Goal: Task Accomplishment & Management: Complete application form

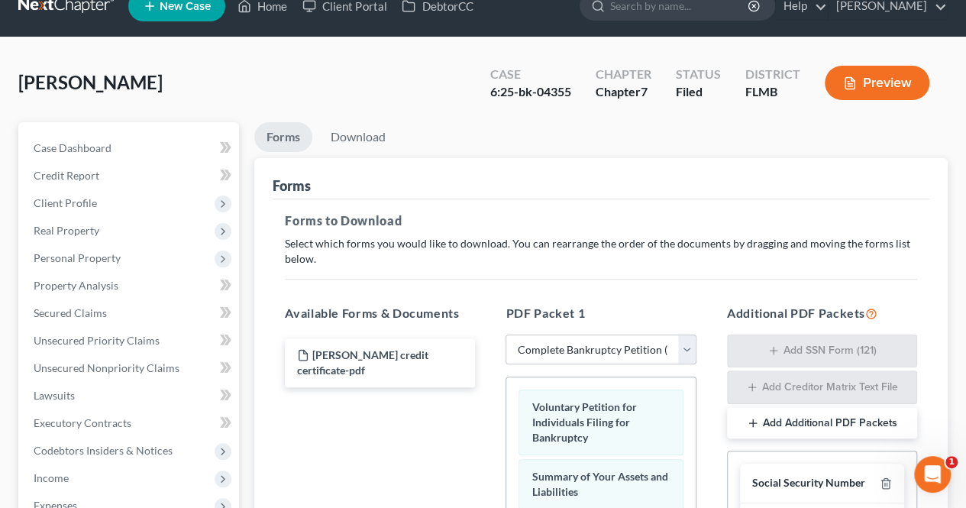
click at [867, 74] on button "Preview" at bounding box center [876, 83] width 105 height 34
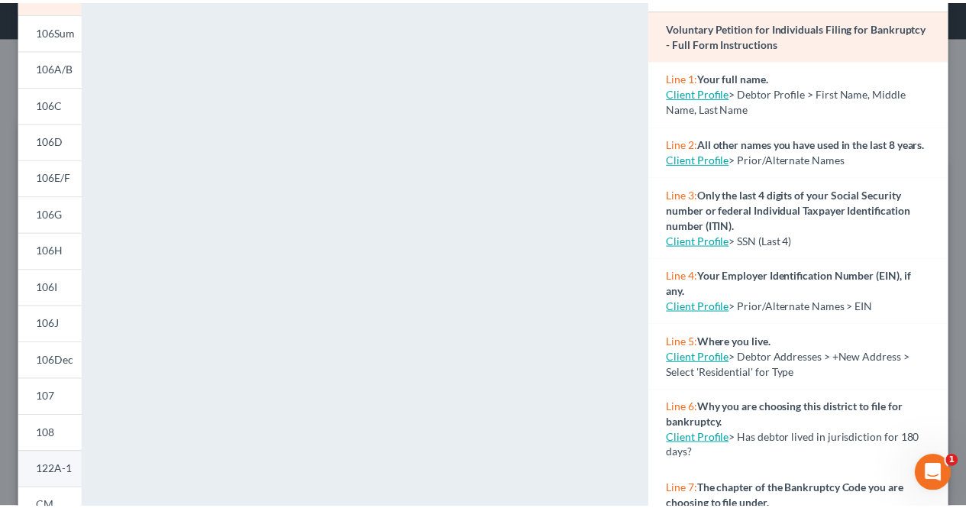
scroll to position [43, 0]
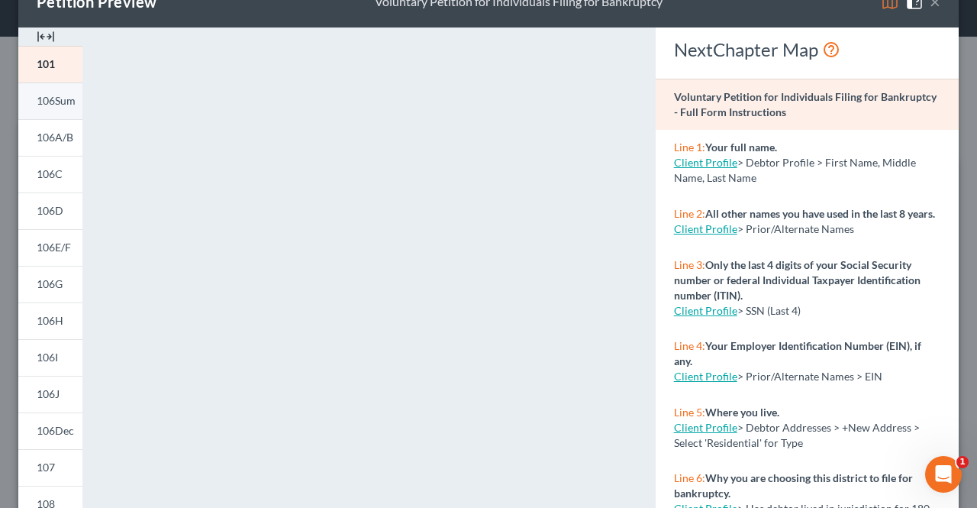
click at [67, 95] on span "106Sum" at bounding box center [56, 100] width 39 height 13
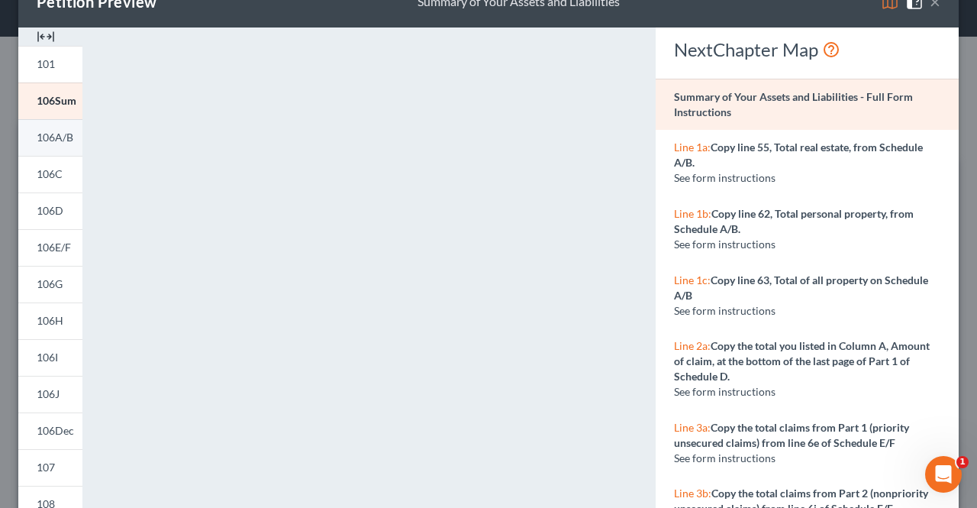
click at [55, 134] on span "106A/B" at bounding box center [55, 137] width 37 height 13
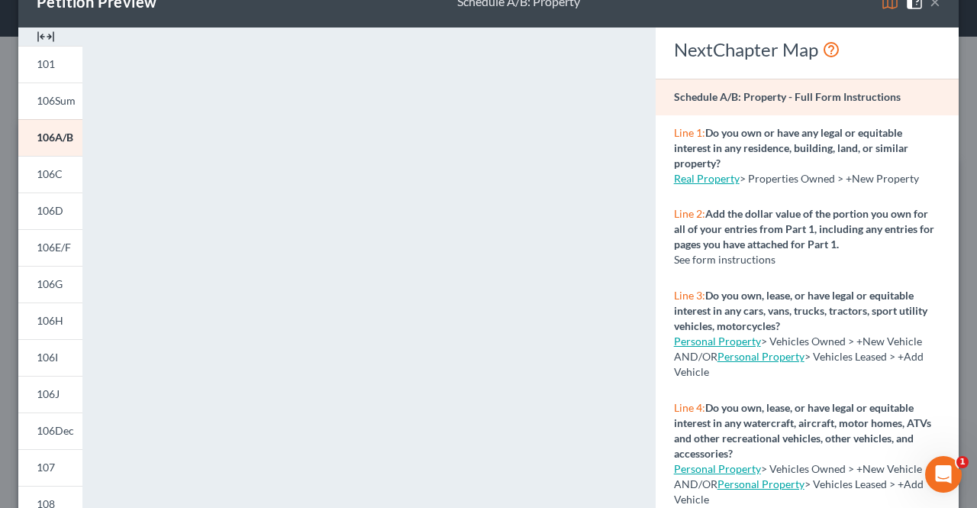
click at [930, 4] on button "×" at bounding box center [935, 1] width 11 height 18
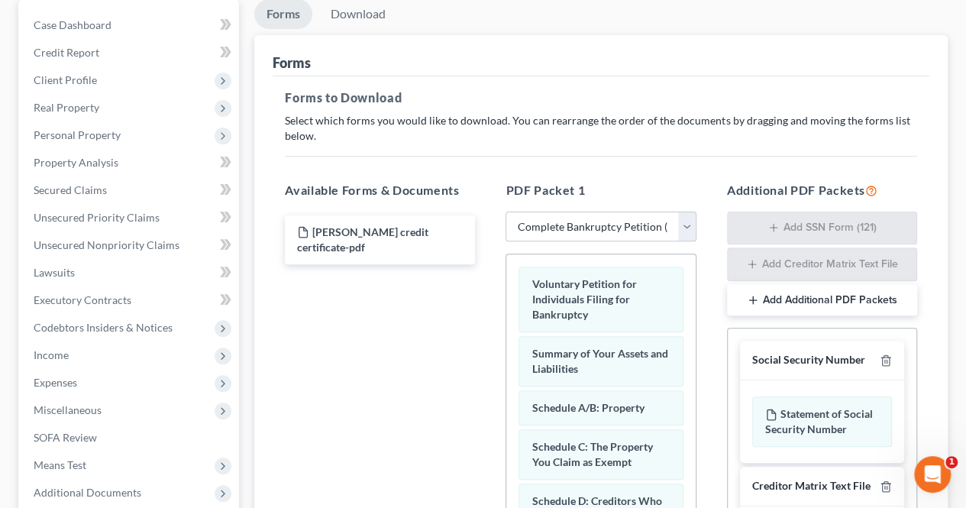
scroll to position [157, 0]
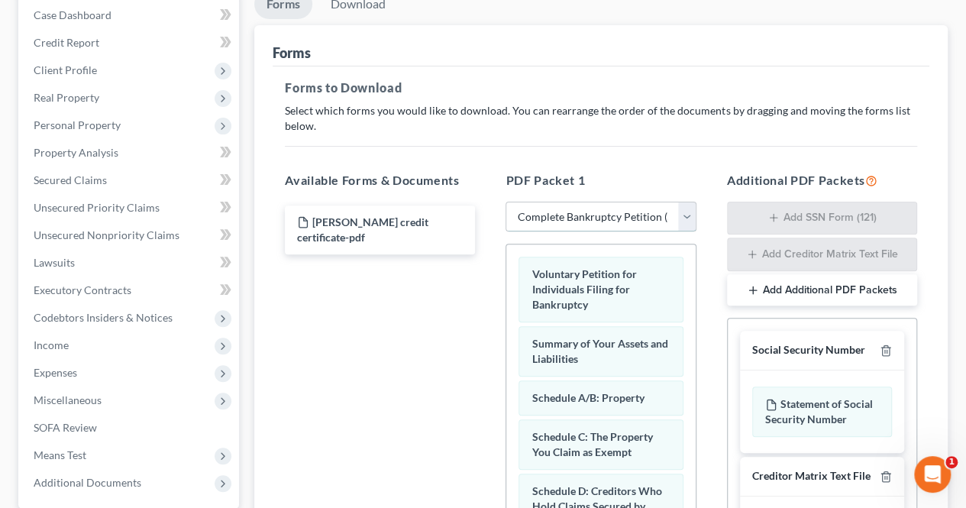
click at [681, 210] on select "Choose Default Petition PDF Packet Complete Bankruptcy Petition (all forms and …" at bounding box center [600, 217] width 190 height 31
click at [505, 202] on select "Choose Default Petition PDF Packet Complete Bankruptcy Petition (all forms and …" at bounding box center [600, 217] width 190 height 31
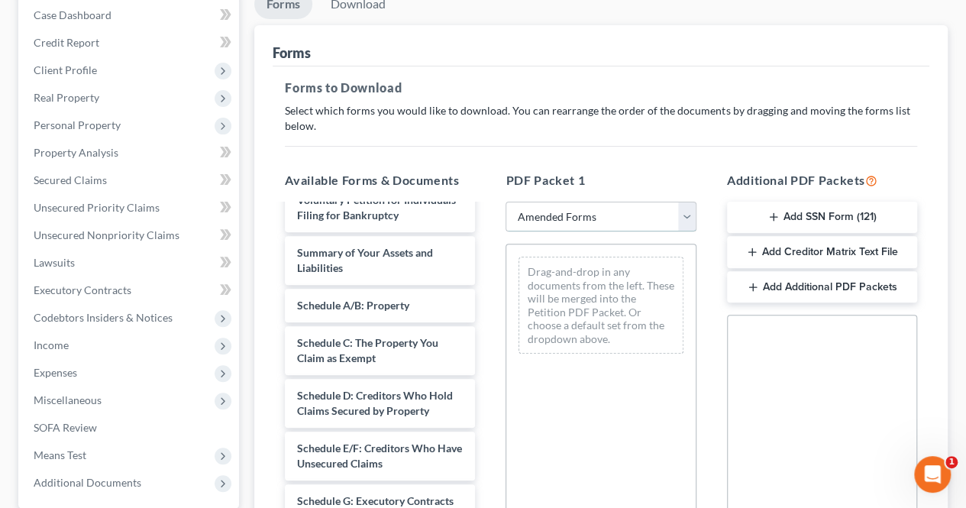
scroll to position [0, 0]
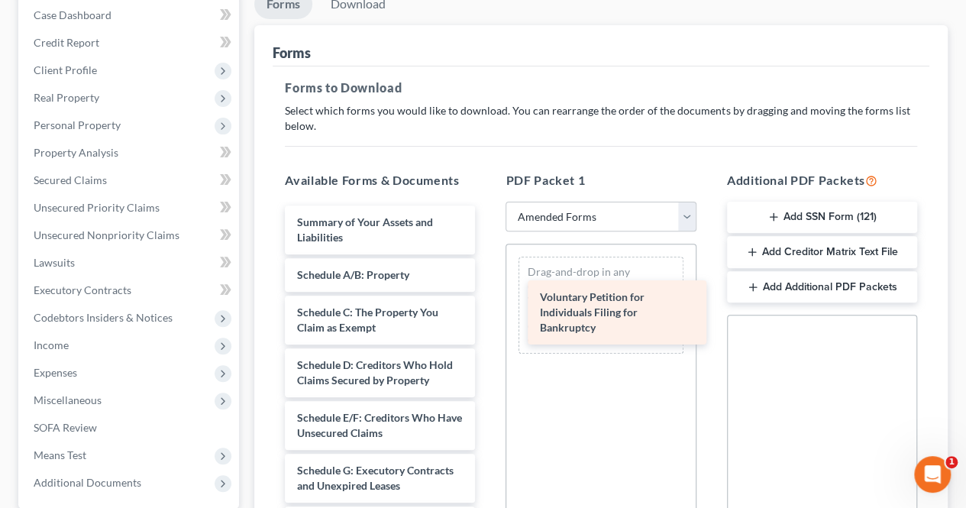
drag, startPoint x: 373, startPoint y: 230, endPoint x: 624, endPoint y: 311, distance: 264.1
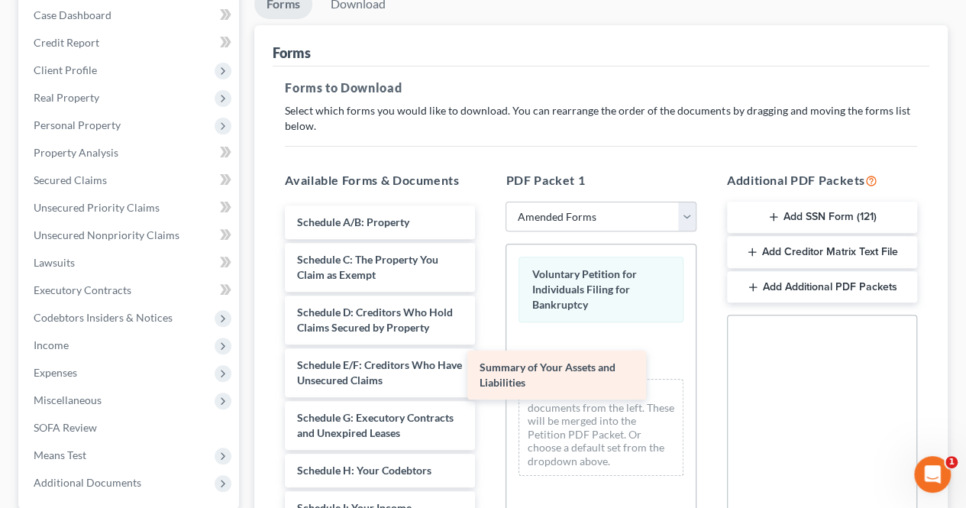
drag, startPoint x: 373, startPoint y: 214, endPoint x: 583, endPoint y: 366, distance: 259.6
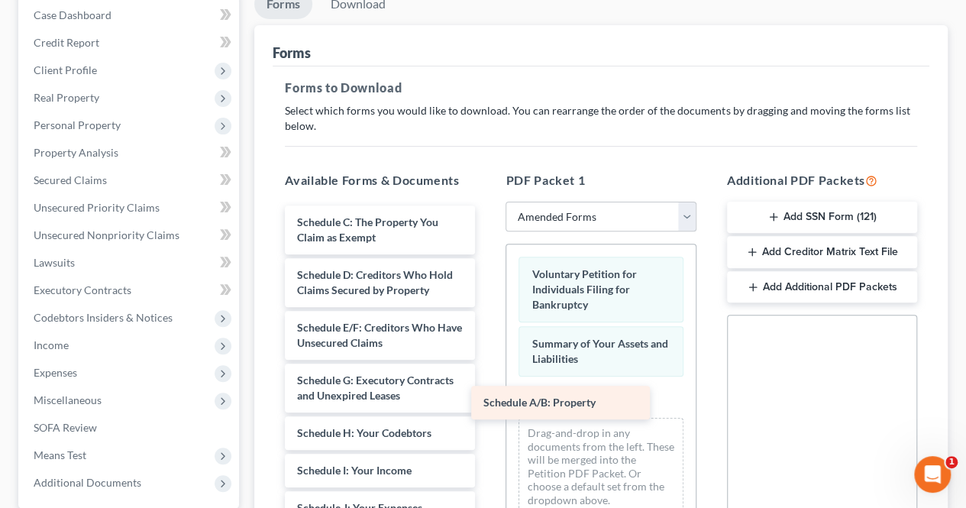
drag, startPoint x: 397, startPoint y: 231, endPoint x: 583, endPoint y: 413, distance: 260.2
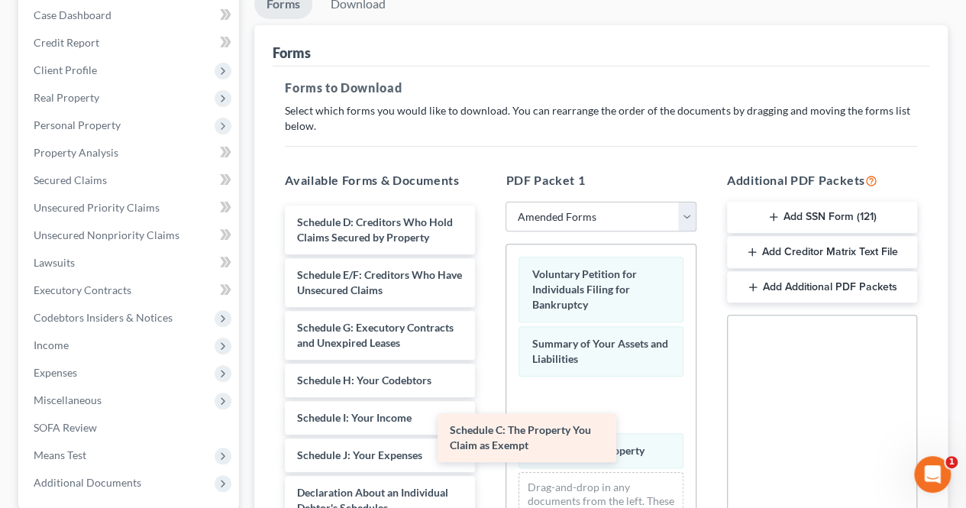
drag, startPoint x: 402, startPoint y: 231, endPoint x: 574, endPoint y: 453, distance: 280.8
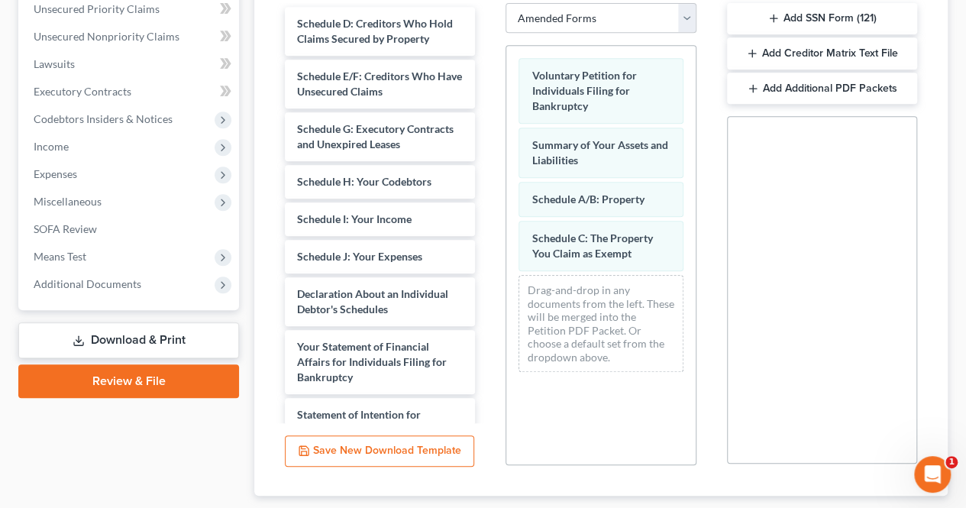
scroll to position [355, 0]
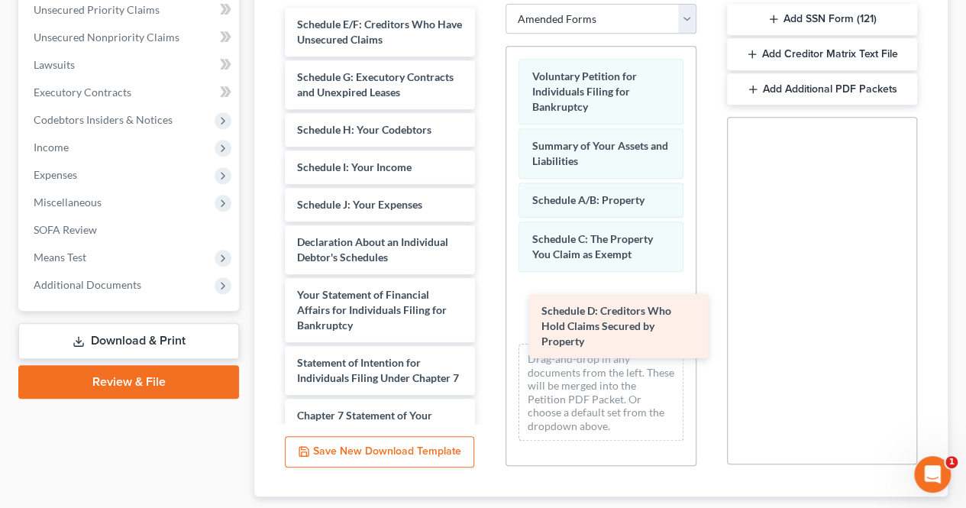
drag, startPoint x: 373, startPoint y: 49, endPoint x: 618, endPoint y: 337, distance: 378.5
click at [487, 337] on div "Schedule D: Creditors Who Hold Claims Secured by Property Schedule D: Creditors…" at bounding box center [380, 333] width 215 height 650
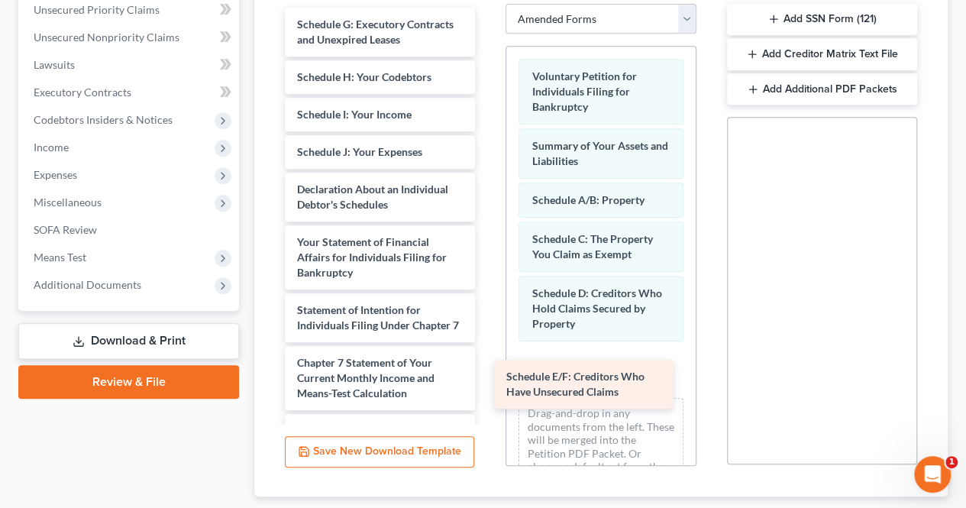
drag, startPoint x: 386, startPoint y: 27, endPoint x: 597, endPoint y: 380, distance: 411.5
click at [487, 380] on div "Schedule E/F: Creditors Who Have Unsecured Claims Schedule E/F: Creditors Who H…" at bounding box center [380, 307] width 215 height 598
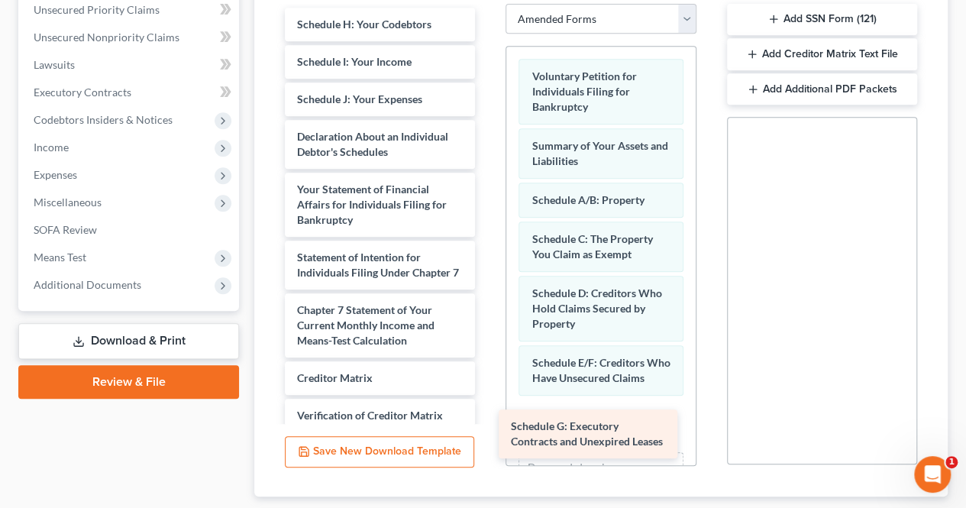
drag, startPoint x: 397, startPoint y: 30, endPoint x: 612, endPoint y: 433, distance: 456.9
click at [487, 433] on div "Schedule G: Executory Contracts and Unexpired Leases Schedule G: Executory Cont…" at bounding box center [380, 280] width 215 height 545
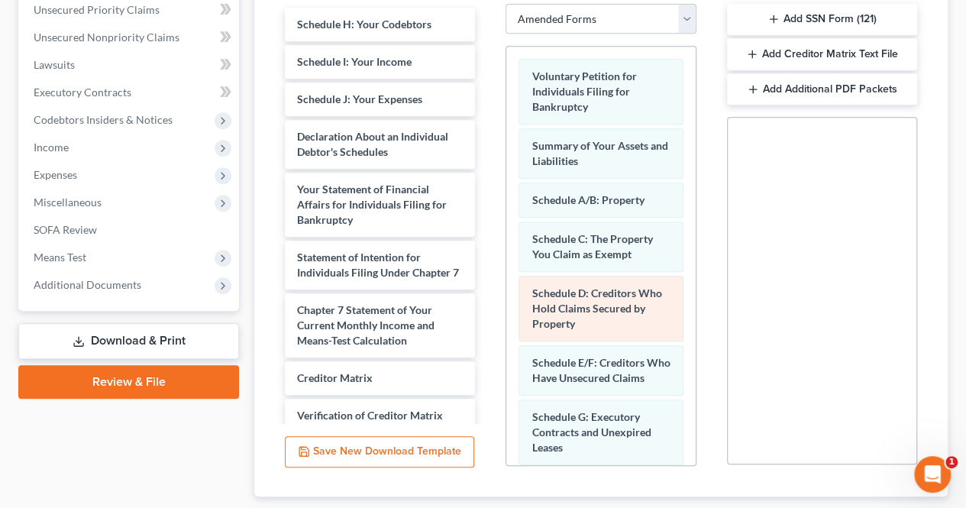
scroll to position [124, 0]
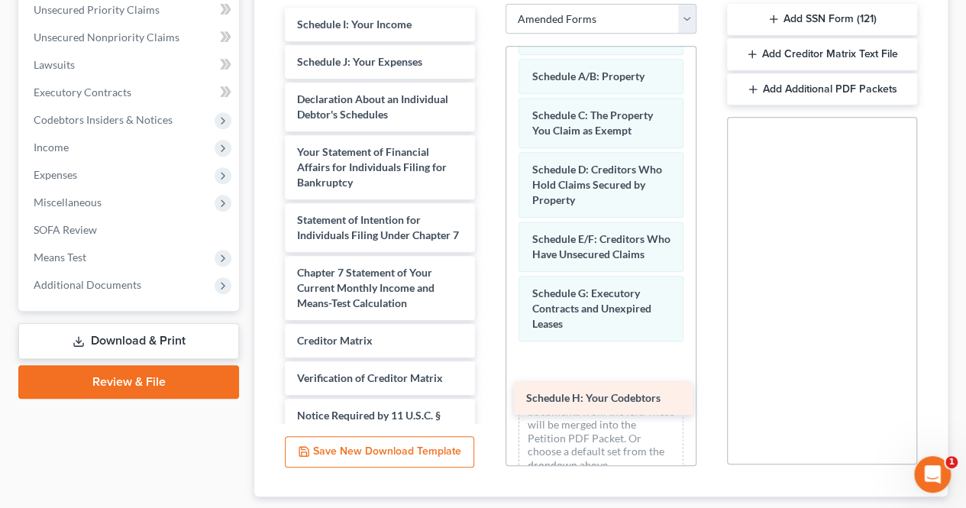
drag, startPoint x: 365, startPoint y: 24, endPoint x: 594, endPoint y: 398, distance: 439.2
click at [487, 398] on div "Schedule H: Your Codebtors Schedule H: Your Codebtors Schedule I: Your Income S…" at bounding box center [380, 262] width 215 height 508
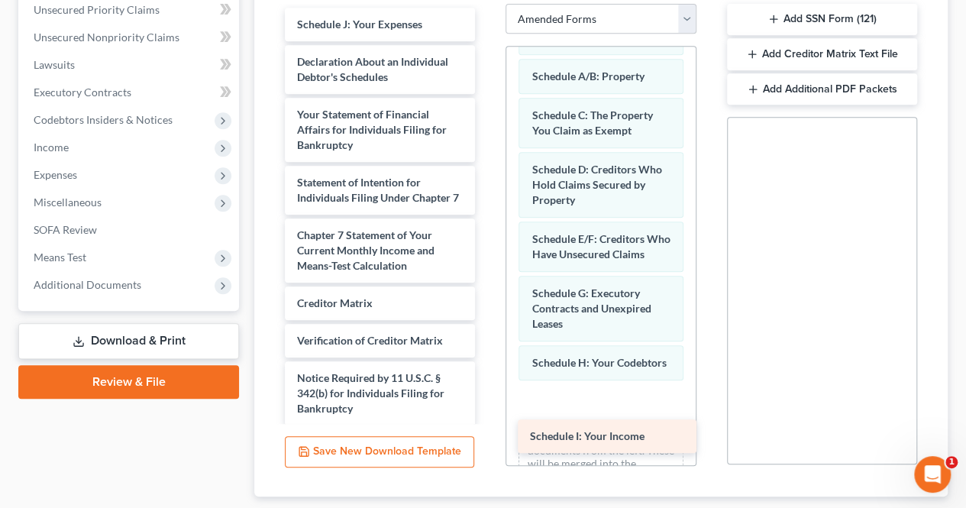
drag, startPoint x: 359, startPoint y: 29, endPoint x: 592, endPoint y: 441, distance: 473.4
click at [487, 441] on div "Schedule I: Your Income Schedule I: Your Income Schedule J: Your Expenses Decla…" at bounding box center [380, 243] width 215 height 470
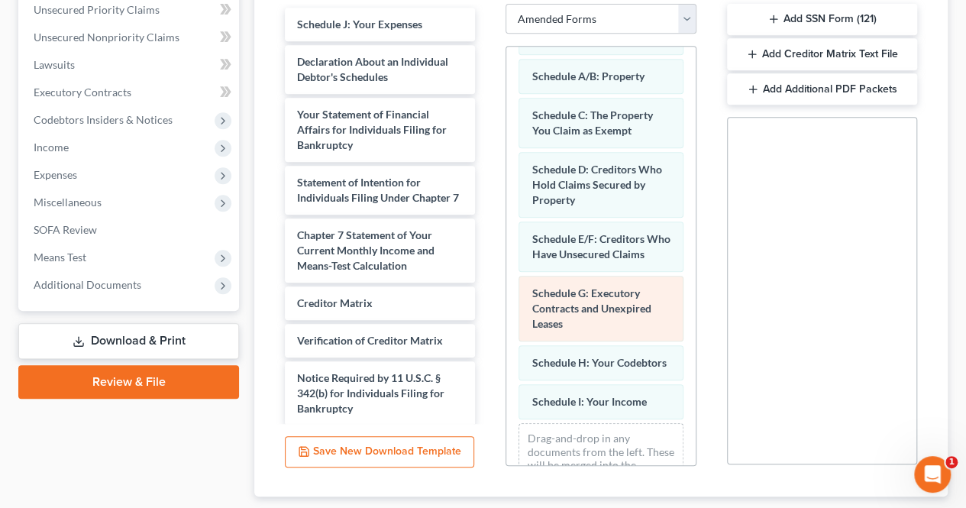
scroll to position [215, 0]
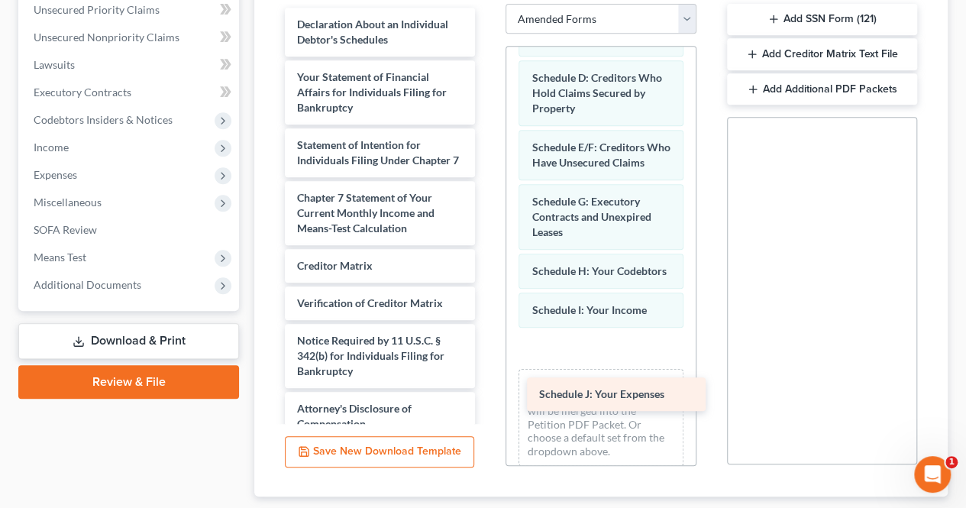
drag, startPoint x: 369, startPoint y: 15, endPoint x: 611, endPoint y: 385, distance: 442.3
click at [487, 385] on div "Schedule J: Your Expenses Schedule J: Your Expenses Declaration About an Indivi…" at bounding box center [380, 224] width 215 height 433
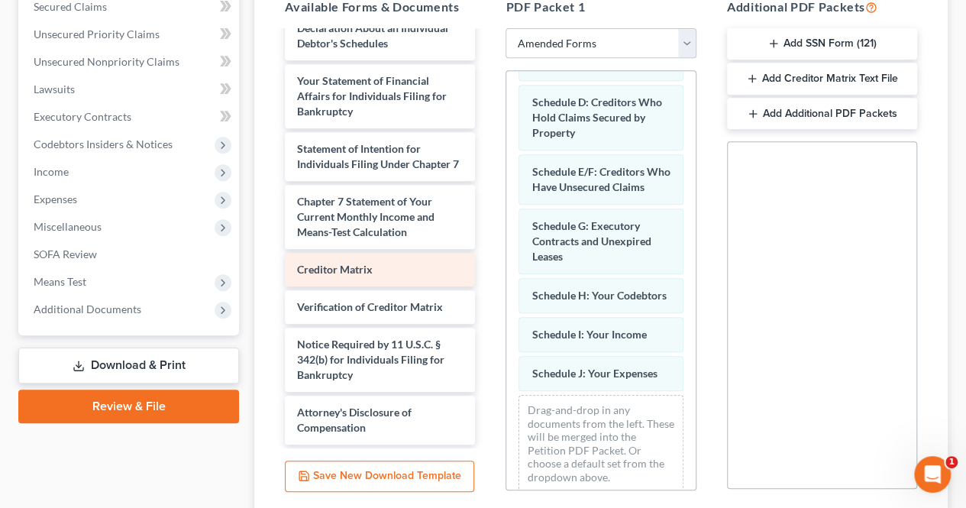
scroll to position [0, 0]
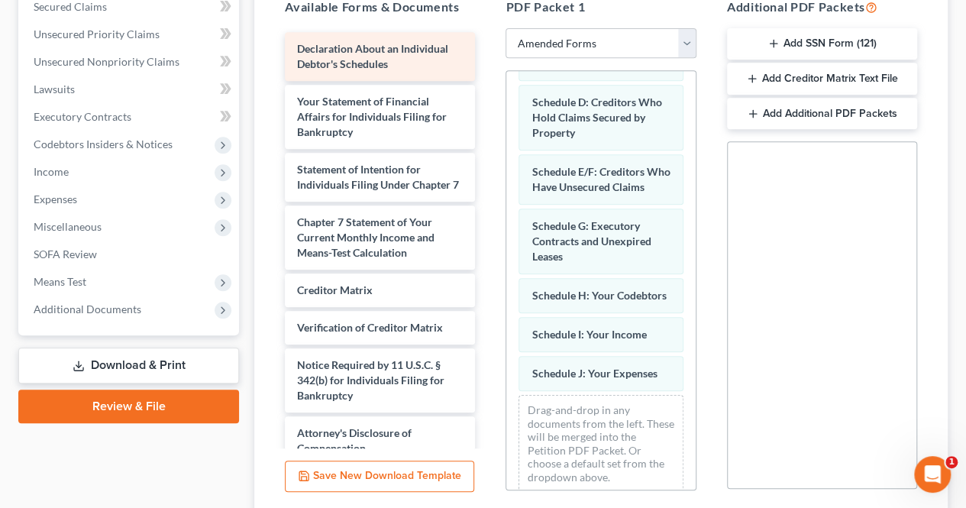
click at [351, 56] on span "Declaration About an Individual Debtor's Schedules" at bounding box center [372, 56] width 151 height 28
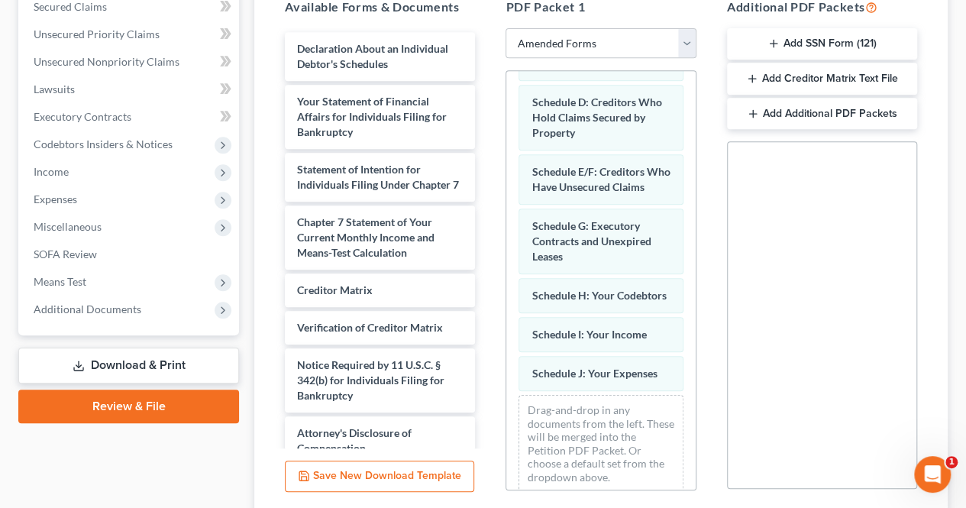
scroll to position [36, 0]
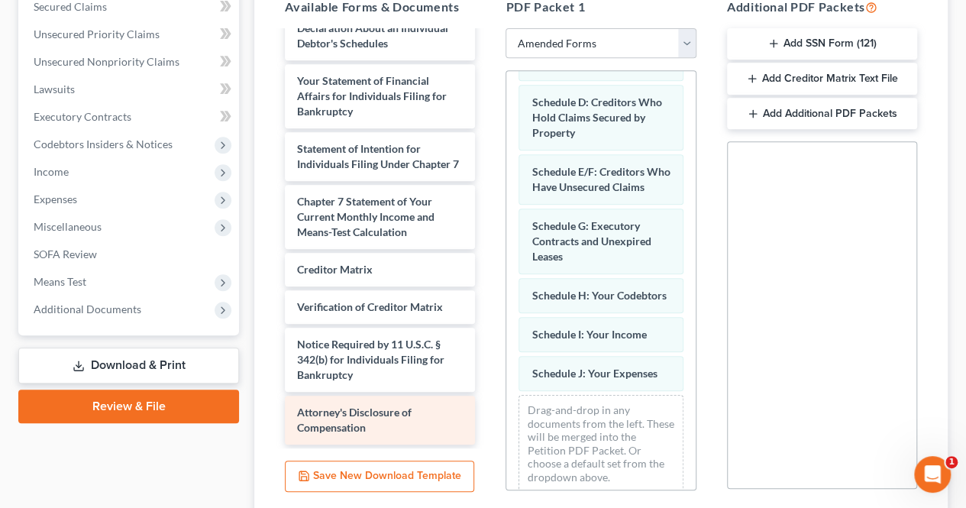
click at [357, 419] on span "Attorney's Disclosure of Compensation" at bounding box center [354, 419] width 115 height 28
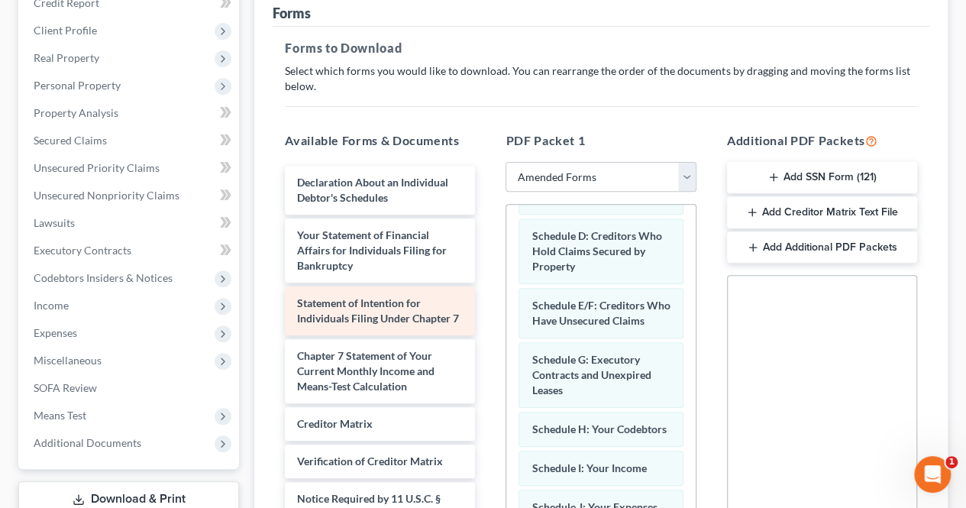
scroll to position [196, 0]
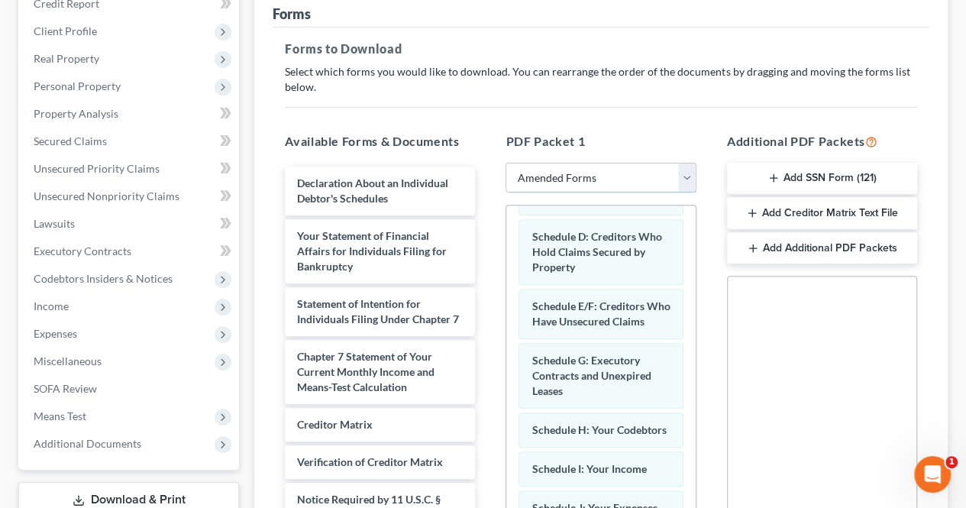
click at [691, 184] on select "Choose Default Petition PDF Packet Complete Bankruptcy Petition (all forms and …" at bounding box center [600, 178] width 190 height 31
select select "0"
click at [505, 163] on select "Choose Default Petition PDF Packet Complete Bankruptcy Petition (all forms and …" at bounding box center [600, 178] width 190 height 31
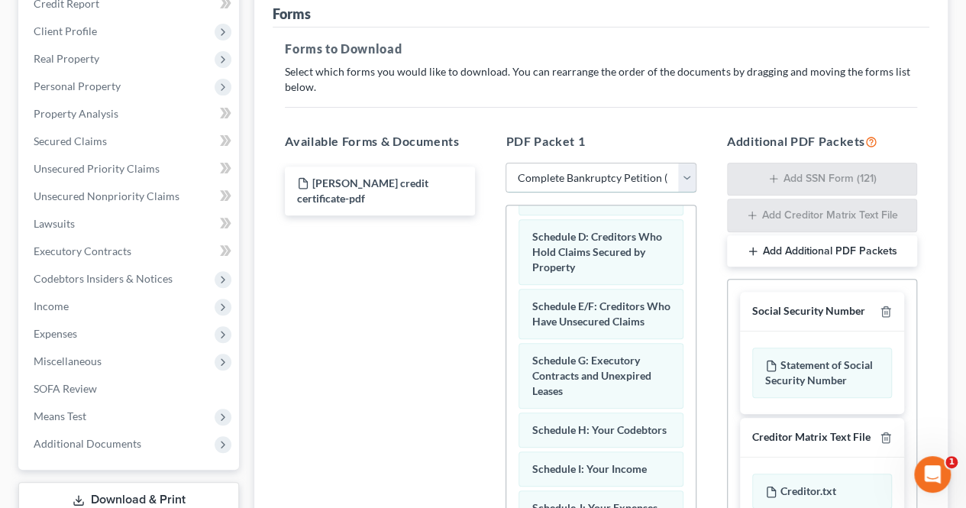
scroll to position [752, 0]
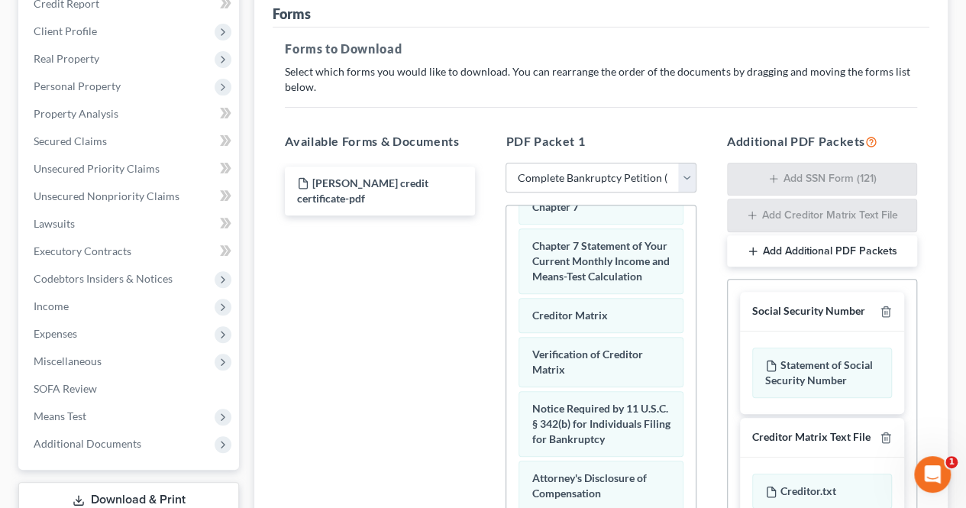
click at [675, 313] on div "Voluntary Petition for Individuals Filing for Bankruptcy Summary of Your Assets…" at bounding box center [600, 52] width 189 height 1143
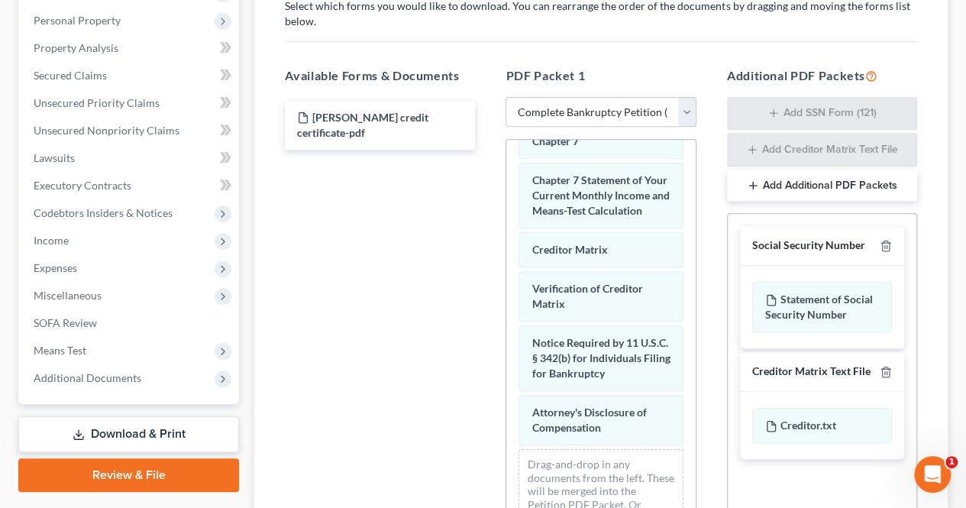
scroll to position [450, 0]
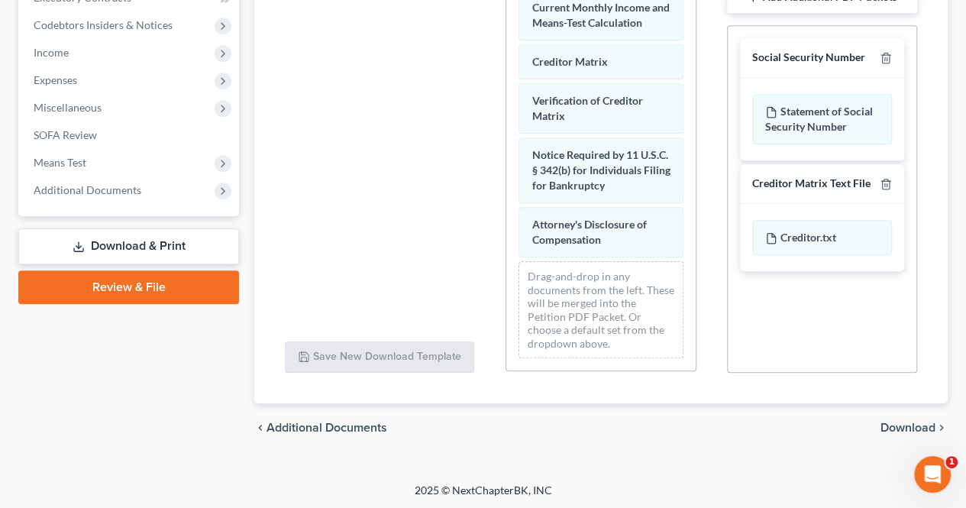
click at [942, 427] on icon "chevron_right" at bounding box center [941, 427] width 12 height 12
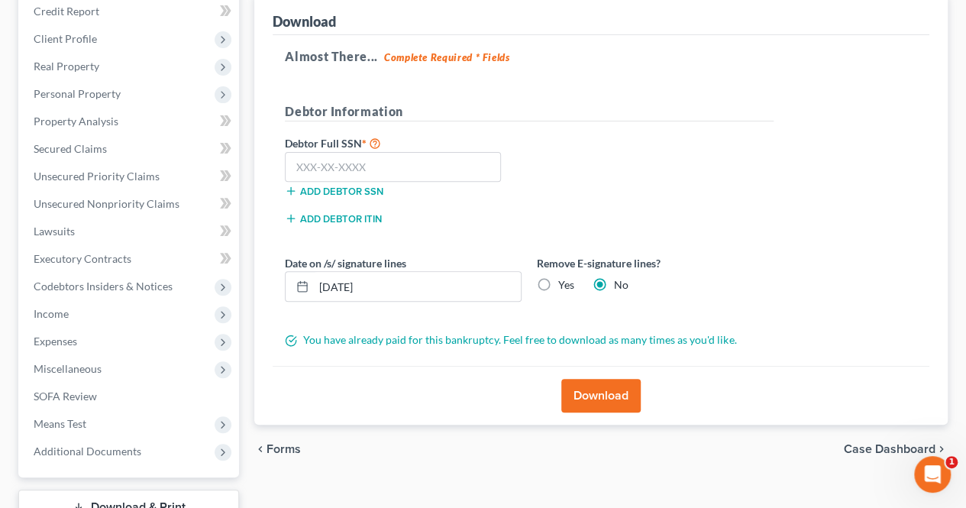
scroll to position [188, 0]
click at [573, 390] on button "Download" at bounding box center [600, 396] width 79 height 34
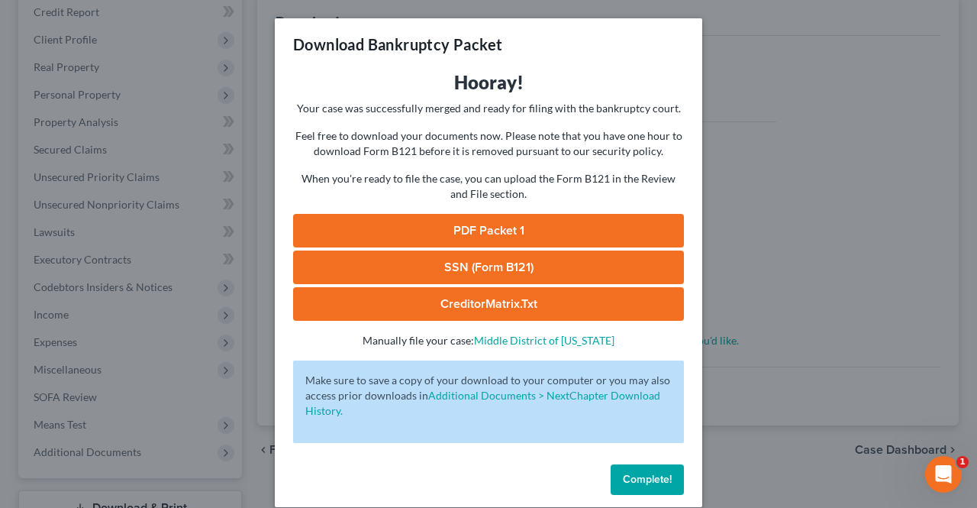
click at [579, 225] on link "PDF Packet 1" at bounding box center [488, 231] width 391 height 34
click at [650, 479] on span "Complete!" at bounding box center [647, 479] width 49 height 13
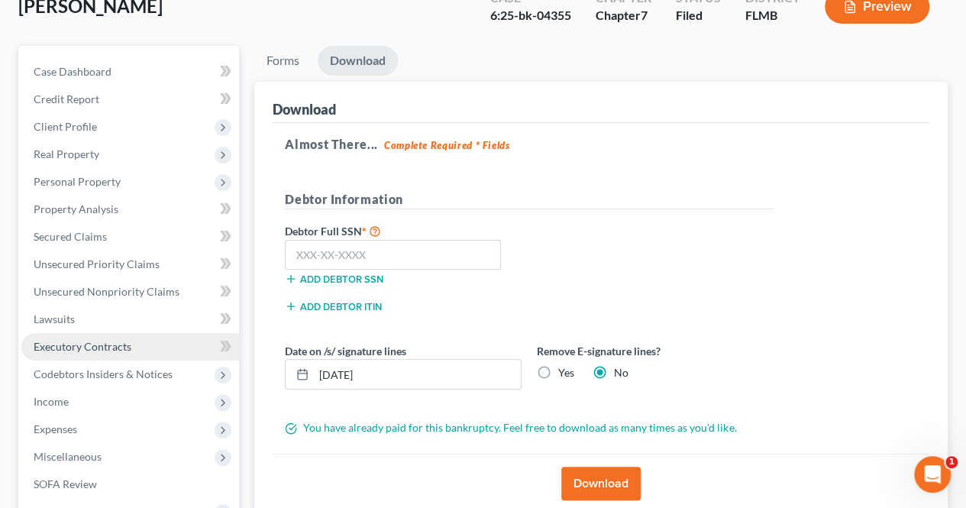
scroll to position [98, 0]
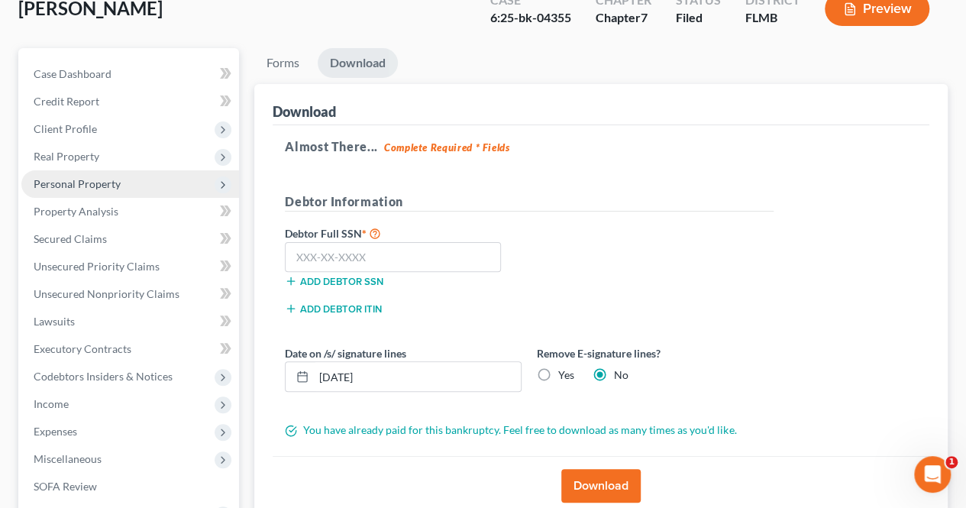
click at [136, 182] on span "Personal Property" at bounding box center [130, 183] width 218 height 27
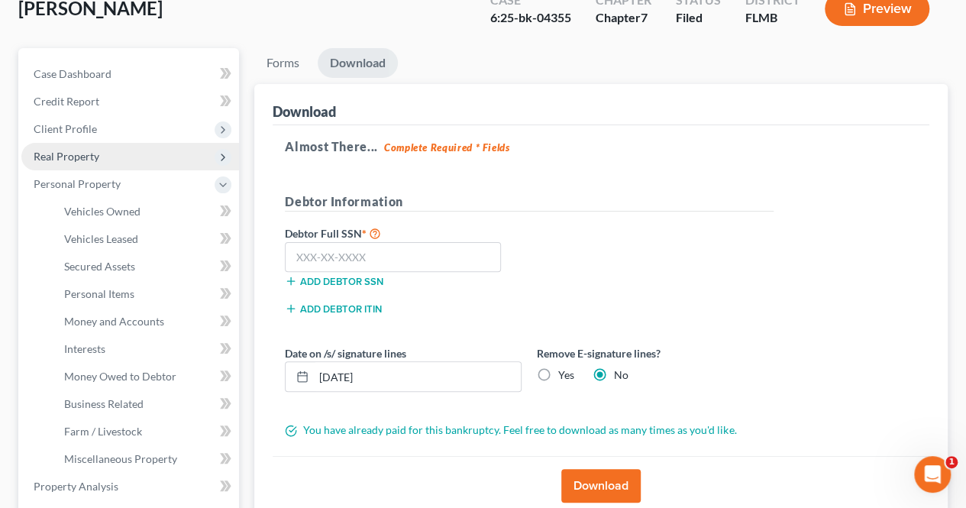
click at [131, 158] on span "Real Property" at bounding box center [130, 156] width 218 height 27
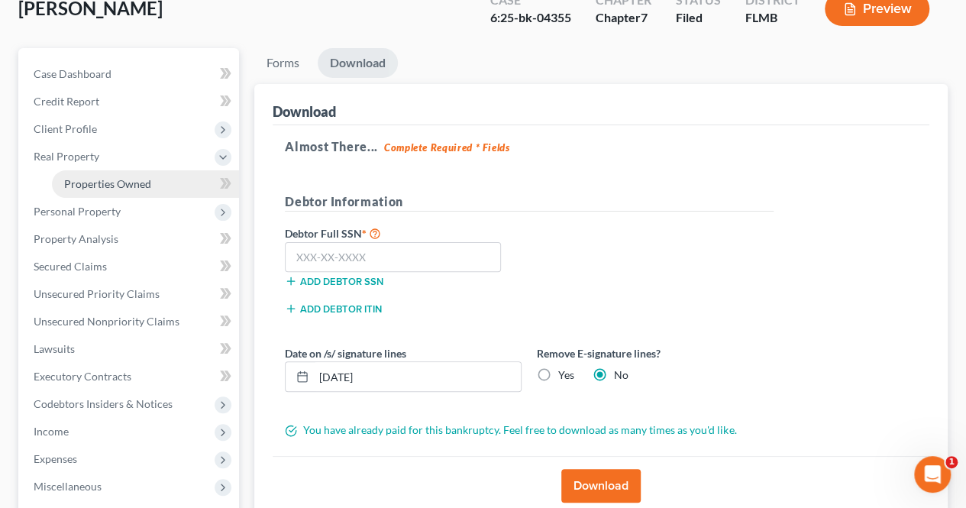
click at [134, 188] on span "Properties Owned" at bounding box center [107, 183] width 87 height 13
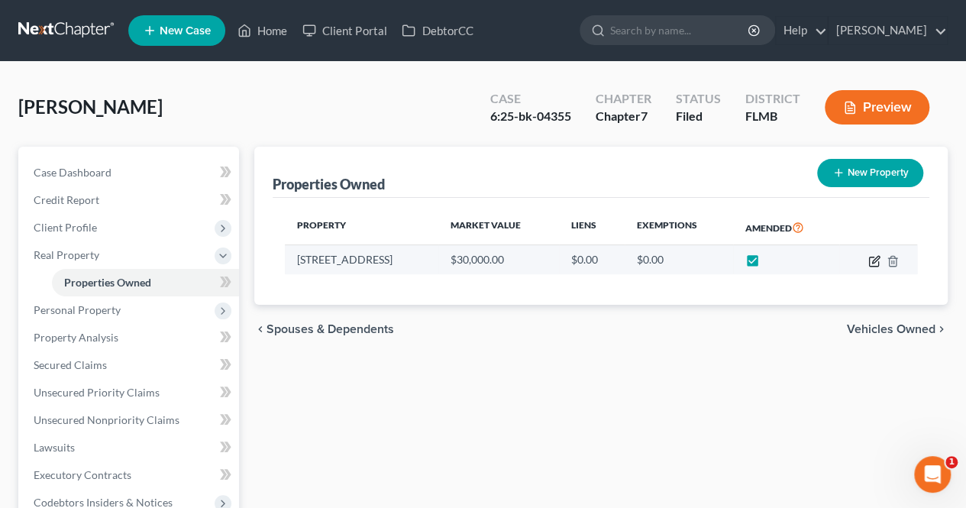
click at [875, 263] on icon "button" at bounding box center [874, 261] width 12 height 12
select select "52"
select select "4"
select select "0"
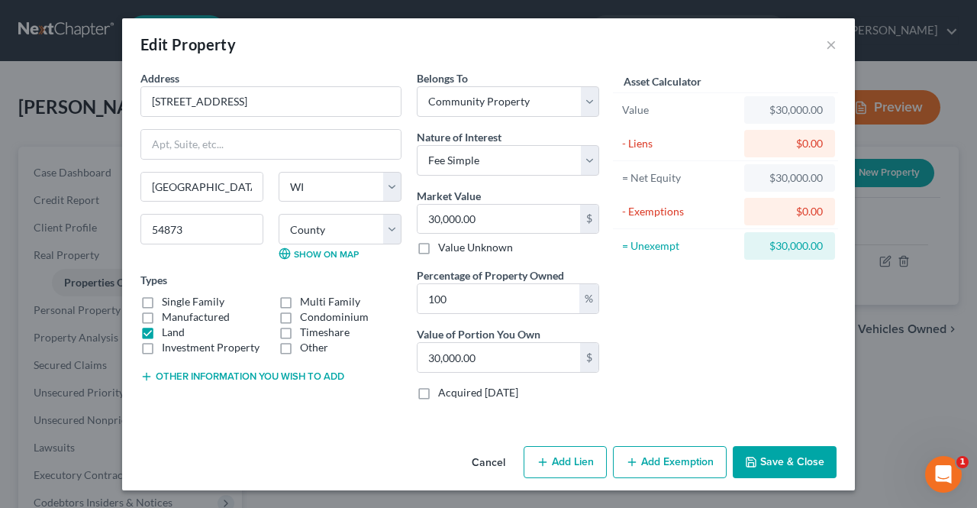
click at [310, 378] on button "Other information you wish to add" at bounding box center [242, 376] width 204 height 12
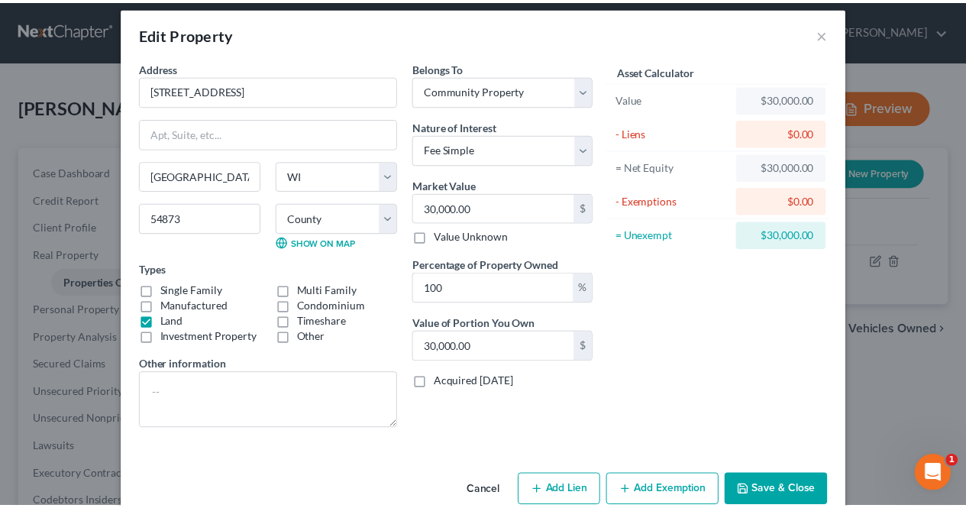
scroll to position [12, 0]
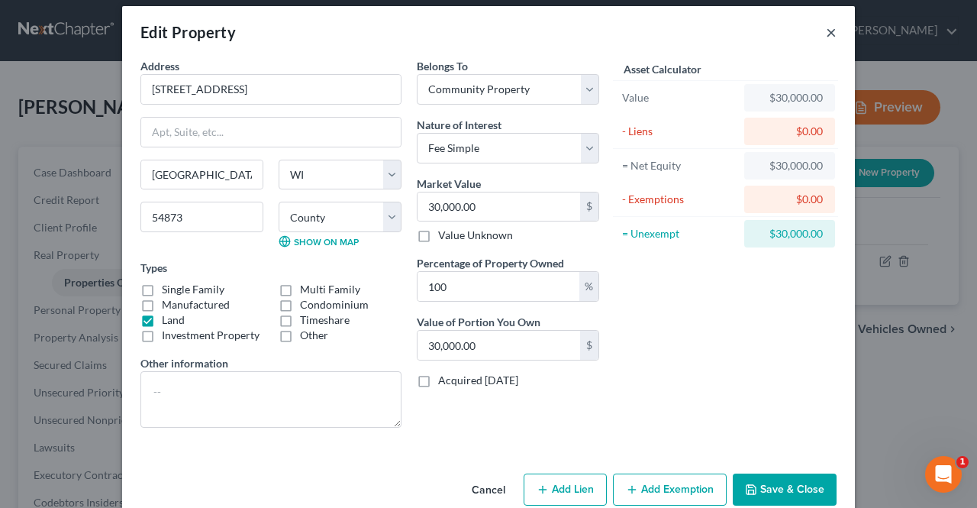
click at [830, 30] on button "×" at bounding box center [831, 32] width 11 height 18
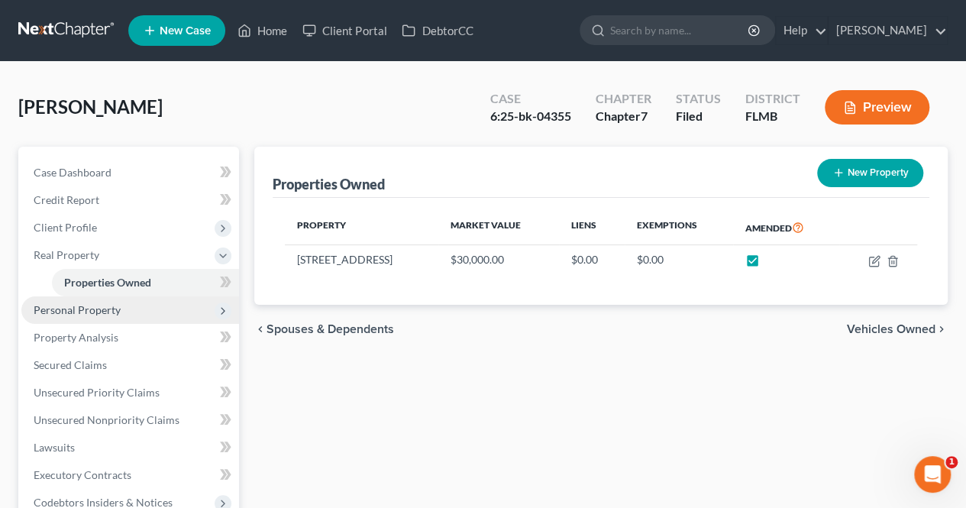
click at [159, 315] on span "Personal Property" at bounding box center [130, 309] width 218 height 27
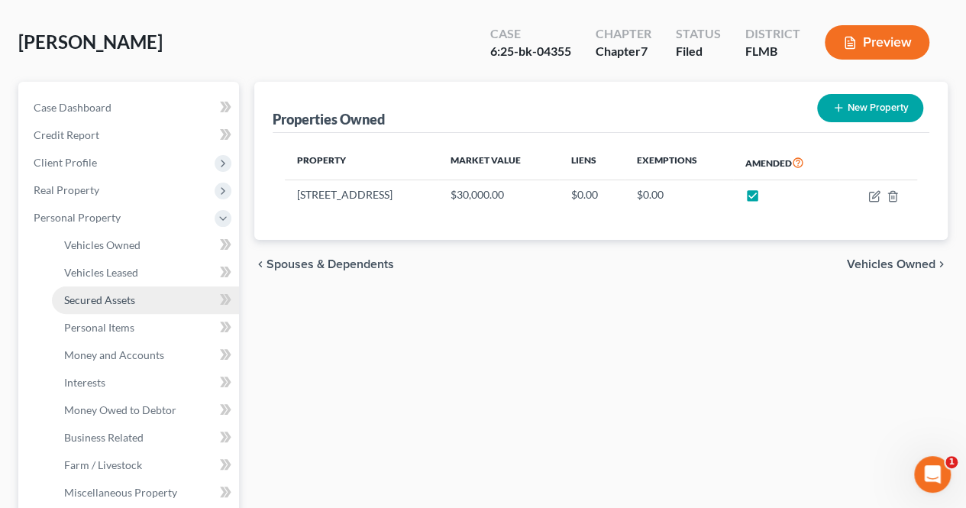
scroll to position [70, 0]
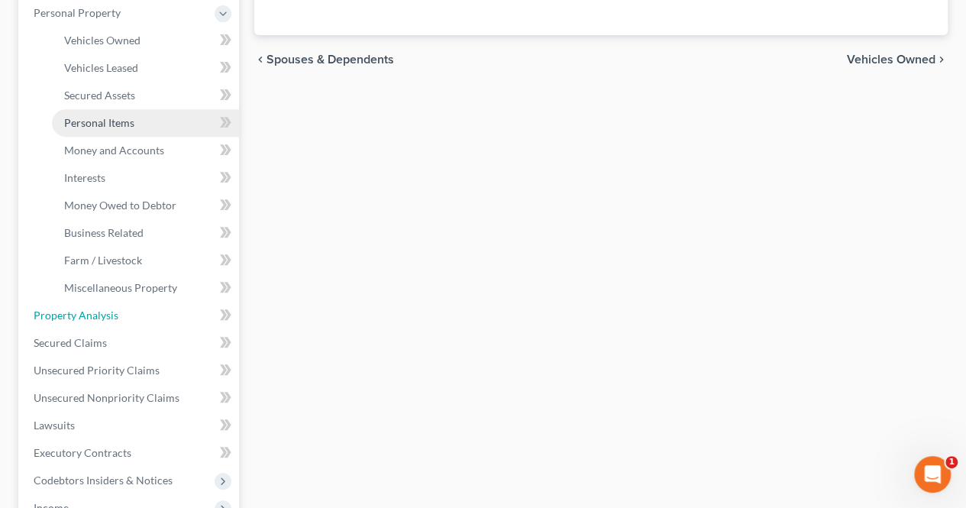
click at [173, 309] on link "Property Analysis" at bounding box center [130, 315] width 218 height 27
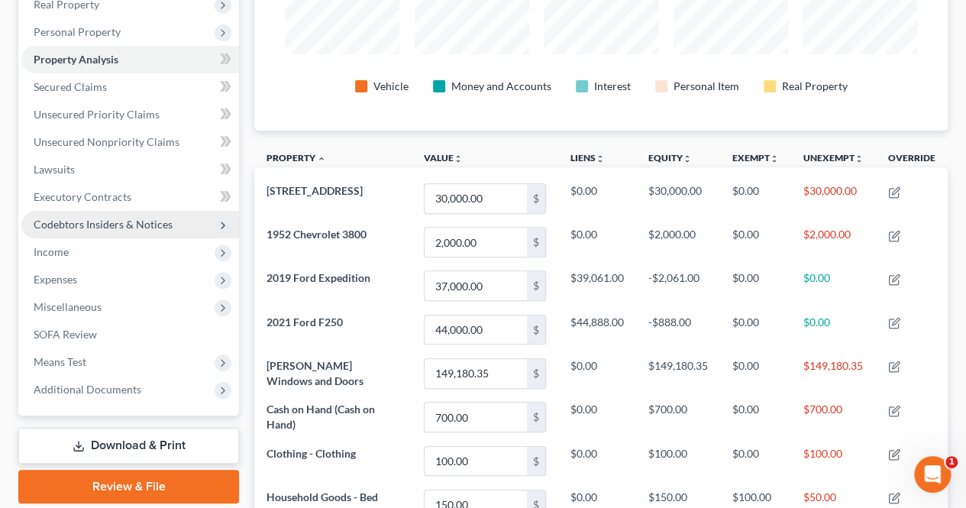
scroll to position [249, 0]
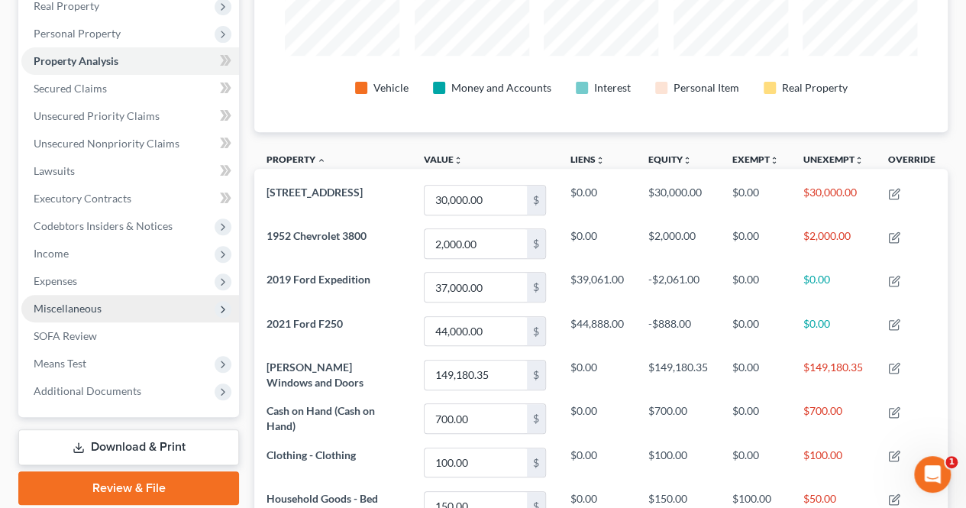
click at [169, 316] on span "Miscellaneous" at bounding box center [130, 308] width 218 height 27
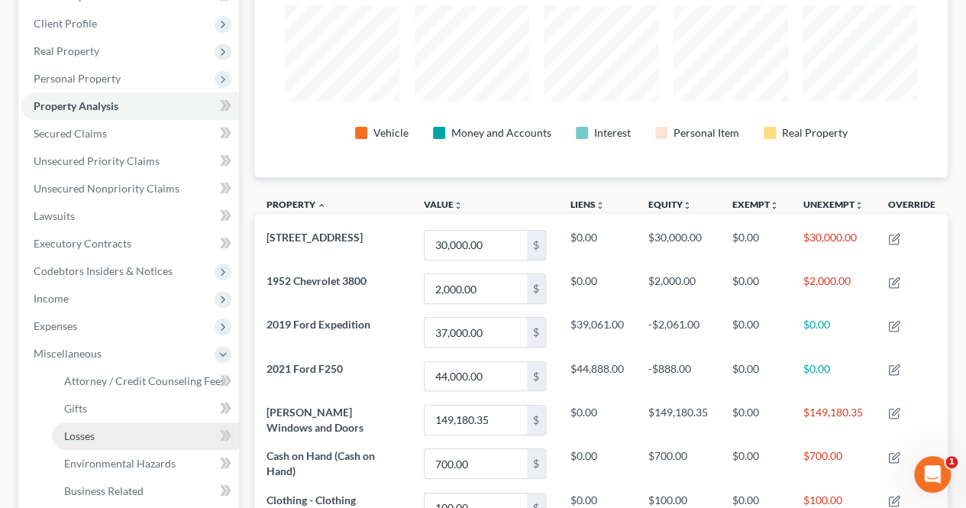
scroll to position [203, 0]
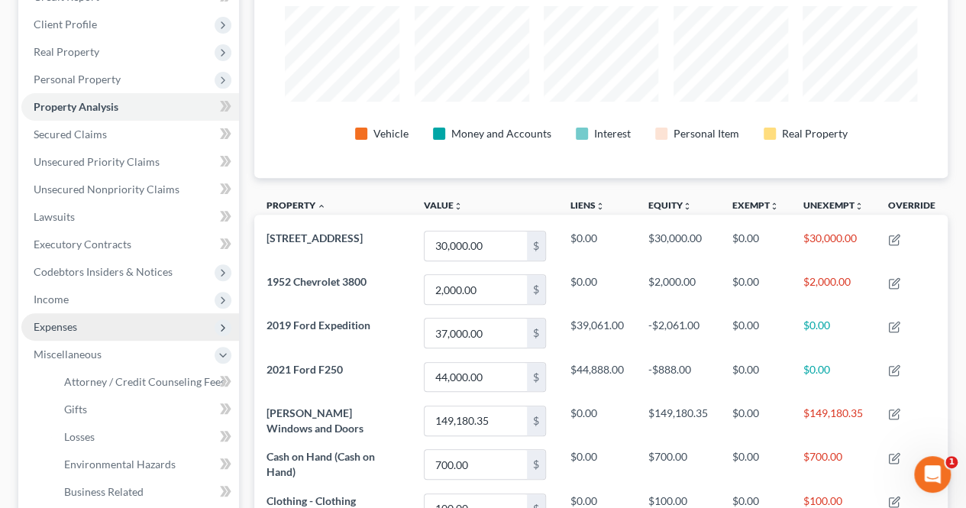
click at [159, 331] on span "Expenses" at bounding box center [130, 326] width 218 height 27
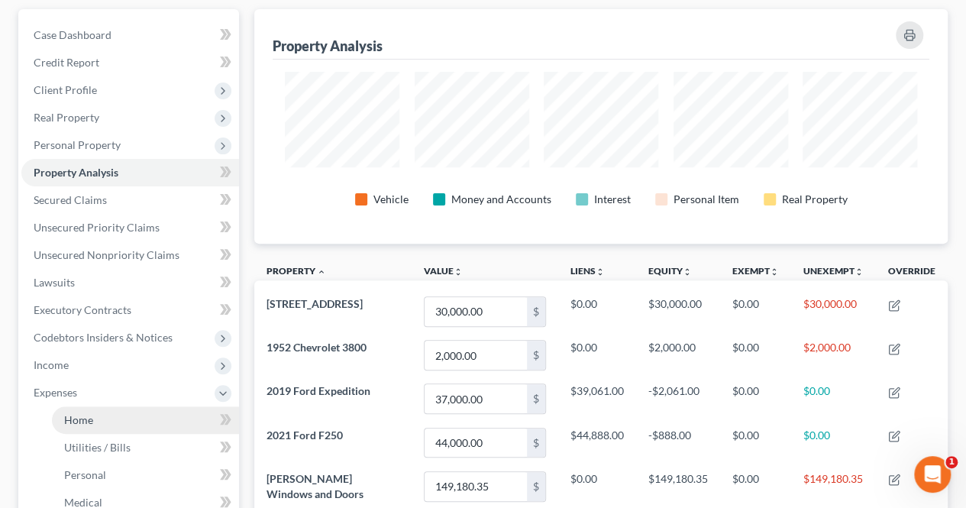
scroll to position [118, 0]
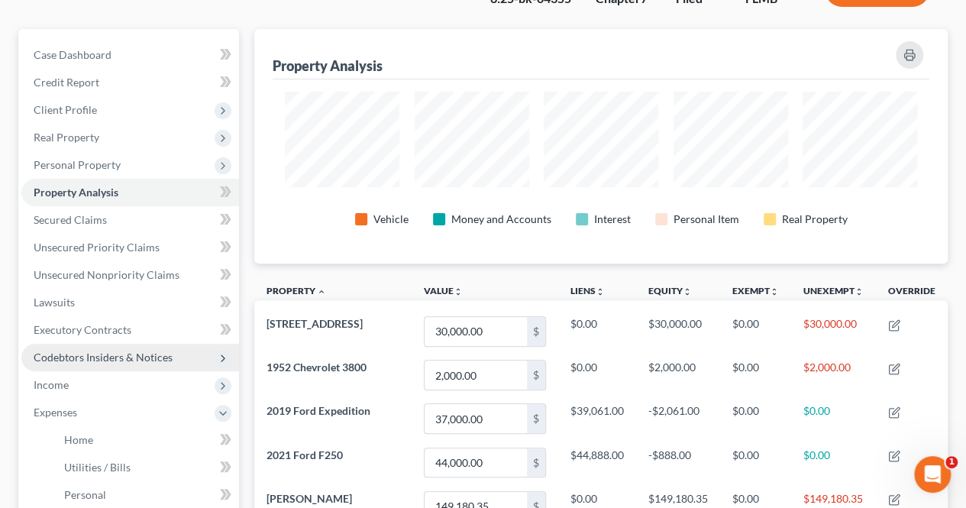
click at [158, 363] on span "Codebtors Insiders & Notices" at bounding box center [103, 356] width 139 height 13
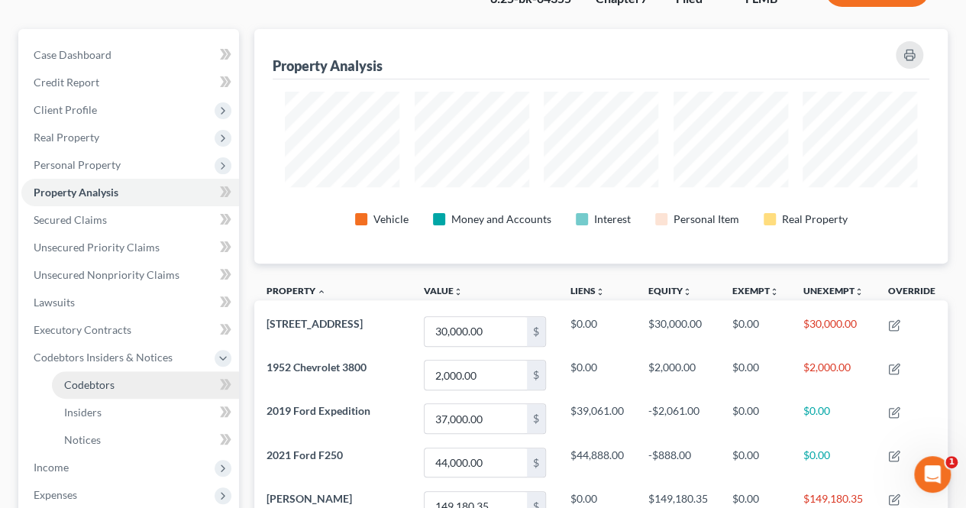
click at [152, 382] on link "Codebtors" at bounding box center [145, 384] width 187 height 27
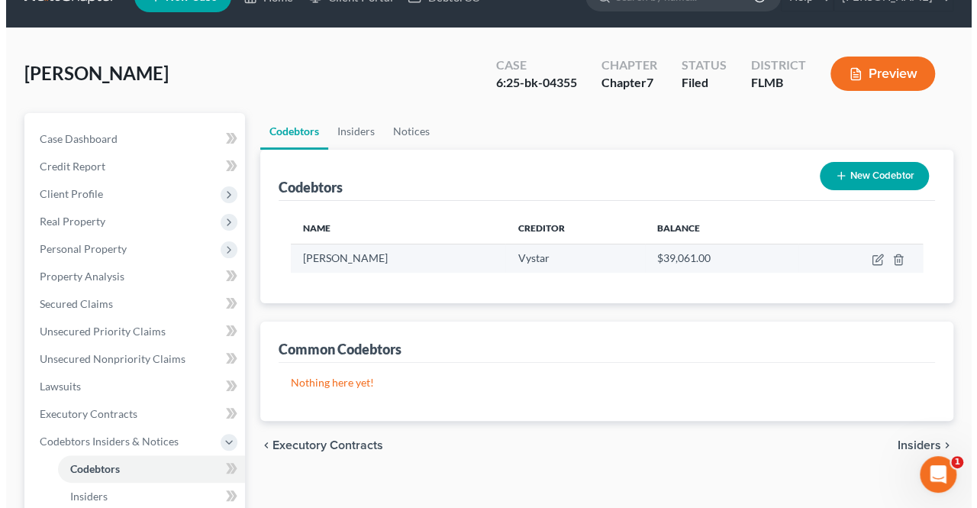
scroll to position [34, 0]
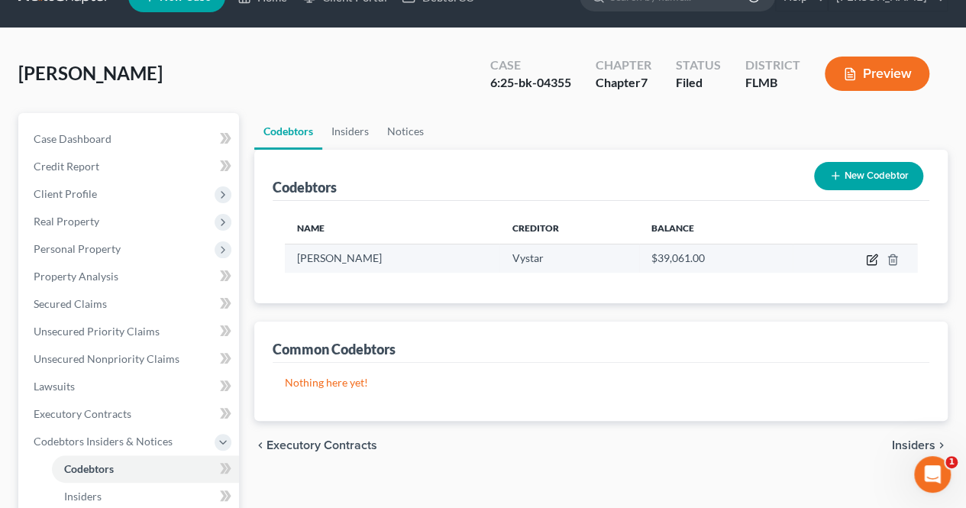
click at [873, 257] on icon "button" at bounding box center [872, 259] width 12 height 12
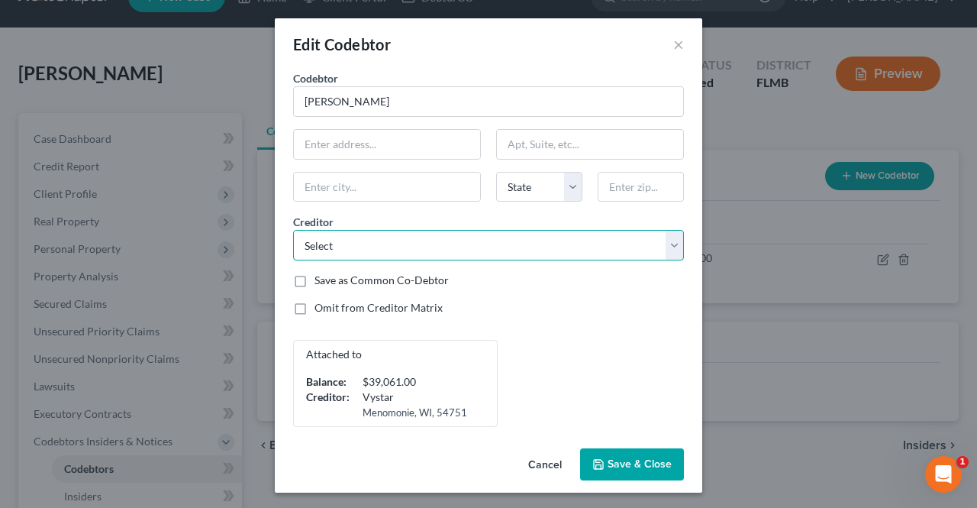
click at [670, 235] on select "Select Advent Health [PERSON_NAME] Physicians American Express Syncb/Care Credi…" at bounding box center [488, 245] width 391 height 31
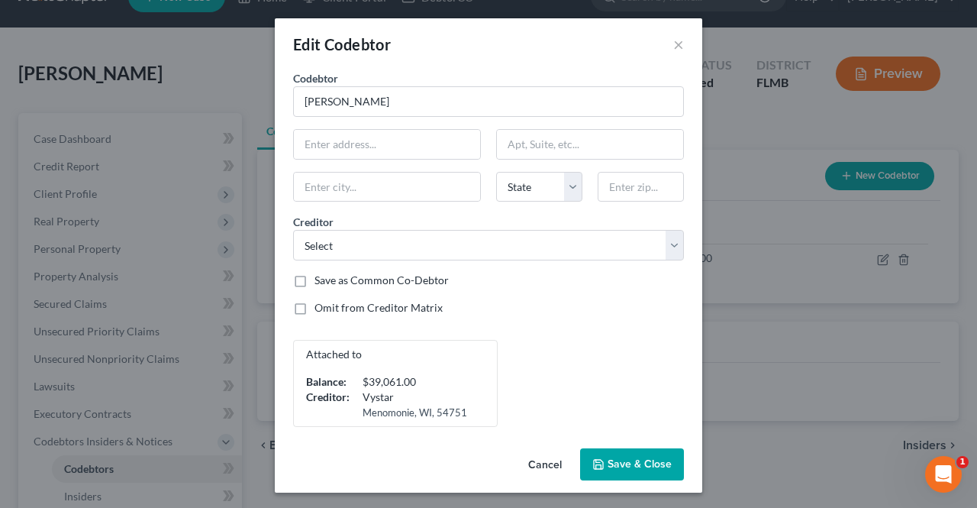
click at [635, 460] on span "Save & Close" at bounding box center [640, 463] width 64 height 13
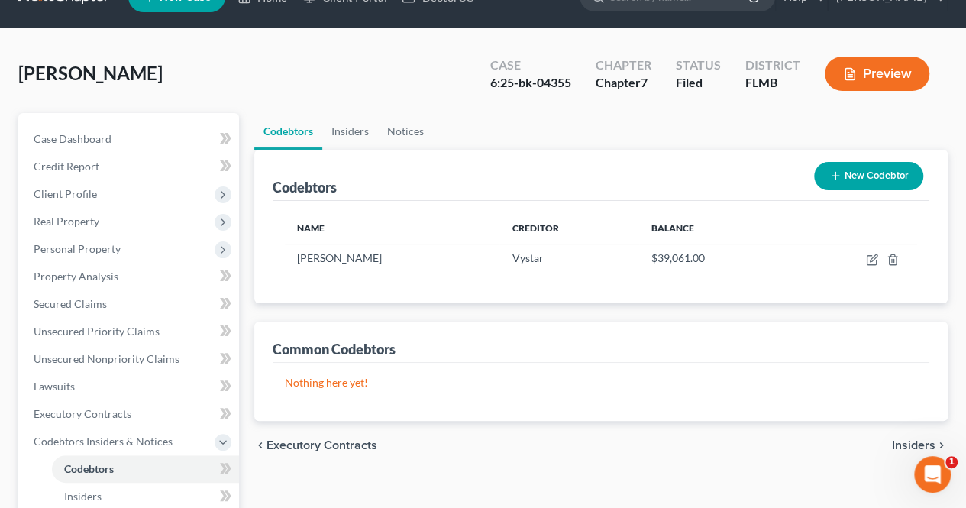
click at [857, 175] on button "New Codebtor" at bounding box center [868, 176] width 109 height 28
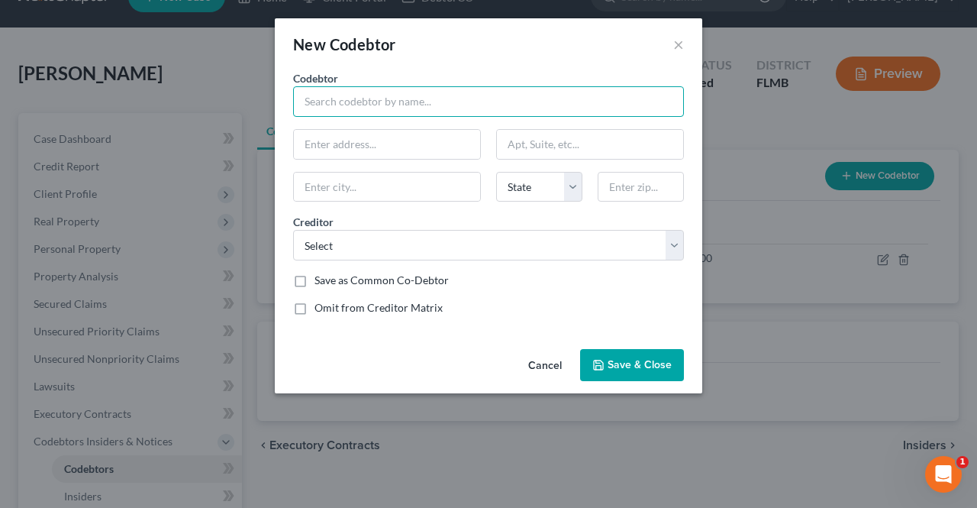
click at [438, 107] on input "text" at bounding box center [488, 101] width 391 height 31
type input "[PERSON_NAME]"
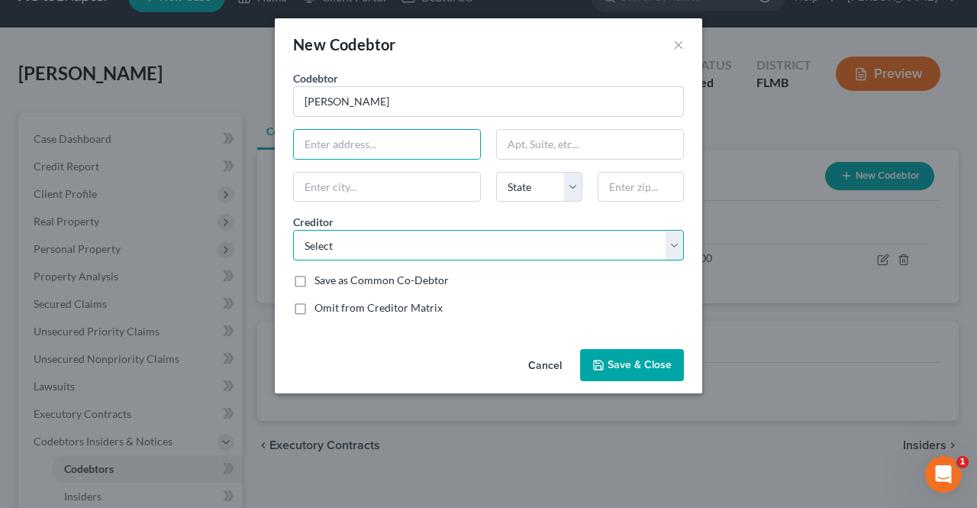
click at [437, 248] on select "Select Advent Health [PERSON_NAME] Physicians American Express Syncb/Care Credi…" at bounding box center [488, 245] width 391 height 31
click at [293, 230] on select "Select Advent Health [PERSON_NAME] Physicians American Express Syncb/Care Credi…" at bounding box center [488, 245] width 391 height 31
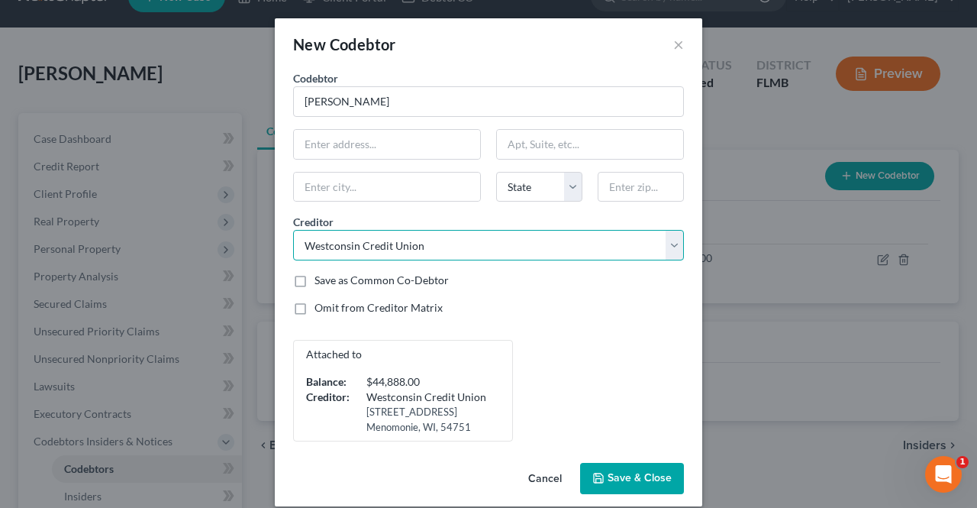
click at [456, 245] on select "Select Advent Health [PERSON_NAME] Physicians American Express Syncb/Care Credi…" at bounding box center [488, 245] width 391 height 31
click at [293, 230] on select "Select Advent Health [PERSON_NAME] Physicians American Express Syncb/Care Credi…" at bounding box center [488, 245] width 391 height 31
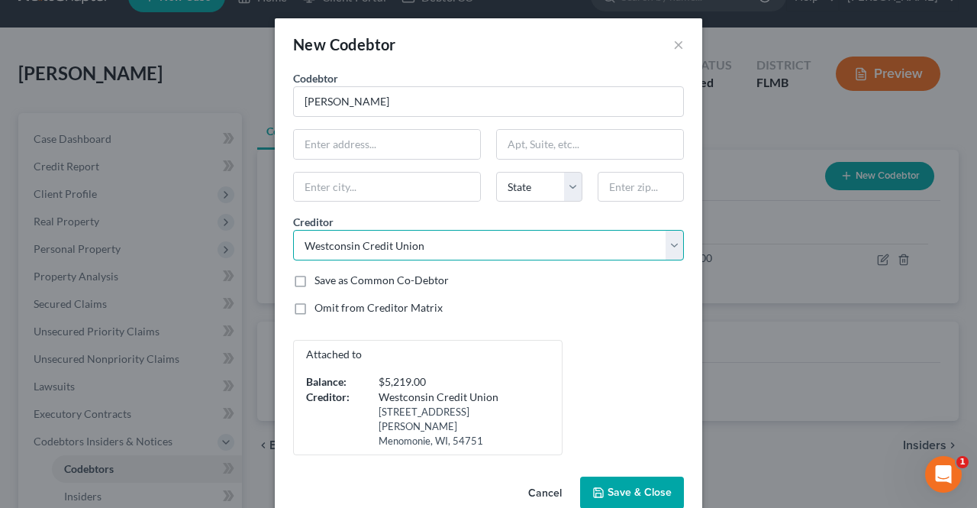
click at [438, 252] on select "Select Advent Health [PERSON_NAME] Physicians American Express Syncb/Care Credi…" at bounding box center [488, 245] width 391 height 31
click at [293, 230] on select "Select Advent Health [PERSON_NAME] Physicians American Express Syncb/Care Credi…" at bounding box center [488, 245] width 391 height 31
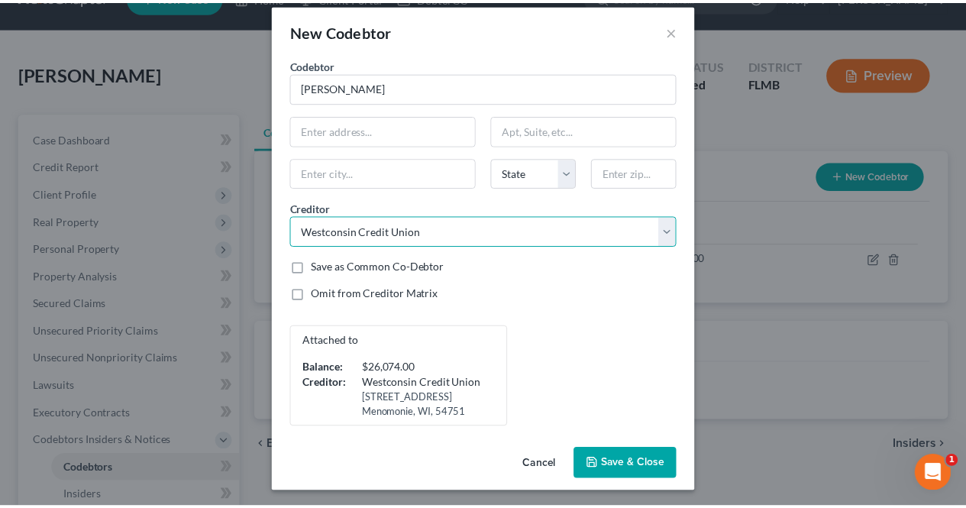
scroll to position [0, 0]
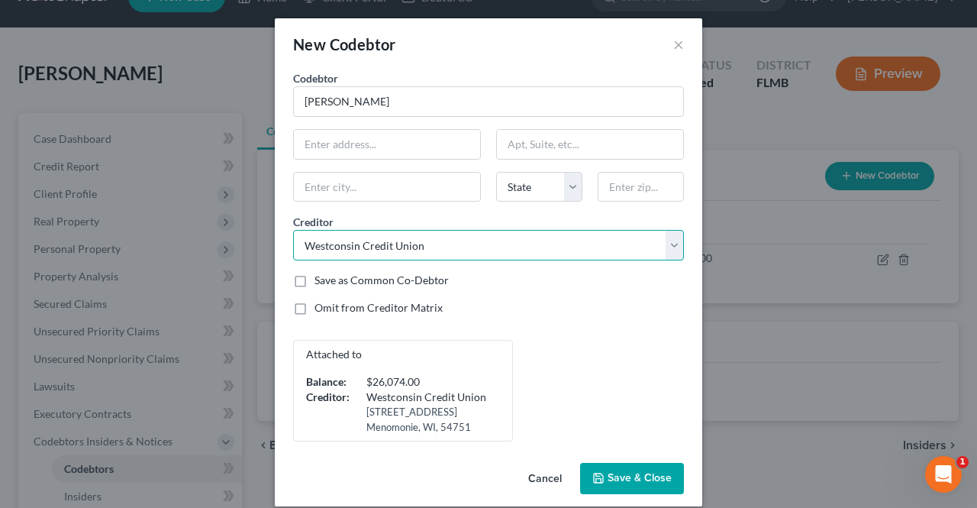
click at [451, 250] on select "Select Advent Health [PERSON_NAME] Physicians American Express Syncb/Care Credi…" at bounding box center [488, 245] width 391 height 31
click at [293, 230] on select "Select Advent Health [PERSON_NAME] Physicians American Express Syncb/Care Credi…" at bounding box center [488, 245] width 391 height 31
click at [426, 245] on select "Select Advent Health [PERSON_NAME] Physicians American Express Syncb/Care Credi…" at bounding box center [488, 245] width 391 height 31
click at [293, 230] on select "Select Advent Health [PERSON_NAME] Physicians American Express Syncb/Care Credi…" at bounding box center [488, 245] width 391 height 31
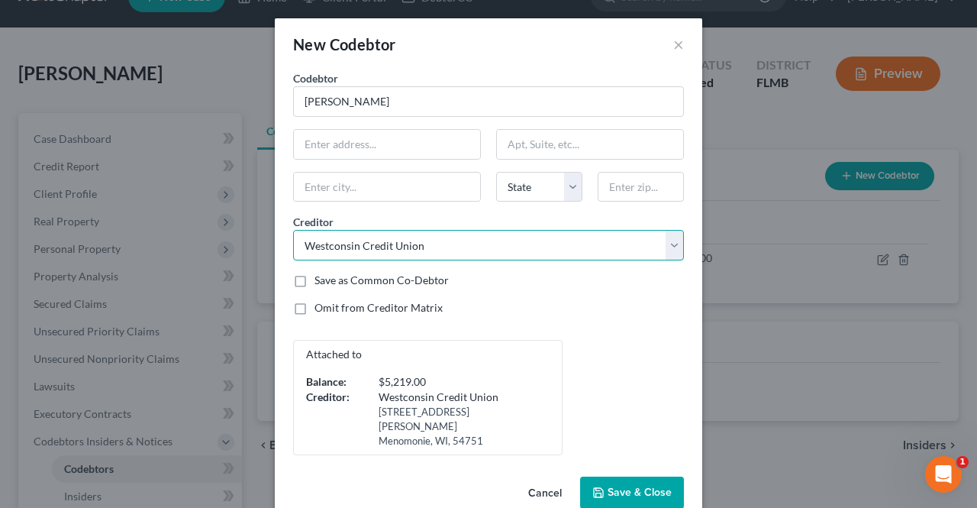
click at [429, 249] on select "Select Advent Health [PERSON_NAME] Physicians American Express Syncb/Care Credi…" at bounding box center [488, 245] width 391 height 31
click at [293, 230] on select "Select Advent Health [PERSON_NAME] Physicians American Express Syncb/Care Credi…" at bounding box center [488, 245] width 391 height 31
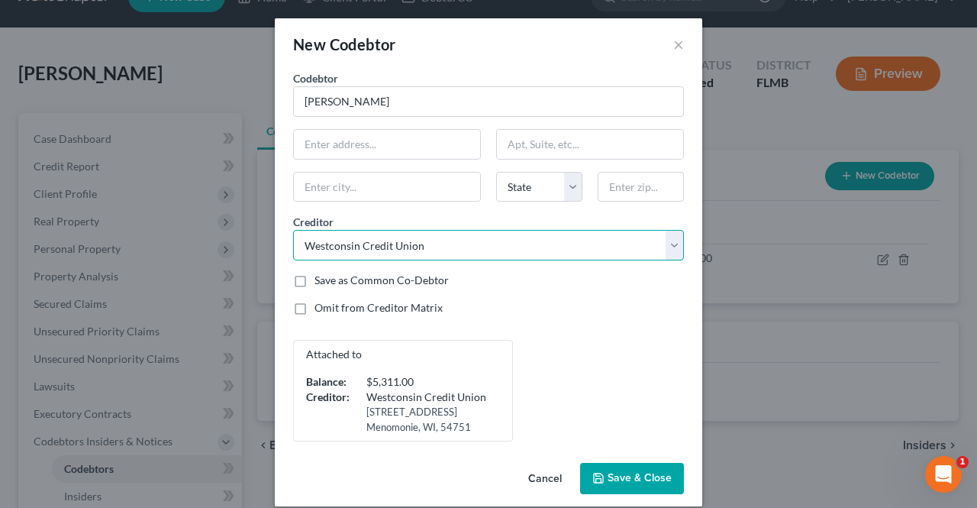
click at [426, 245] on select "Select Advent Health [PERSON_NAME] Physicians American Express Syncb/Care Credi…" at bounding box center [488, 245] width 391 height 31
select select "15"
click at [293, 230] on select "Select Advent Health [PERSON_NAME] Physicians American Express Syncb/Care Credi…" at bounding box center [488, 245] width 391 height 31
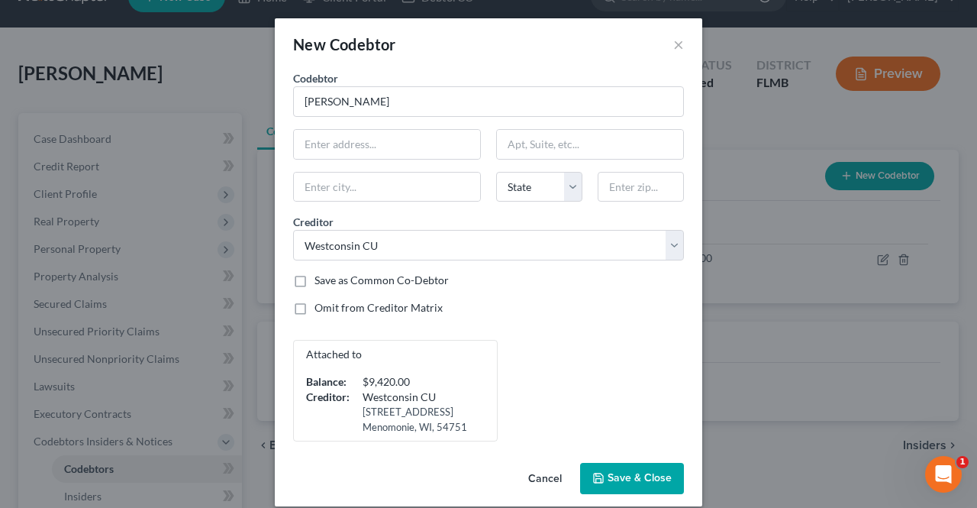
click at [388, 277] on label "Save as Common Co-Debtor" at bounding box center [382, 280] width 134 height 15
click at [331, 277] on input "Save as Common Co-Debtor" at bounding box center [326, 278] width 10 height 10
checkbox input "true"
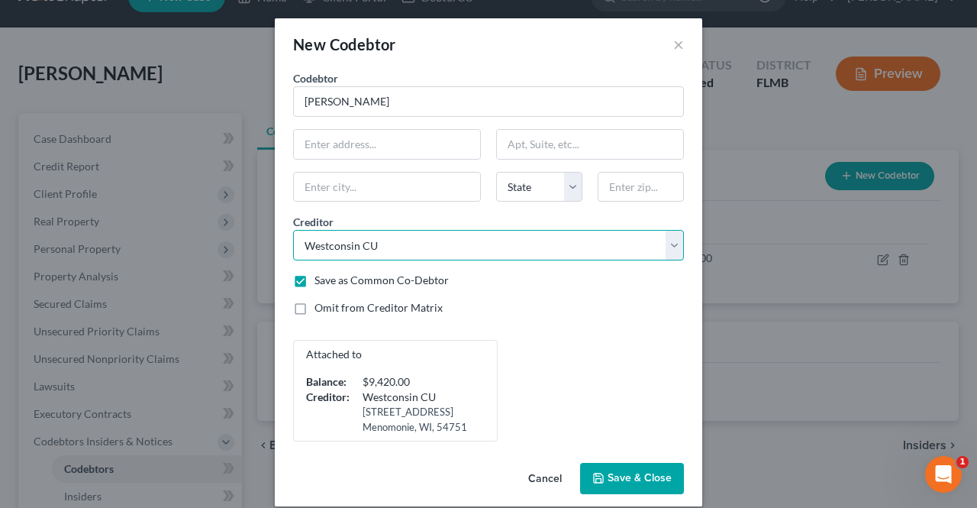
click at [502, 239] on select "Select Advent Health [PERSON_NAME] Physicians American Express Syncb/Care Credi…" at bounding box center [488, 245] width 391 height 31
select select "4"
click at [293, 230] on select "Select Advent Health [PERSON_NAME] Physicians American Express Syncb/Care Credi…" at bounding box center [488, 245] width 391 height 31
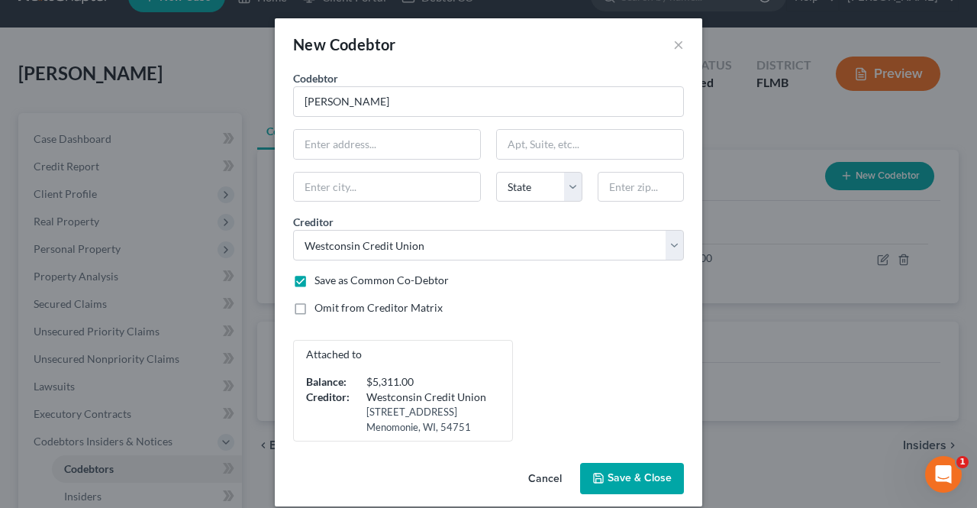
click at [608, 474] on span "Save & Close" at bounding box center [640, 478] width 64 height 13
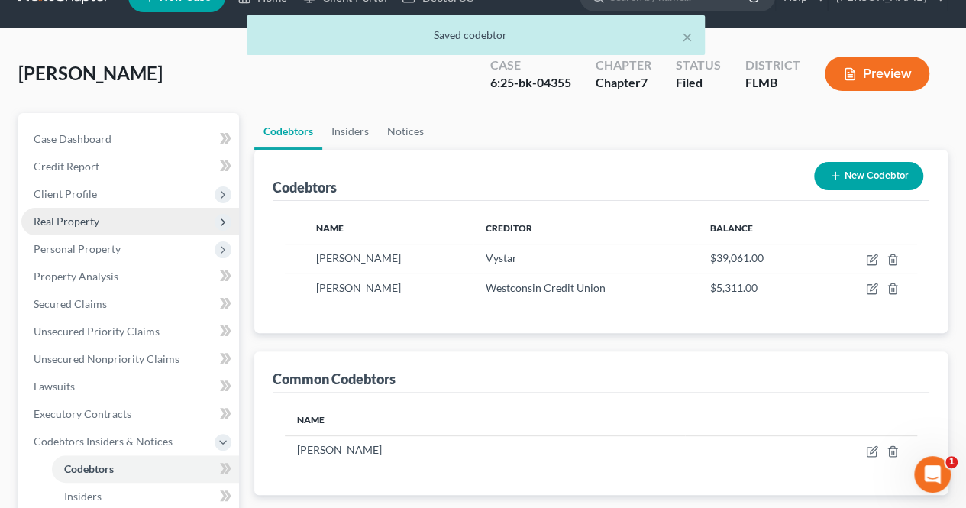
click at [182, 219] on span "Real Property" at bounding box center [130, 221] width 218 height 27
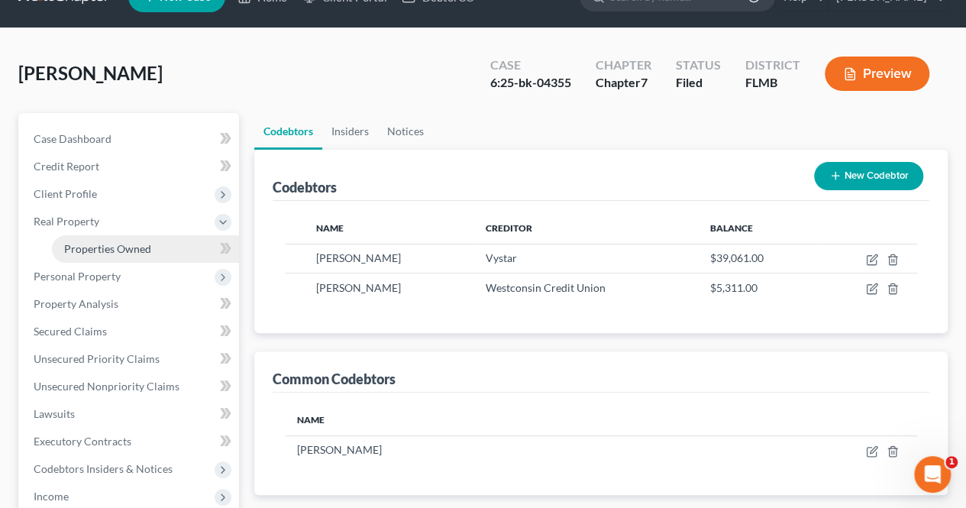
click at [166, 247] on link "Properties Owned" at bounding box center [145, 248] width 187 height 27
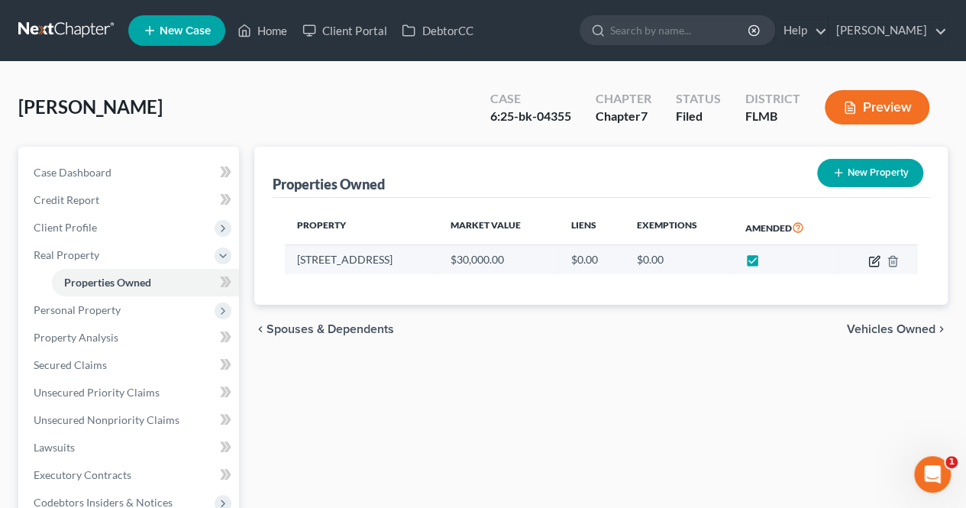
click at [870, 259] on icon "button" at bounding box center [874, 261] width 12 height 12
select select "52"
select select "3"
select select "4"
select select "0"
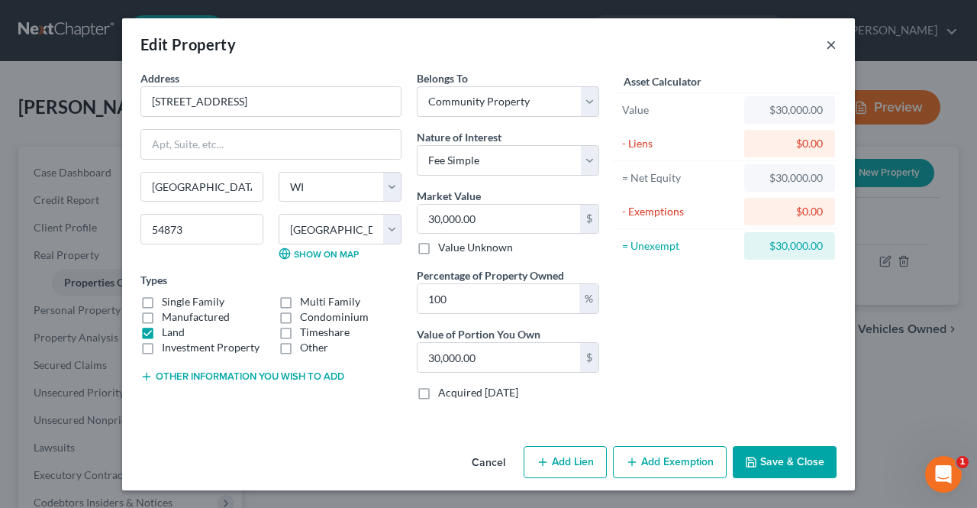
click at [826, 44] on button "×" at bounding box center [831, 44] width 11 height 18
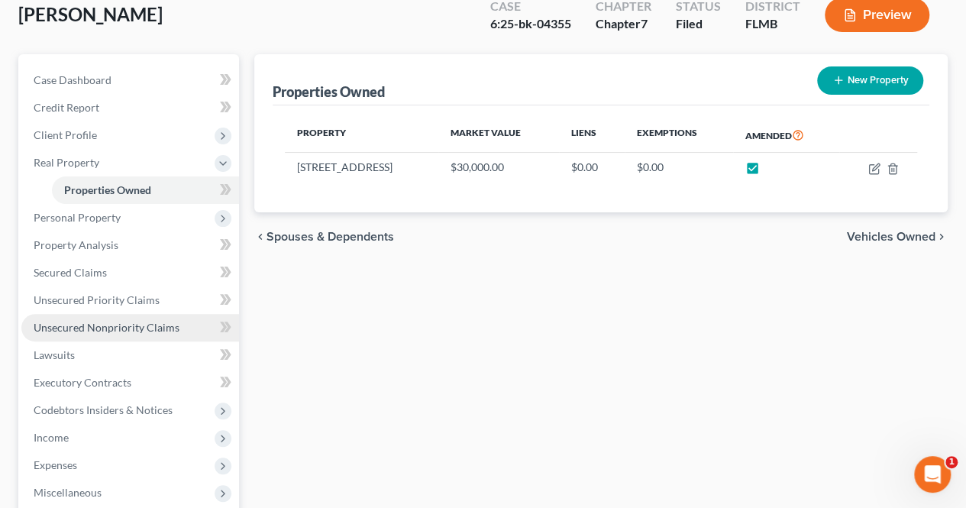
scroll to position [98, 0]
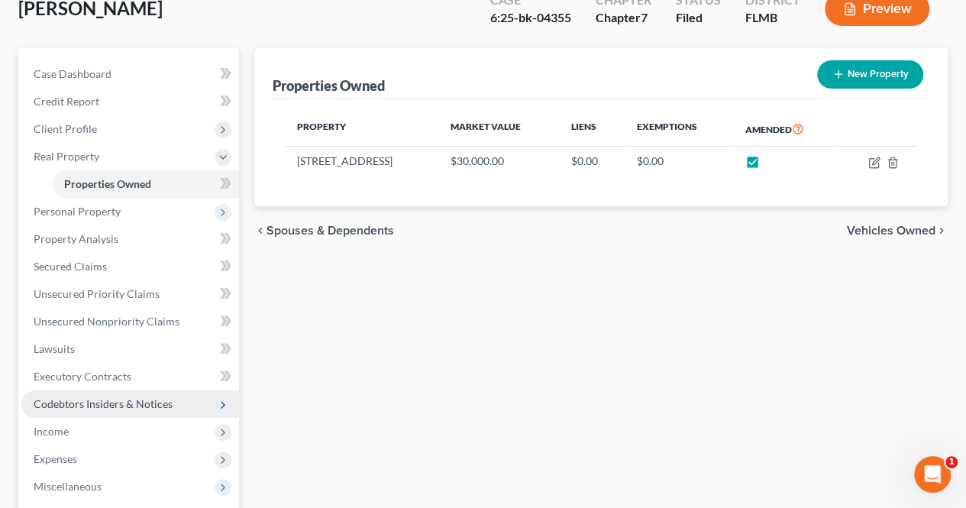
click at [128, 402] on span "Codebtors Insiders & Notices" at bounding box center [103, 403] width 139 height 13
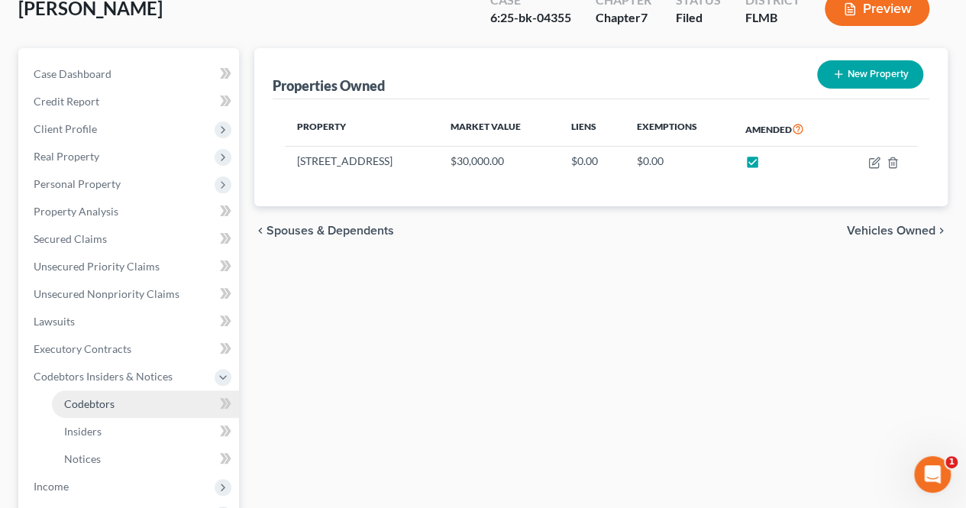
click at [122, 404] on link "Codebtors" at bounding box center [145, 403] width 187 height 27
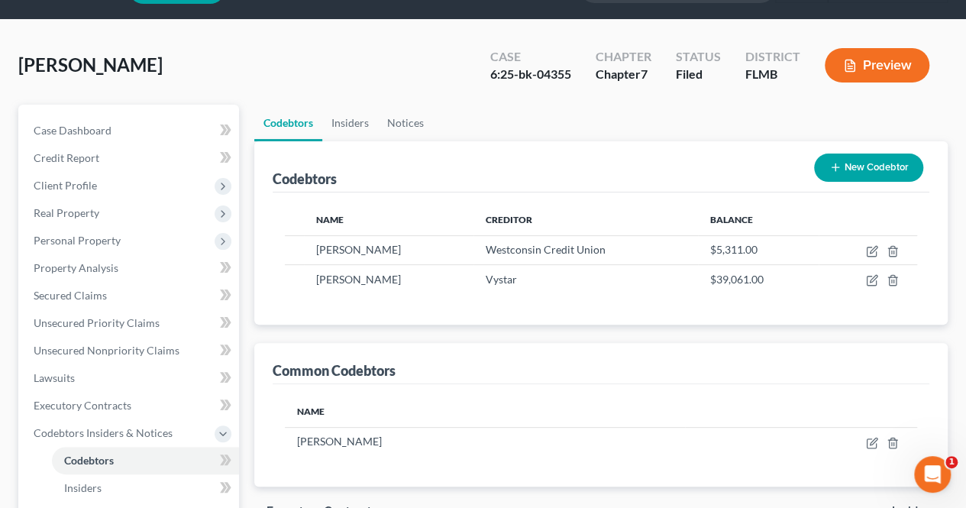
scroll to position [43, 0]
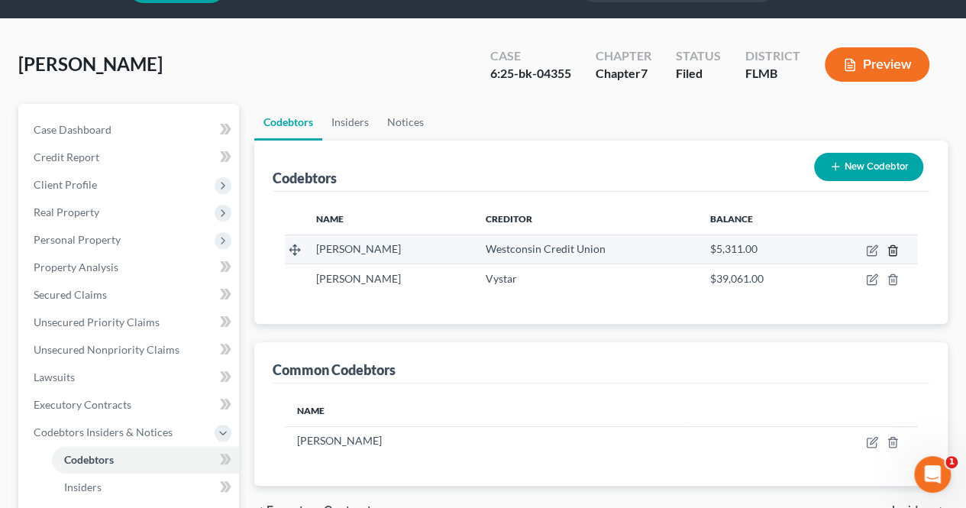
click at [892, 250] on line "button" at bounding box center [892, 251] width 0 height 3
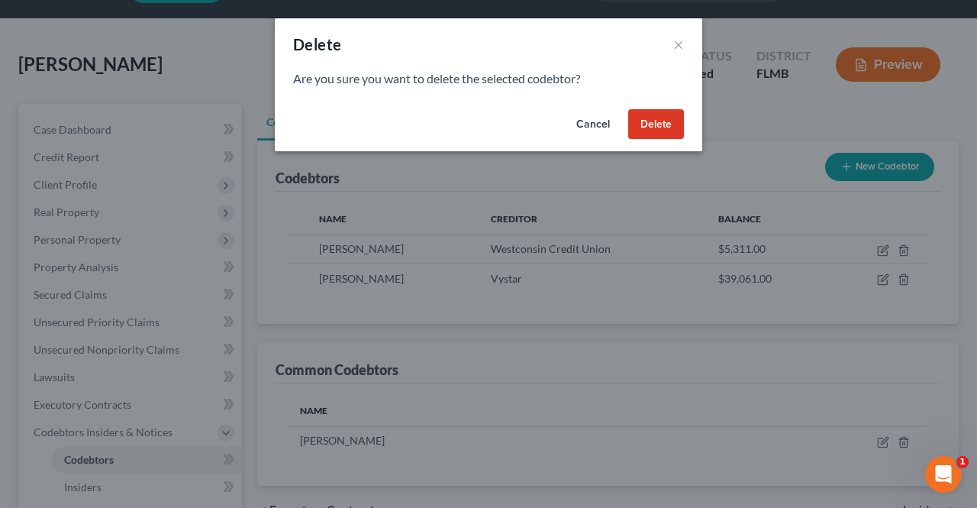
click at [660, 123] on button "Delete" at bounding box center [656, 124] width 56 height 31
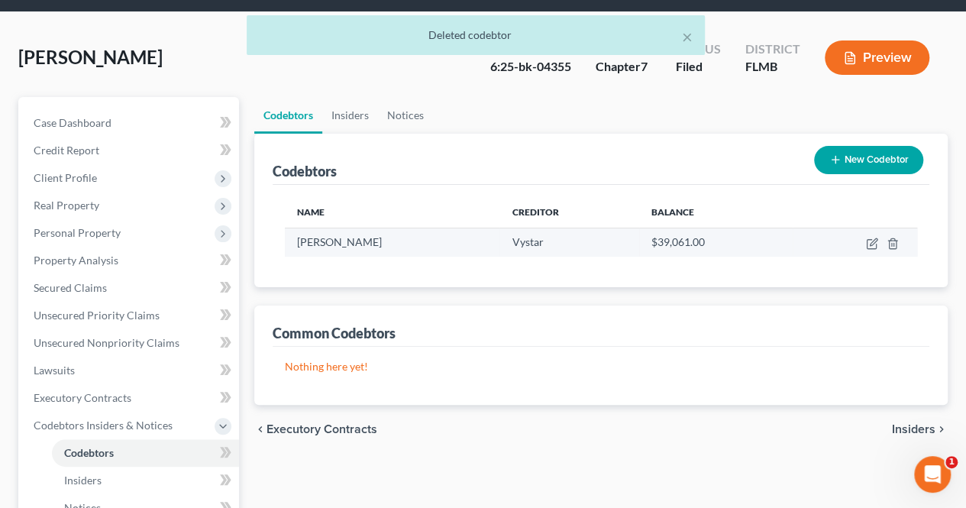
scroll to position [50, 0]
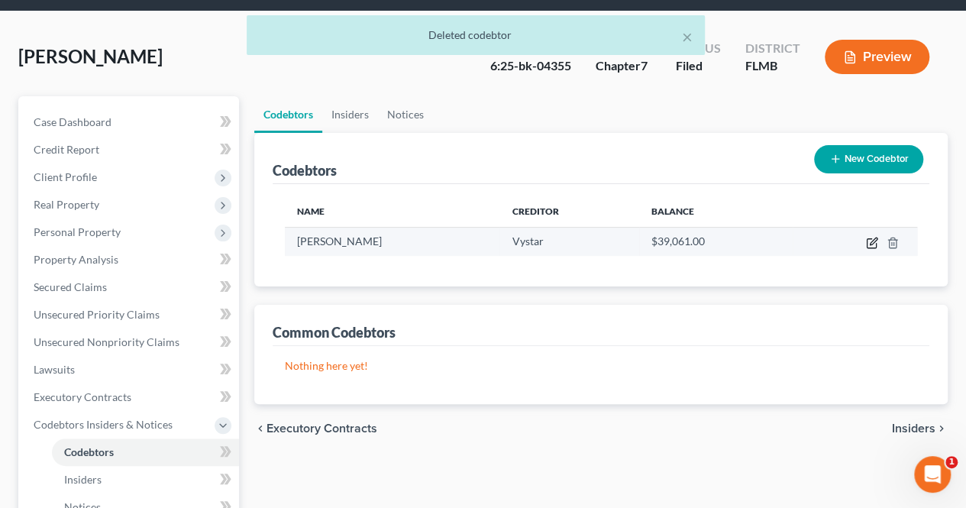
click at [875, 245] on icon "button" at bounding box center [872, 243] width 12 height 12
select select "11"
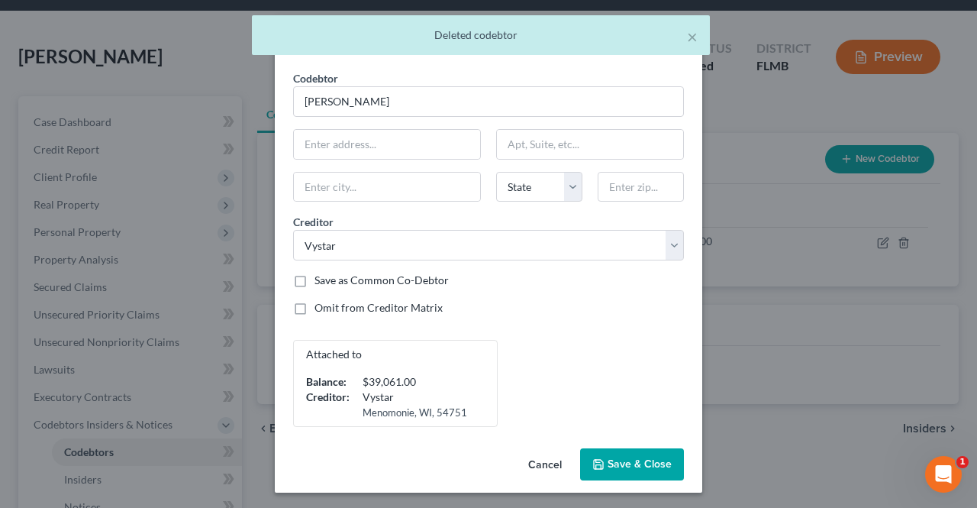
click at [383, 279] on label "Save as Common Co-Debtor" at bounding box center [382, 280] width 134 height 15
click at [331, 279] on input "Save as Common Co-Debtor" at bounding box center [326, 278] width 10 height 10
checkbox input "true"
click at [653, 465] on span "Save & Close" at bounding box center [640, 463] width 64 height 13
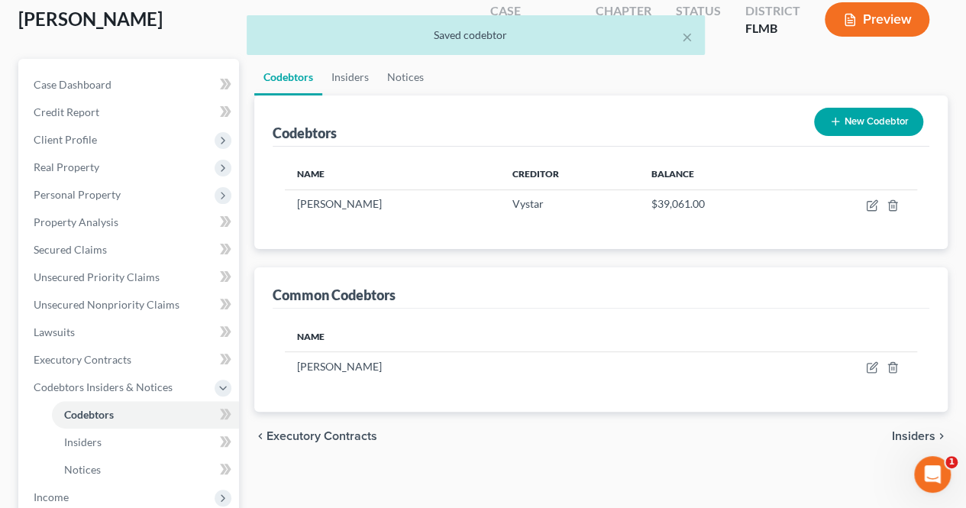
scroll to position [83, 0]
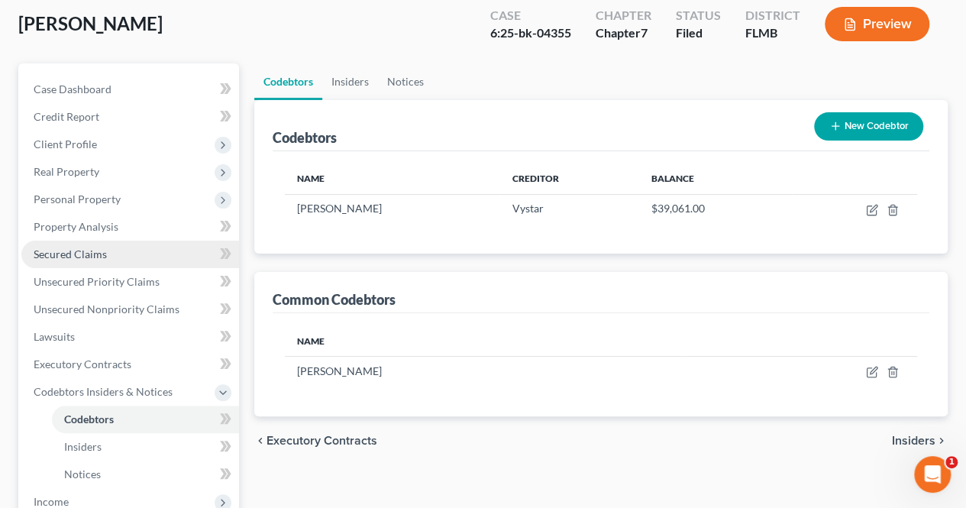
click at [119, 253] on link "Secured Claims" at bounding box center [130, 253] width 218 height 27
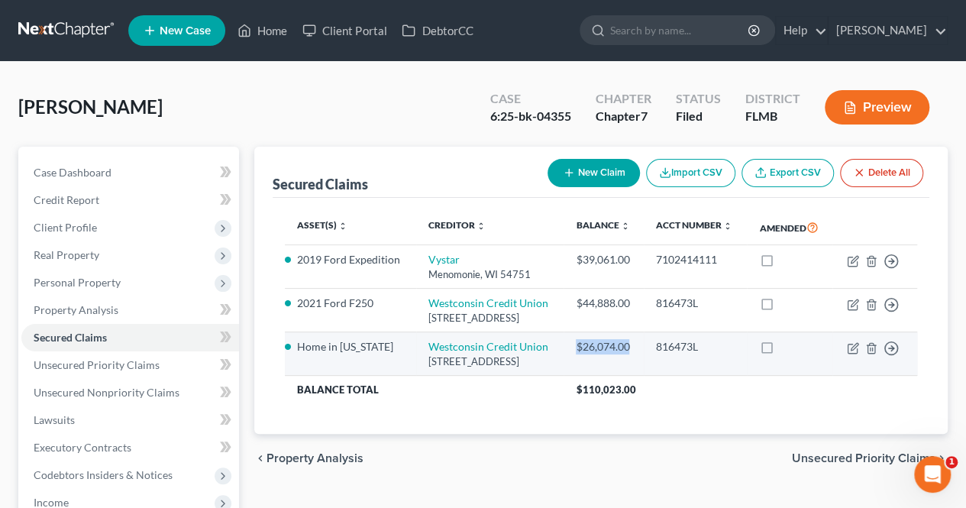
drag, startPoint x: 657, startPoint y: 376, endPoint x: 586, endPoint y: 375, distance: 71.8
click at [586, 375] on td "$26,074.00" at bounding box center [603, 354] width 80 height 44
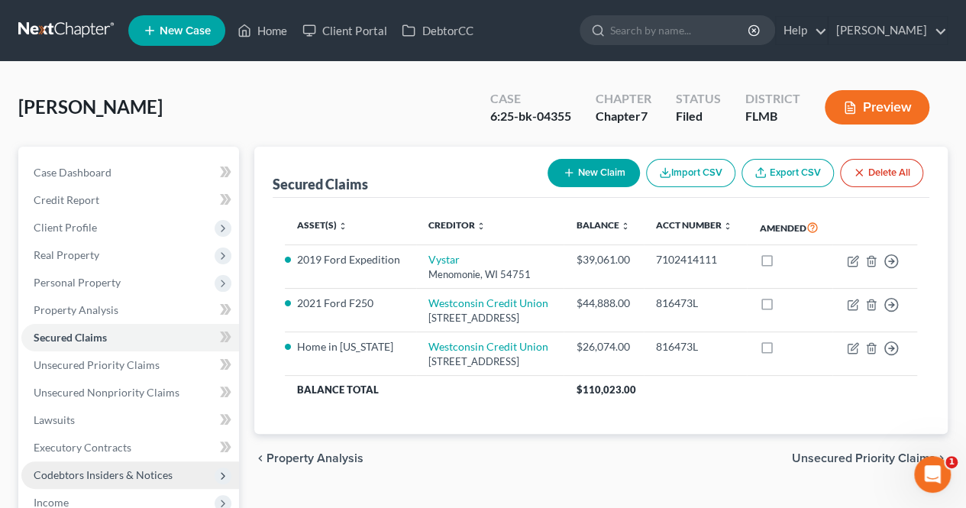
click at [125, 478] on span "Codebtors Insiders & Notices" at bounding box center [103, 474] width 139 height 13
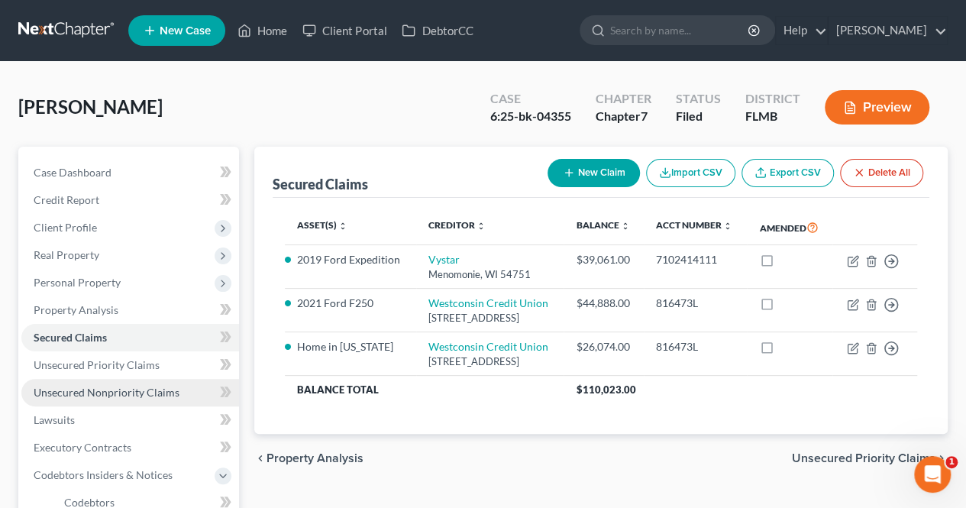
scroll to position [117, 0]
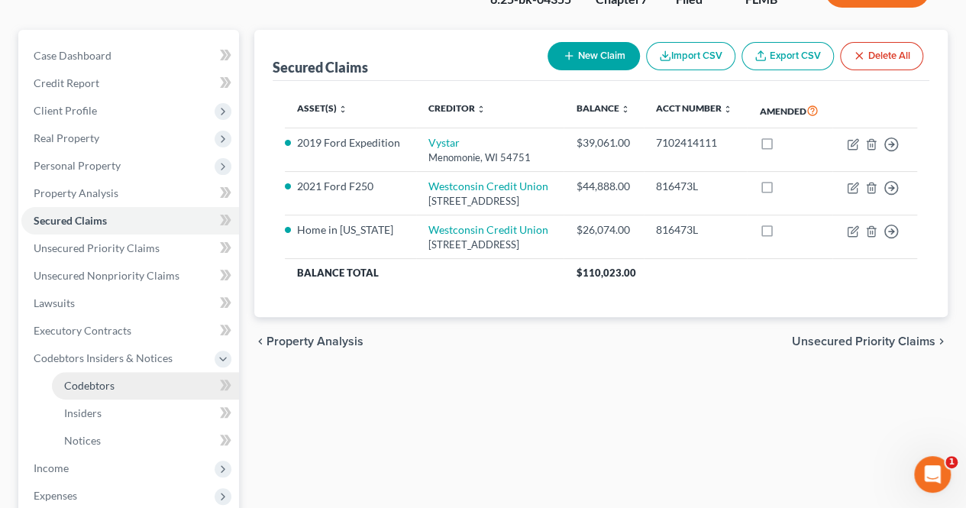
click at [118, 380] on link "Codebtors" at bounding box center [145, 385] width 187 height 27
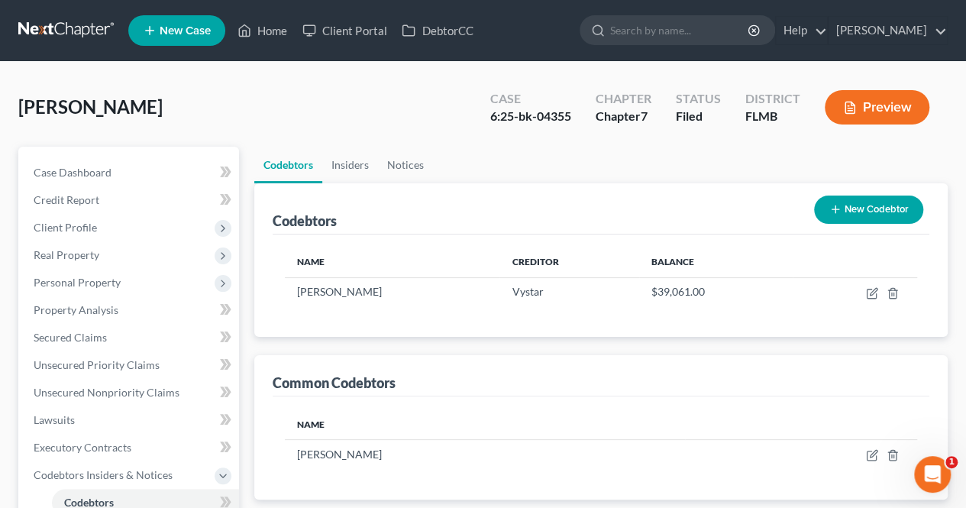
click at [874, 207] on button "New Codebtor" at bounding box center [868, 209] width 109 height 28
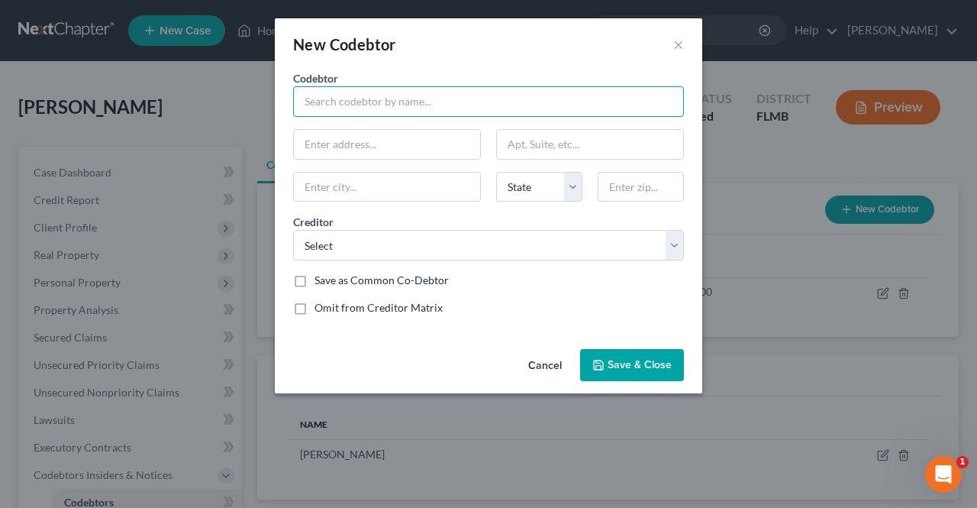
click at [396, 104] on input "text" at bounding box center [488, 101] width 391 height 31
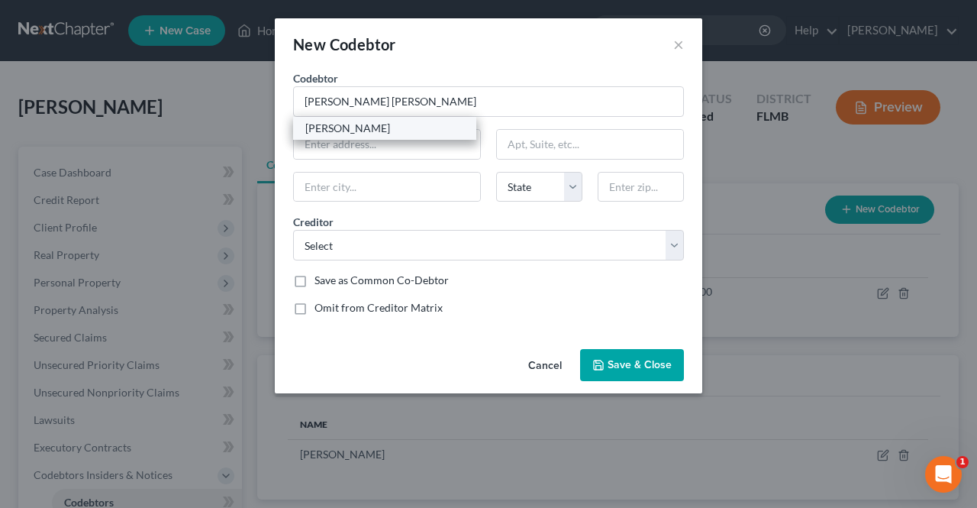
click at [386, 126] on div "[PERSON_NAME]" at bounding box center [384, 128] width 159 height 15
type input "[PERSON_NAME]"
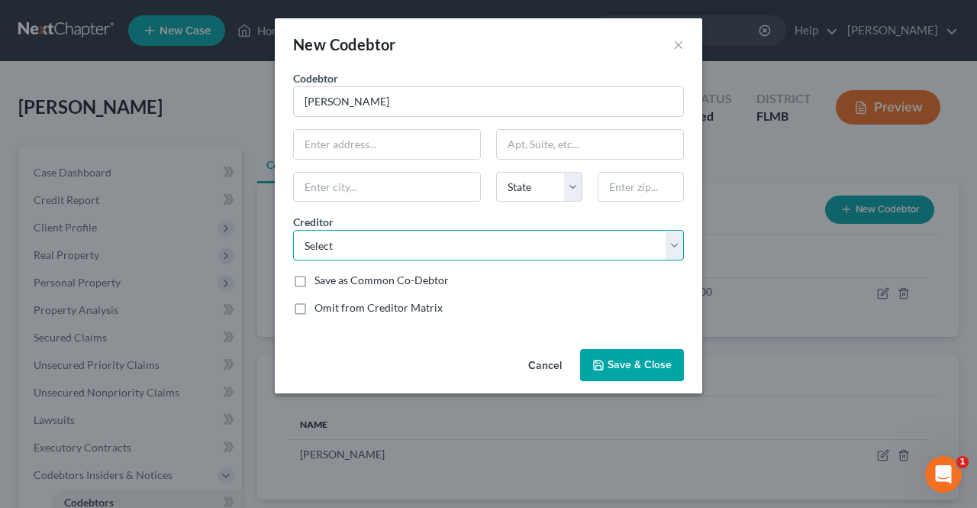
click at [426, 241] on select "Select Advent Health [PERSON_NAME] Physicians American Express Syncb/Care Credi…" at bounding box center [488, 245] width 391 height 31
click at [293, 230] on select "Select Advent Health [PERSON_NAME] Physicians American Express Syncb/Care Credi…" at bounding box center [488, 245] width 391 height 31
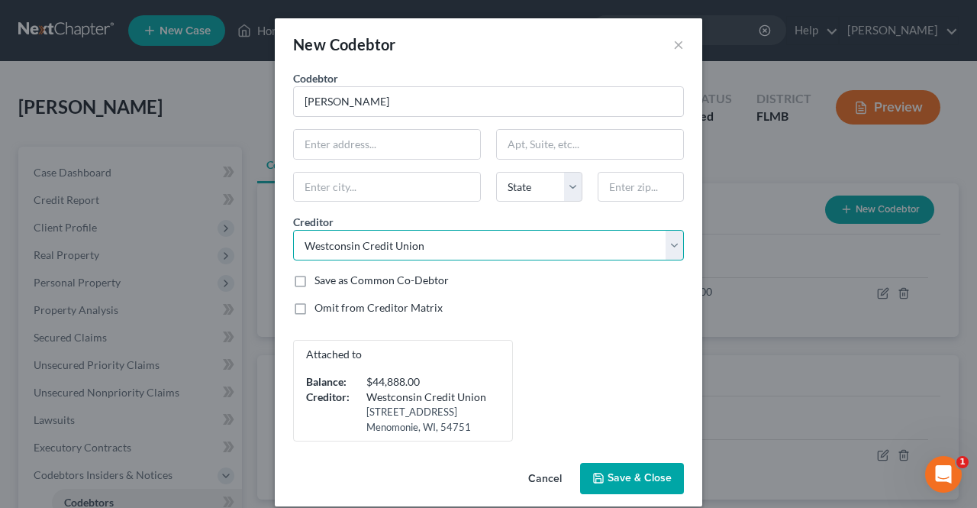
click at [408, 250] on select "Select Advent Health [PERSON_NAME] Physicians American Express Syncb/Care Credi…" at bounding box center [488, 245] width 391 height 31
click at [293, 230] on select "Select Advent Health [PERSON_NAME] Physicians American Express Syncb/Care Credi…" at bounding box center [488, 245] width 391 height 31
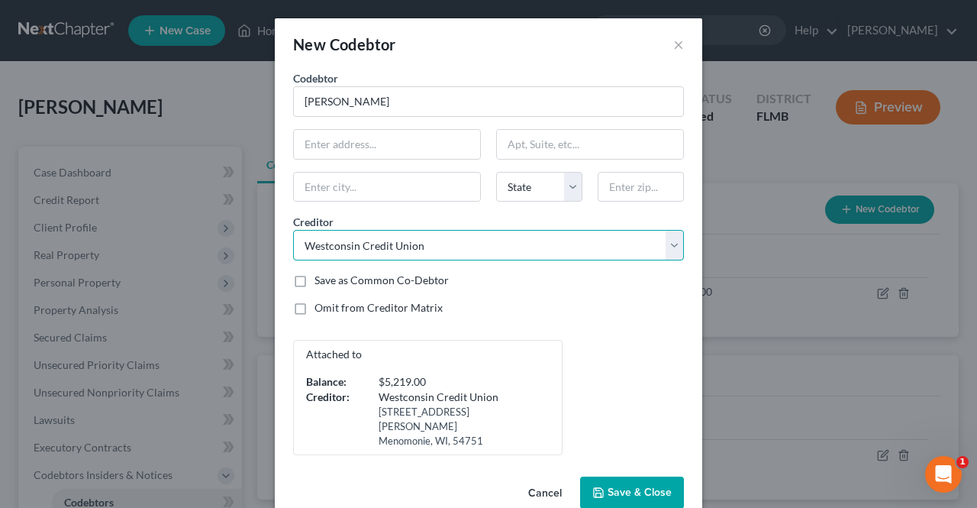
click at [417, 234] on select "Select Advent Health [PERSON_NAME] Physicians American Express Syncb/Care Credi…" at bounding box center [488, 245] width 391 height 31
select select "12"
click at [293, 230] on select "Select Advent Health [PERSON_NAME] Physicians American Express Syncb/Care Credi…" at bounding box center [488, 245] width 391 height 31
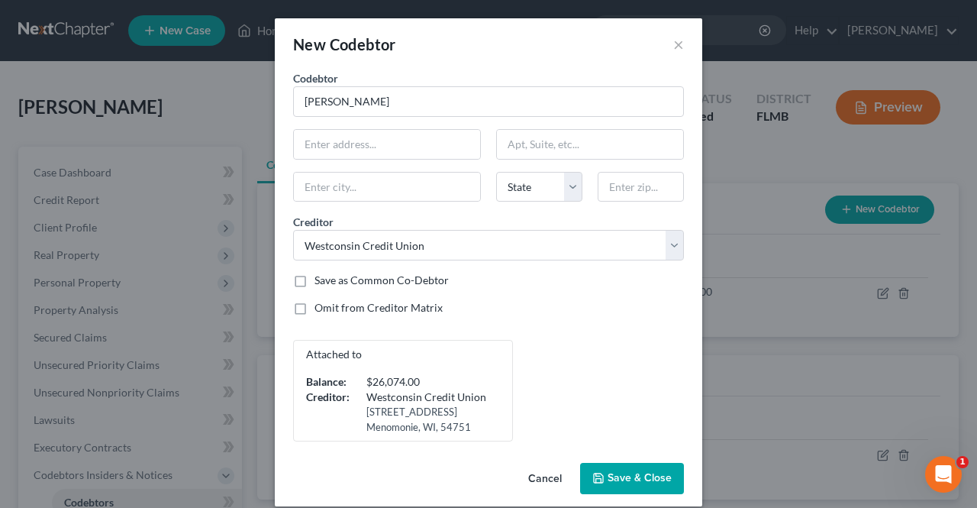
click at [423, 282] on label "Save as Common Co-Debtor" at bounding box center [382, 280] width 134 height 15
click at [331, 282] on input "Save as Common Co-Debtor" at bounding box center [326, 278] width 10 height 10
checkbox input "true"
click at [618, 477] on span "Save & Close" at bounding box center [640, 478] width 64 height 13
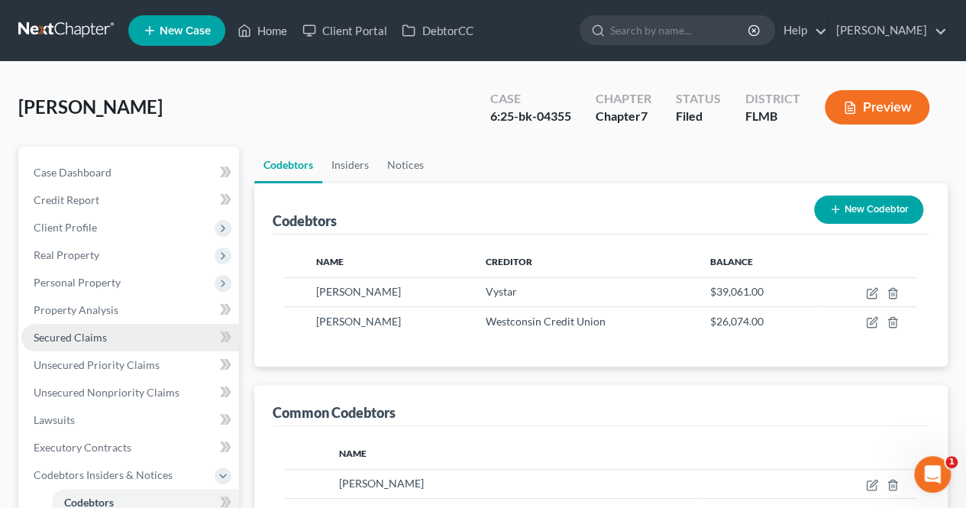
click at [160, 338] on link "Secured Claims" at bounding box center [130, 337] width 218 height 27
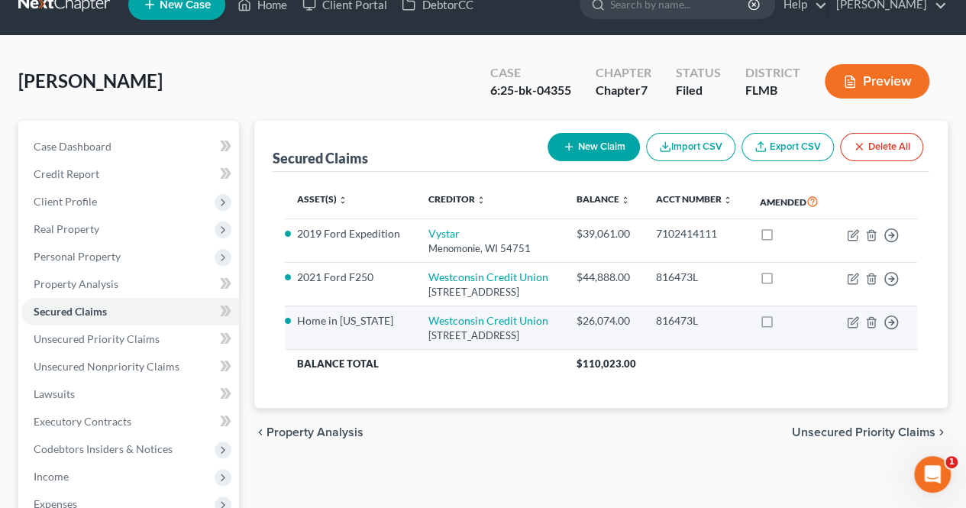
scroll to position [27, 0]
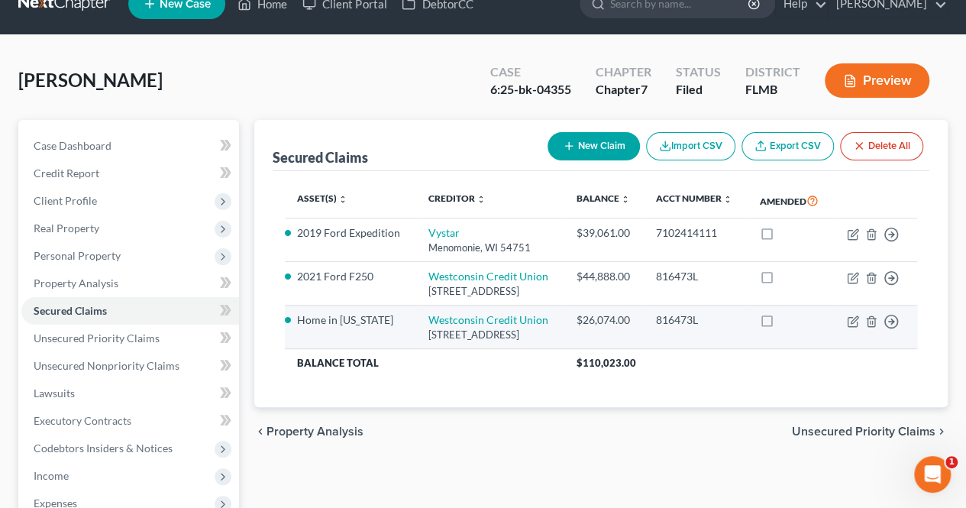
click at [780, 324] on label at bounding box center [780, 324] width 0 height 0
click at [786, 322] on input "checkbox" at bounding box center [791, 317] width 10 height 10
checkbox input "true"
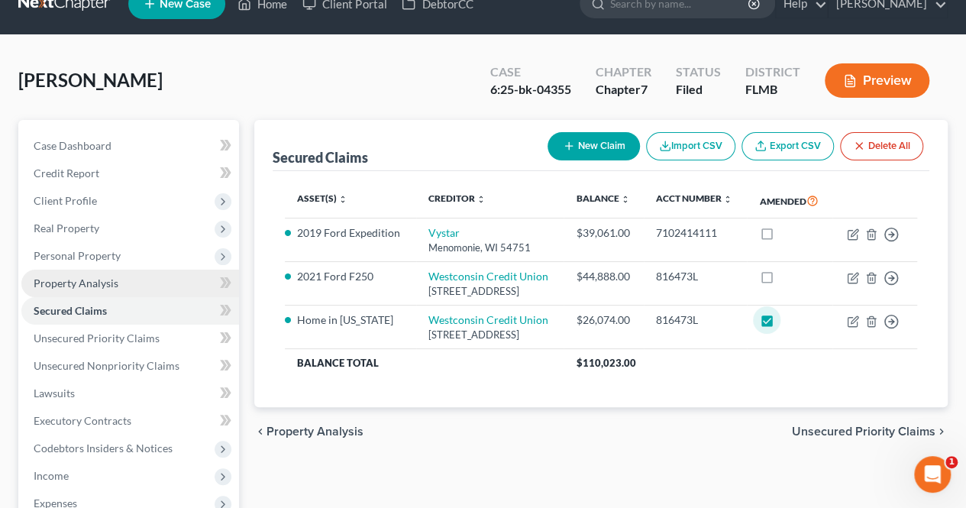
click at [124, 282] on link "Property Analysis" at bounding box center [130, 282] width 218 height 27
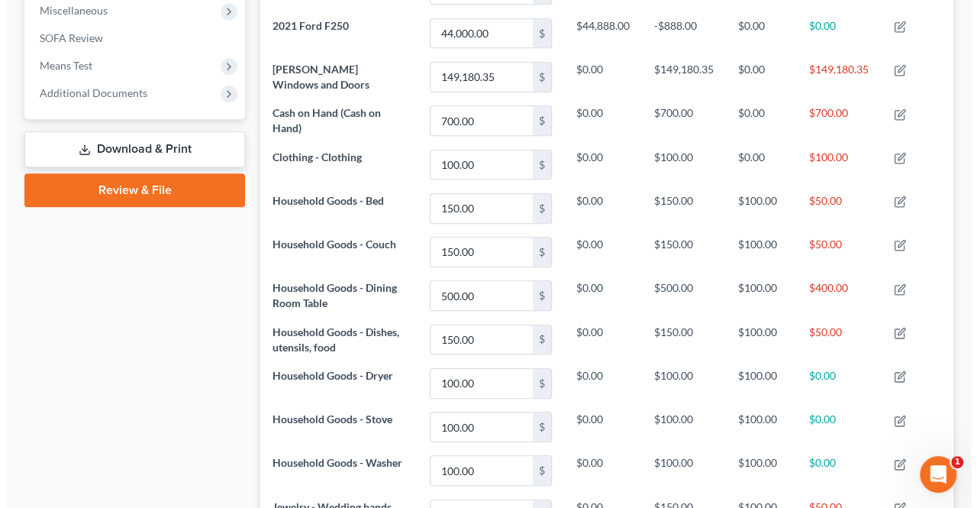
scroll to position [547, 0]
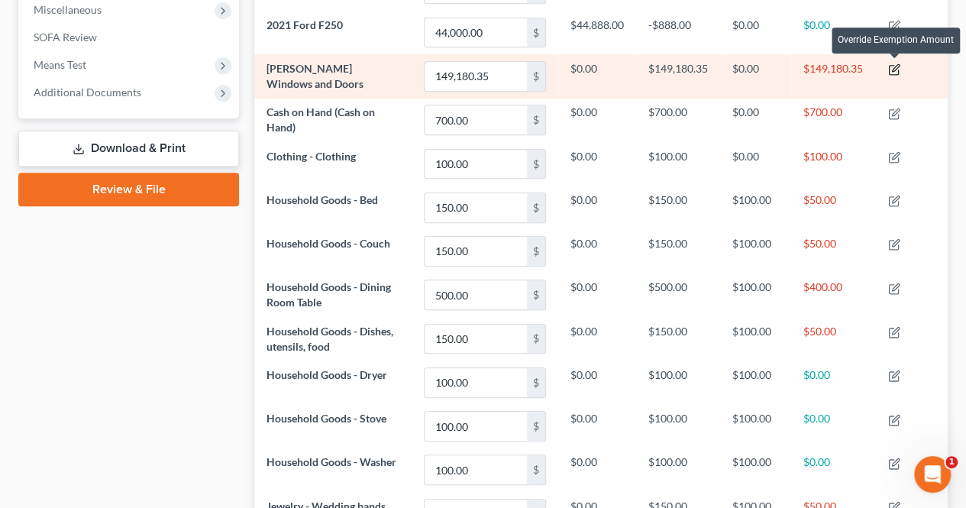
click at [896, 66] on icon "button" at bounding box center [895, 68] width 7 height 7
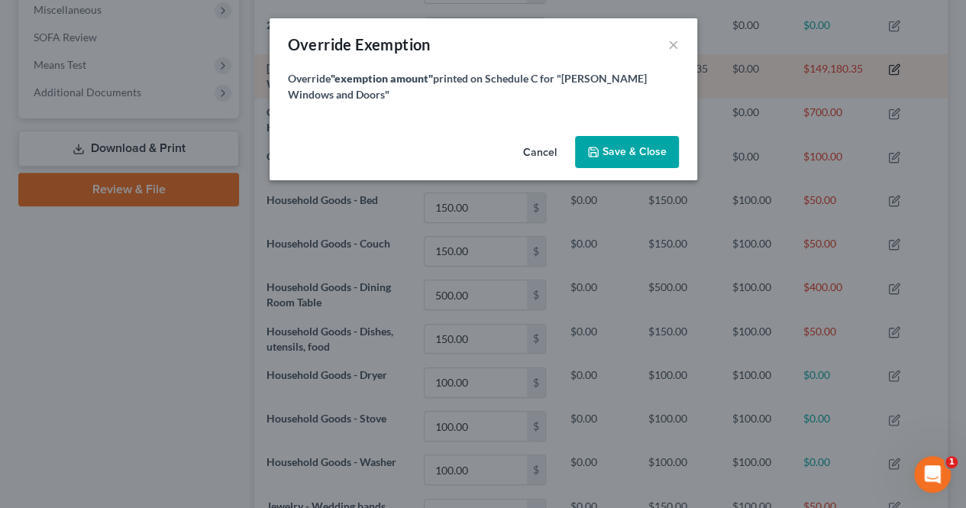
scroll to position [234, 701]
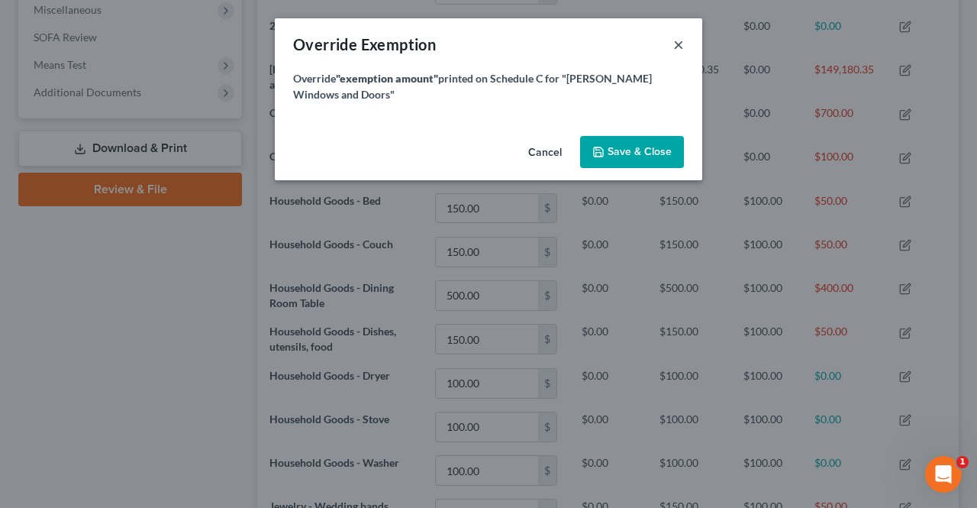
click at [679, 44] on button "×" at bounding box center [678, 44] width 11 height 18
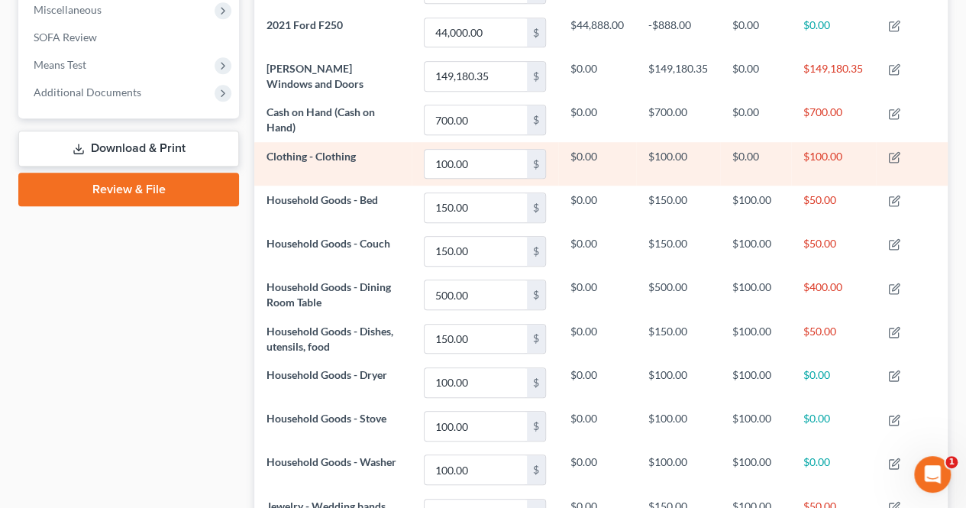
scroll to position [763137, 762678]
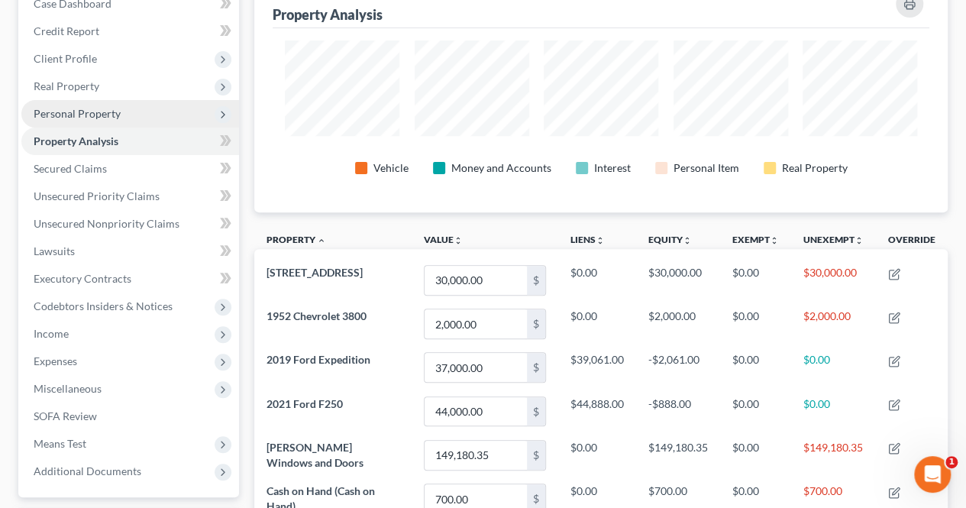
click at [173, 105] on span "Personal Property" at bounding box center [130, 113] width 218 height 27
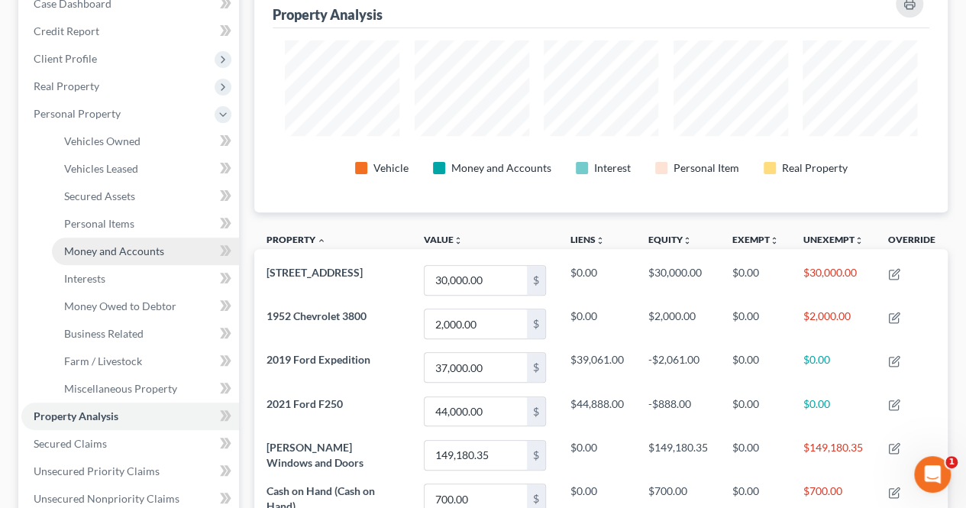
click at [163, 244] on link "Money and Accounts" at bounding box center [145, 250] width 187 height 27
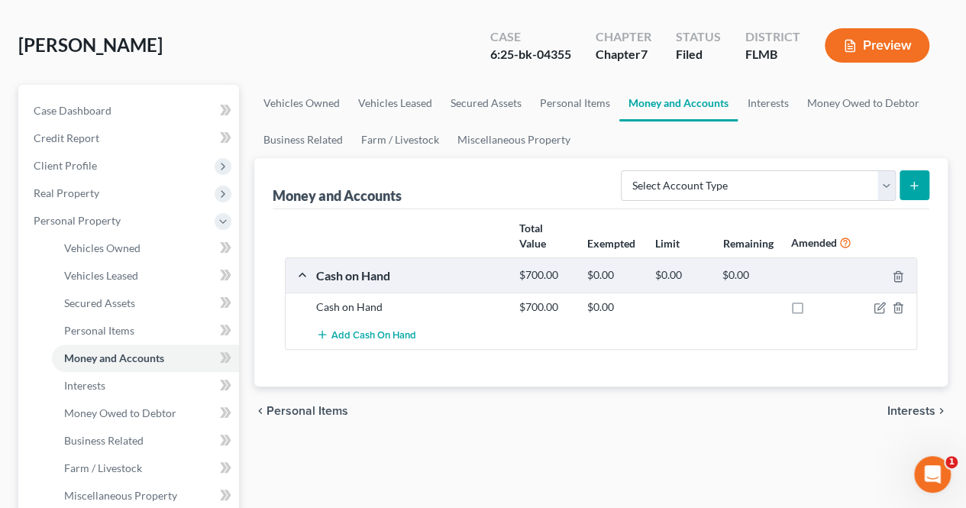
scroll to position [63, 0]
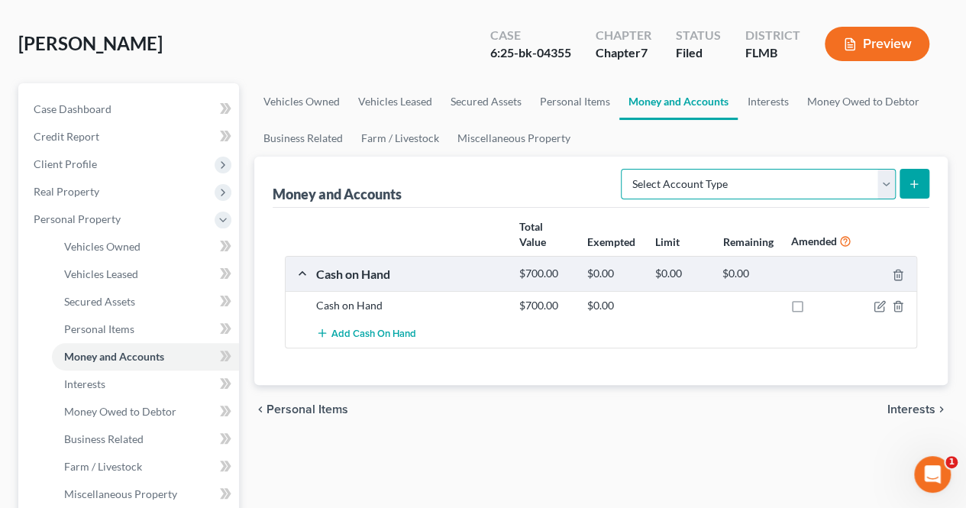
click at [887, 184] on select "Select Account Type Brokerage Cash on Hand Certificates of Deposit Checking Acc…" at bounding box center [758, 184] width 275 height 31
click at [389, 37] on div "[PERSON_NAME] Upgraded Case 6:25-bk-04355 Chapter Chapter 7 Status Filed Distri…" at bounding box center [482, 50] width 929 height 66
click at [886, 182] on select "Select Account Type Brokerage Cash on Hand Certificates of Deposit Checking Acc…" at bounding box center [758, 184] width 275 height 31
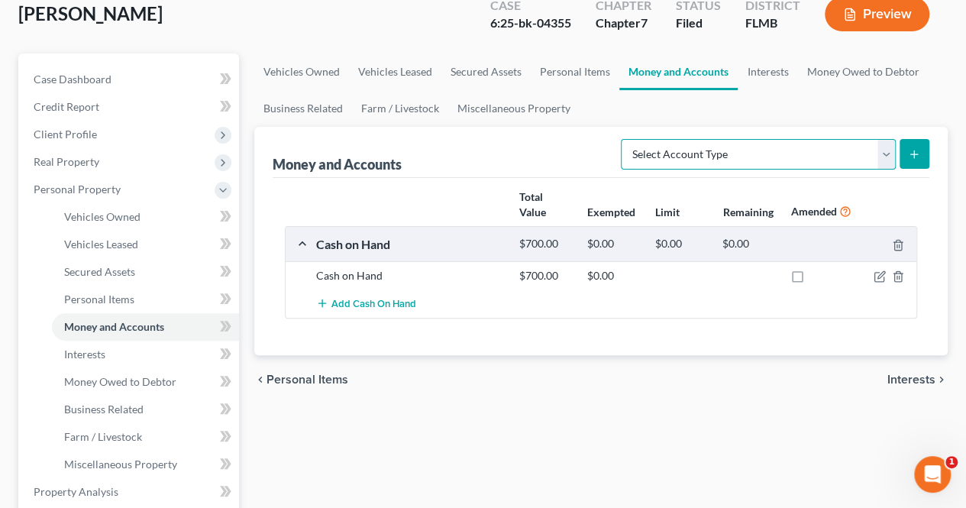
scroll to position [92, 0]
click at [885, 153] on select "Select Account Type Brokerage Cash on Hand Certificates of Deposit Checking Acc…" at bounding box center [758, 155] width 275 height 31
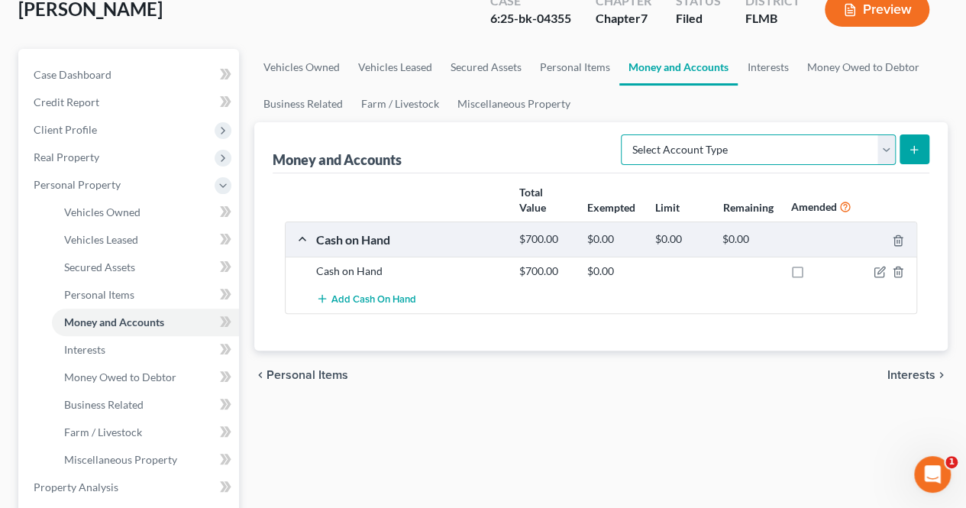
scroll to position [100, 0]
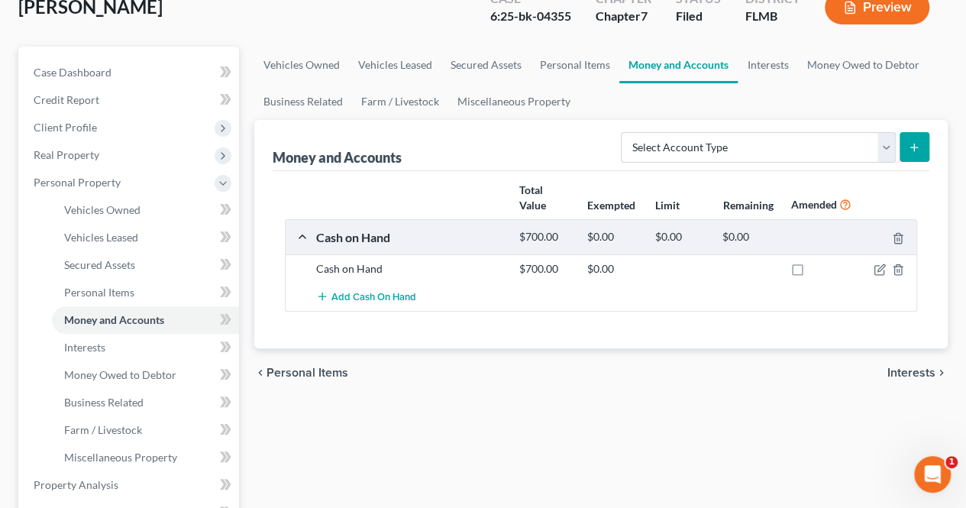
click at [542, 387] on div "chevron_left Personal Items Interests chevron_right" at bounding box center [600, 372] width 693 height 49
click at [501, 95] on link "Miscellaneous Property" at bounding box center [513, 101] width 131 height 37
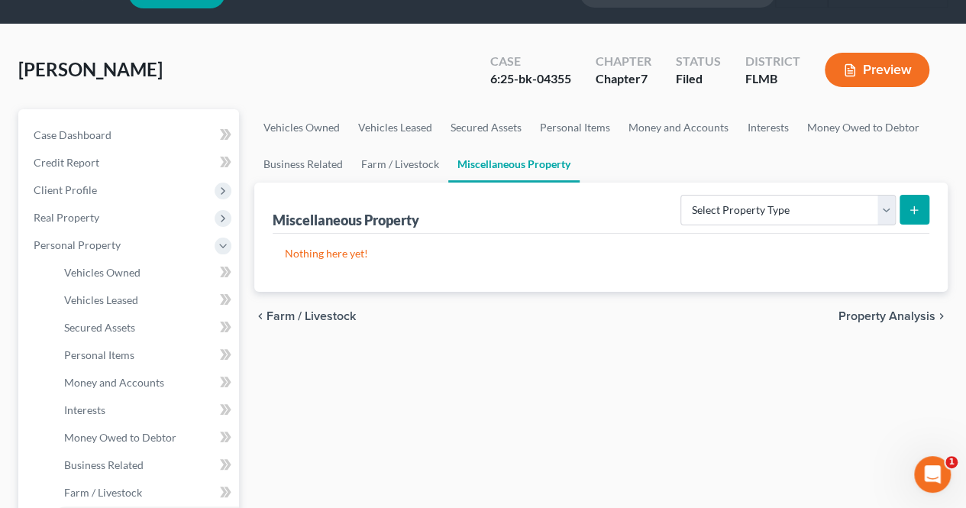
scroll to position [44, 0]
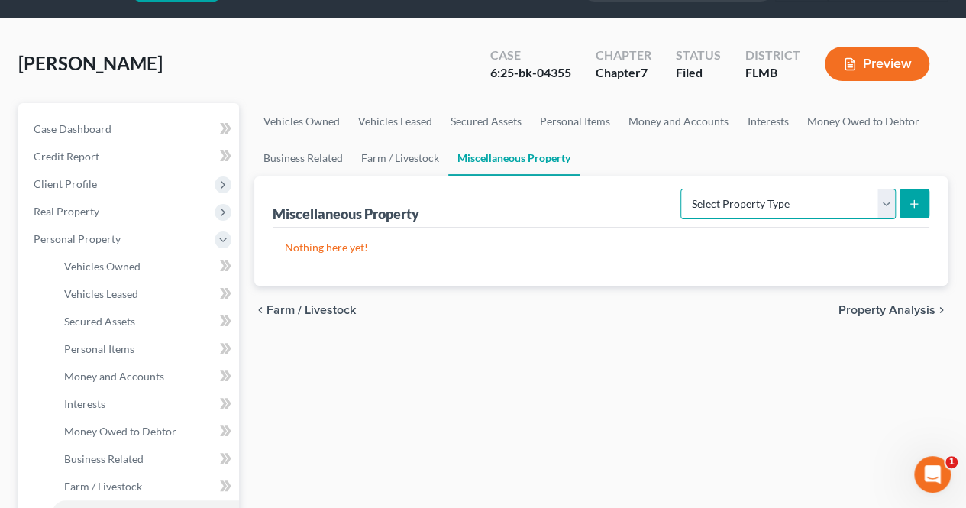
click at [888, 210] on select "Select Property Type Assigned for Creditor Benefit [DATE] Holding for Another N…" at bounding box center [787, 204] width 215 height 31
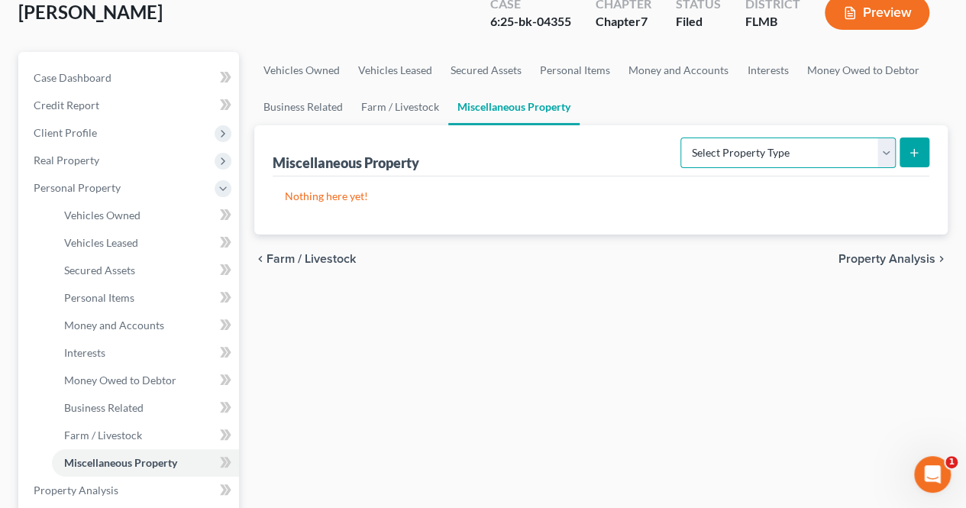
scroll to position [95, 0]
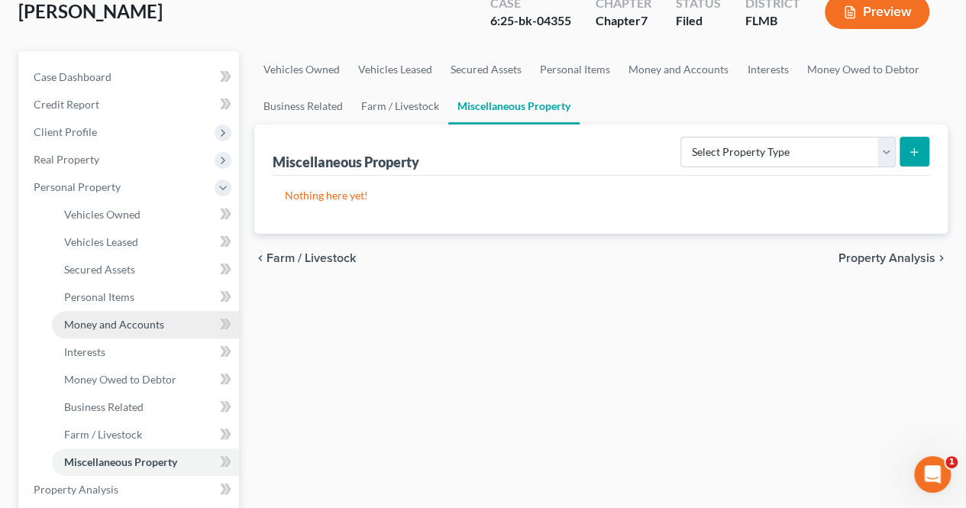
click at [111, 327] on span "Money and Accounts" at bounding box center [114, 324] width 100 height 13
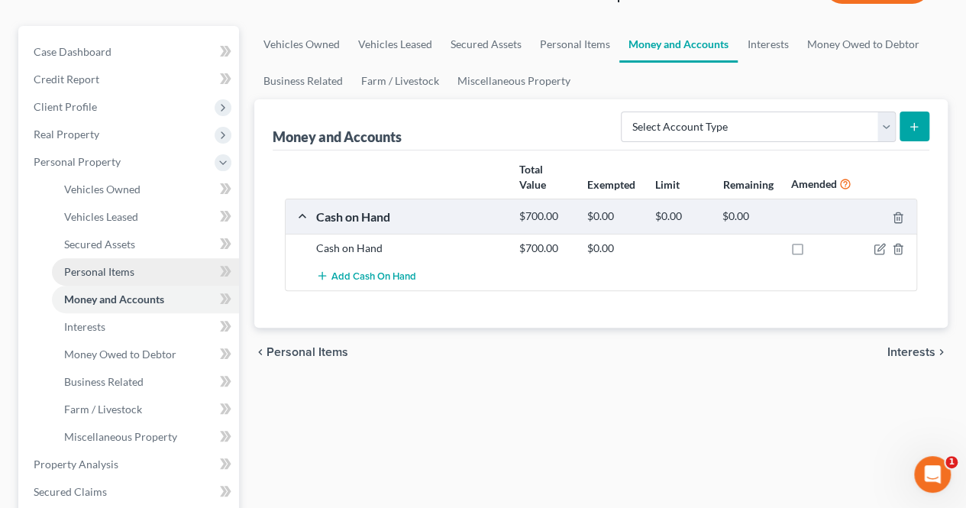
scroll to position [114, 0]
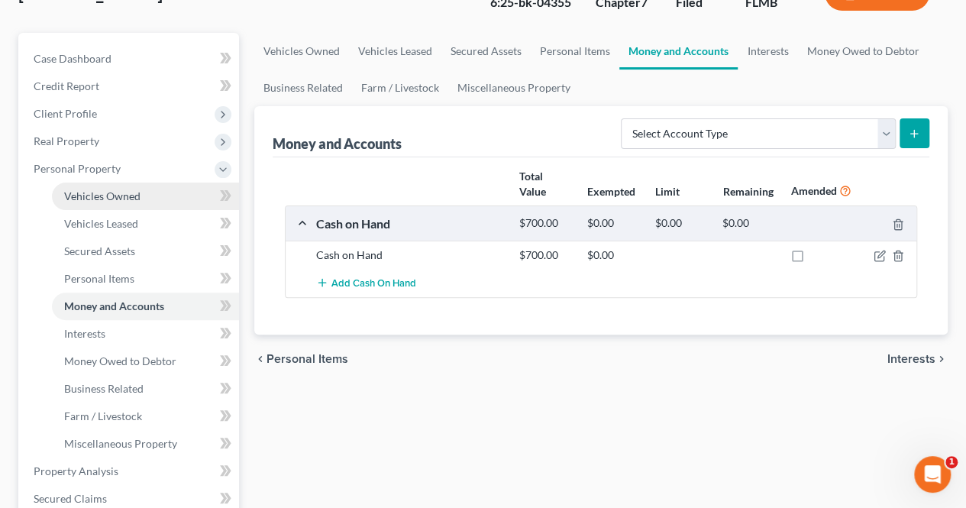
click at [137, 199] on span "Vehicles Owned" at bounding box center [102, 195] width 76 height 13
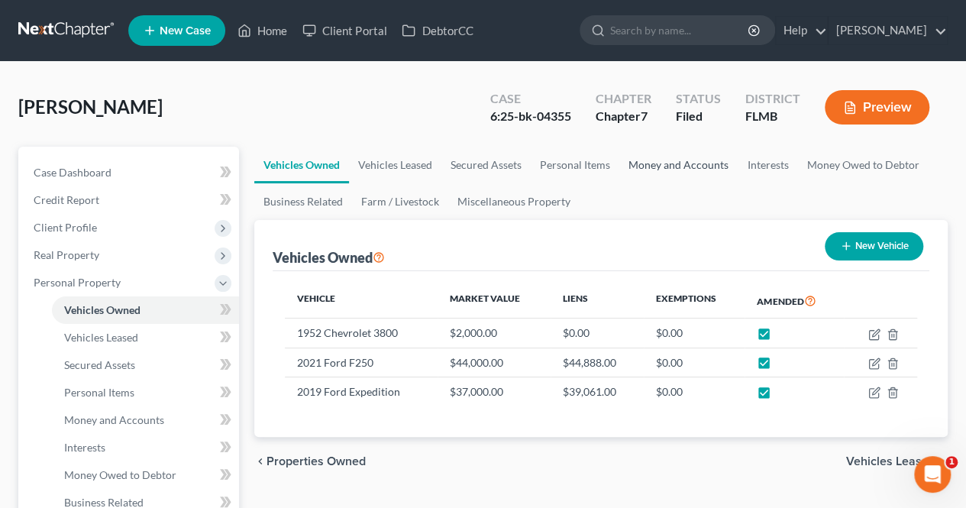
click at [675, 163] on link "Money and Accounts" at bounding box center [678, 165] width 118 height 37
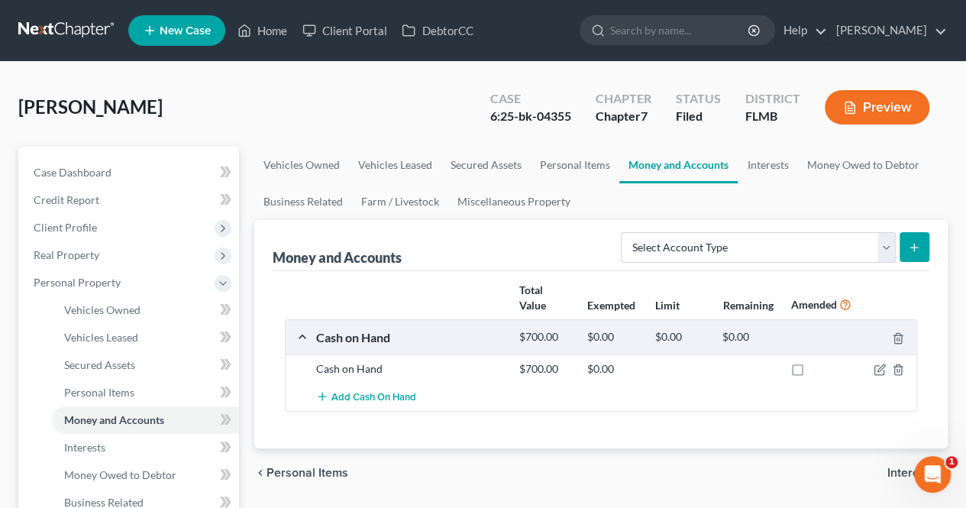
click at [906, 250] on button "submit" at bounding box center [914, 247] width 30 height 30
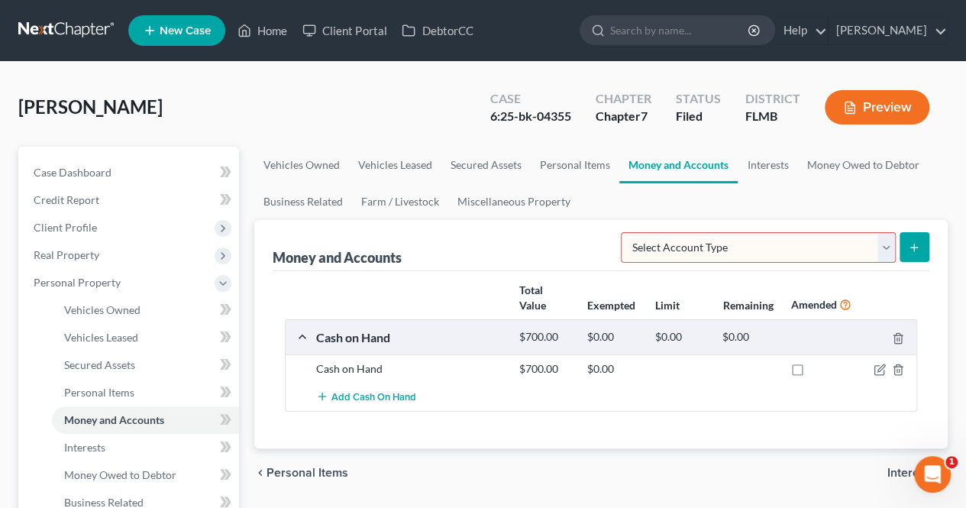
click at [892, 251] on select "Select Account Type Brokerage Cash on Hand Certificates of Deposit Checking Acc…" at bounding box center [758, 247] width 275 height 31
select select "brokerage"
click at [624, 232] on select "Select Account Type Brokerage Cash on Hand Certificates of Deposit Checking Acc…" at bounding box center [758, 247] width 275 height 31
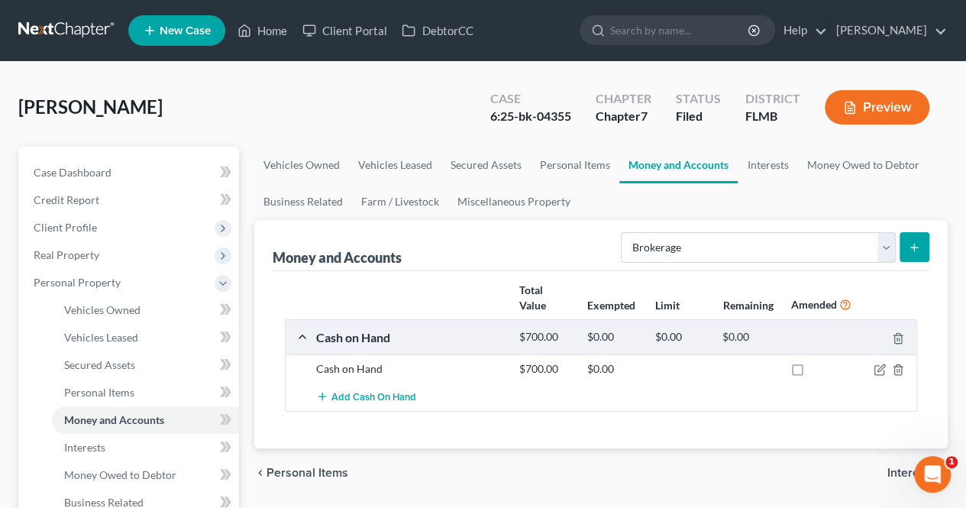
click at [923, 240] on button "submit" at bounding box center [914, 247] width 30 height 30
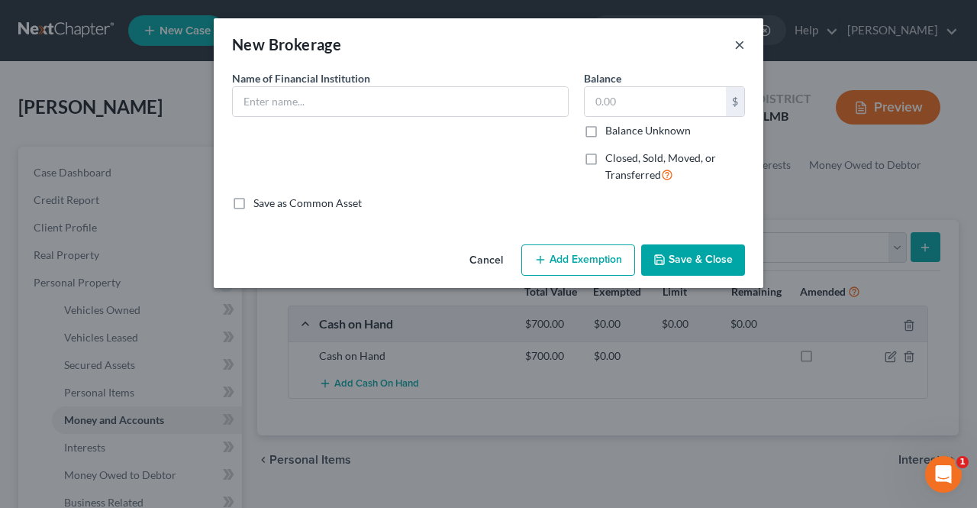
click at [739, 41] on button "×" at bounding box center [739, 44] width 11 height 18
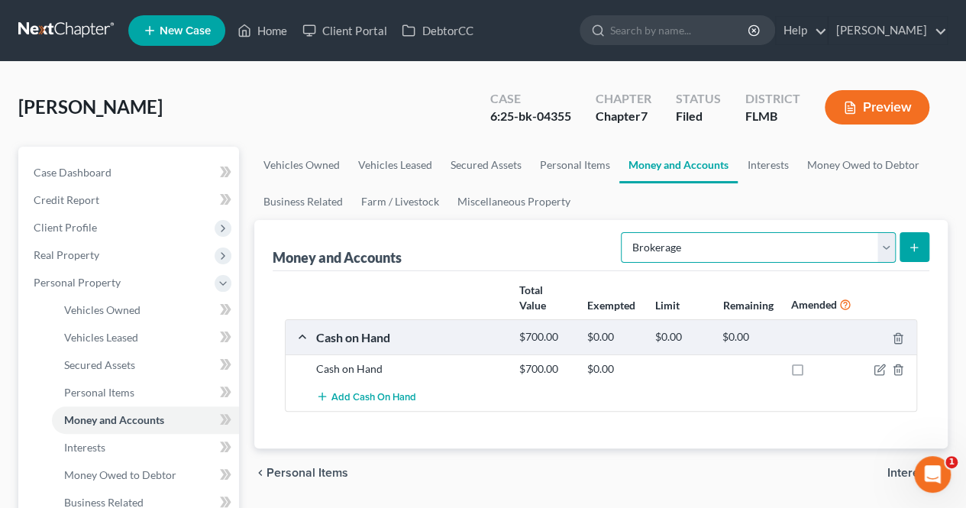
click at [888, 246] on select "Select Account Type Brokerage Cash on Hand Certificates of Deposit Checking Acc…" at bounding box center [758, 247] width 275 height 31
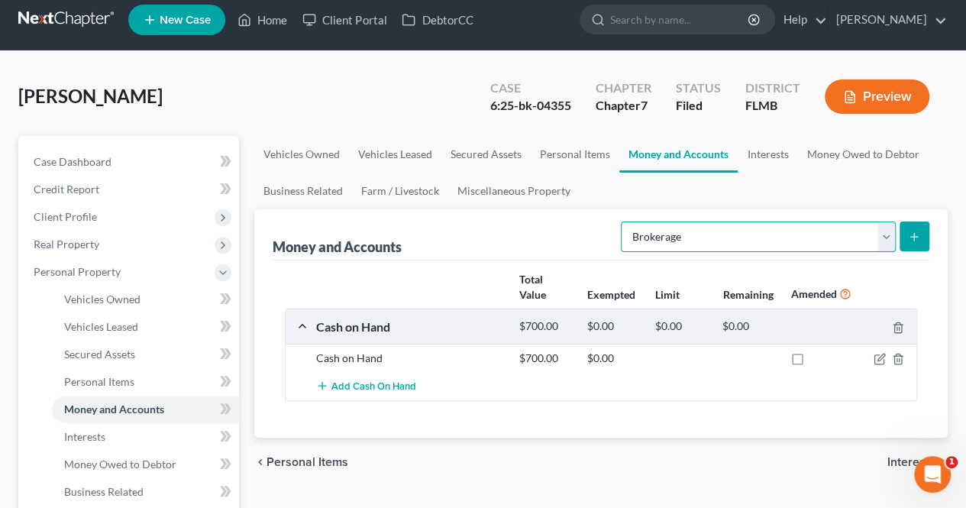
scroll to position [12, 0]
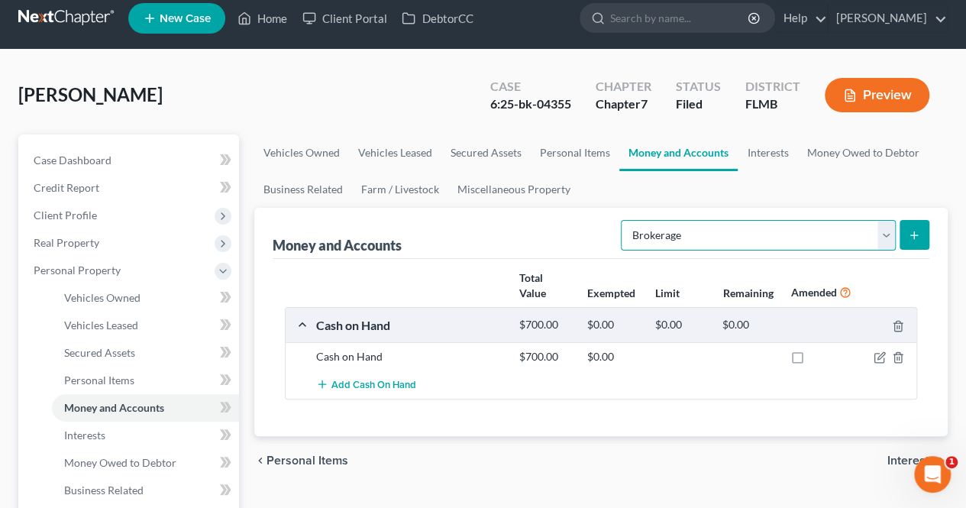
click at [880, 234] on select "Select Account Type Brokerage Cash on Hand Certificates of Deposit Checking Acc…" at bounding box center [758, 235] width 275 height 31
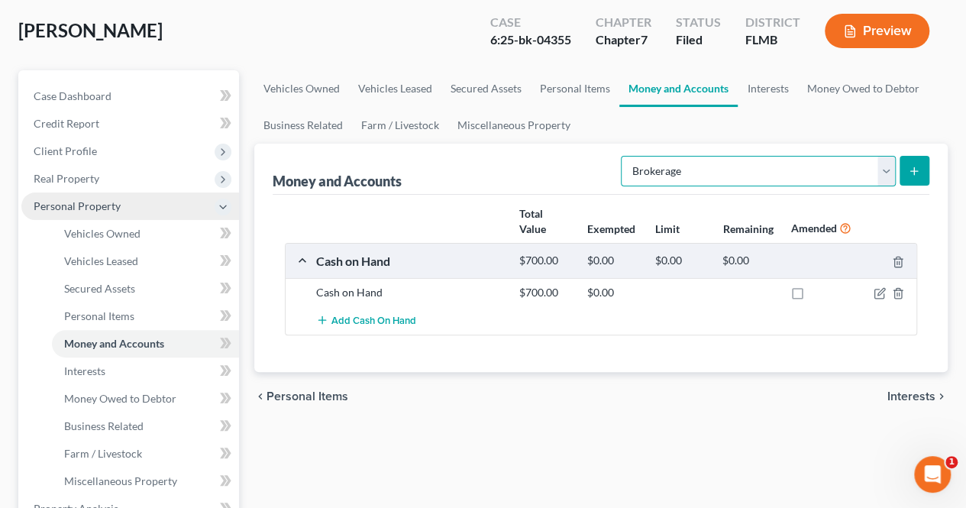
scroll to position [77, 0]
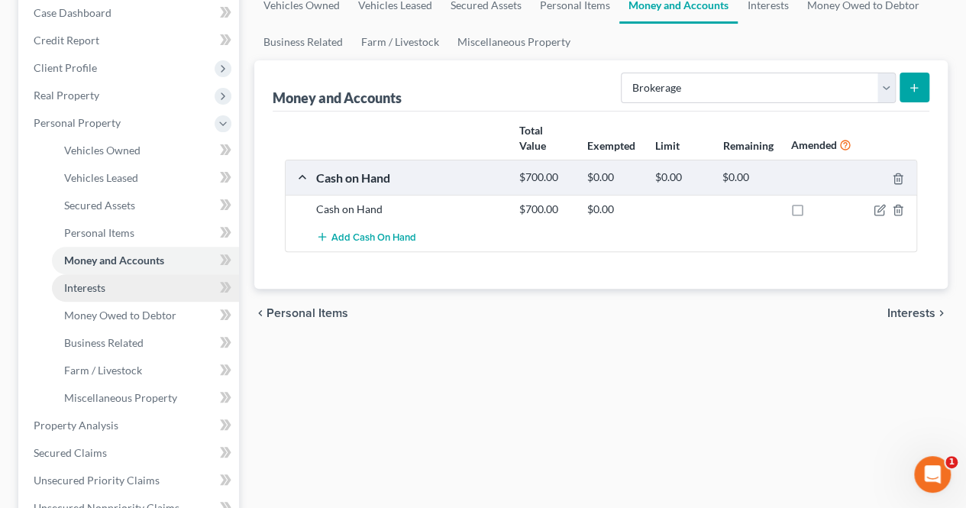
click at [130, 289] on link "Interests" at bounding box center [145, 287] width 187 height 27
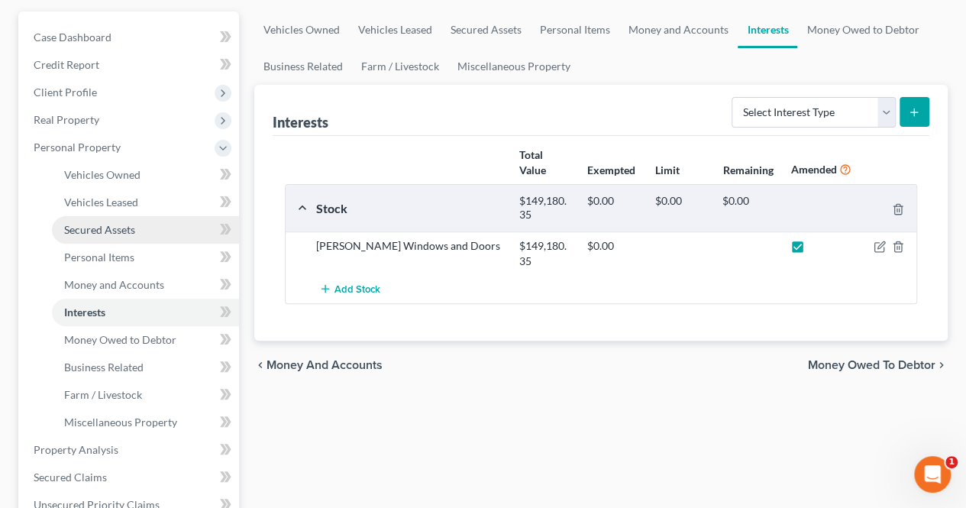
scroll to position [140, 0]
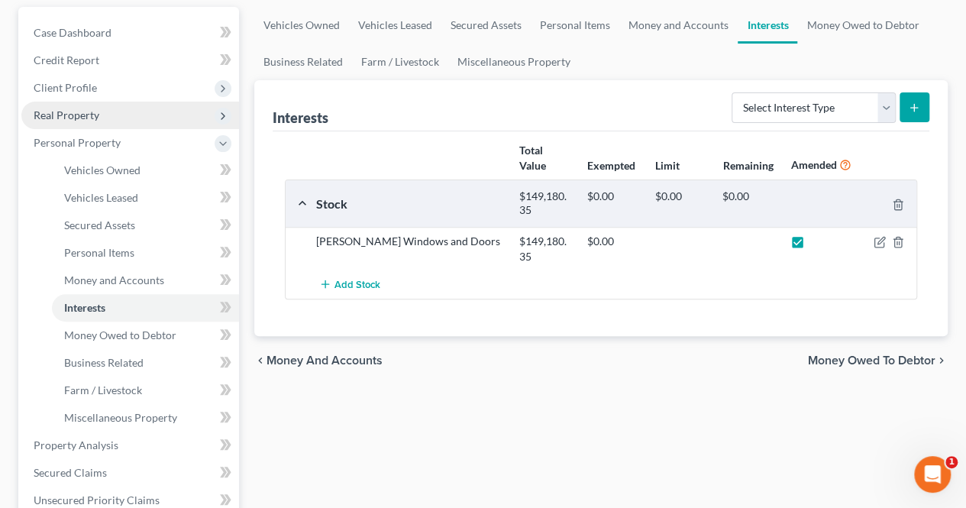
click at [179, 111] on span "Real Property" at bounding box center [130, 115] width 218 height 27
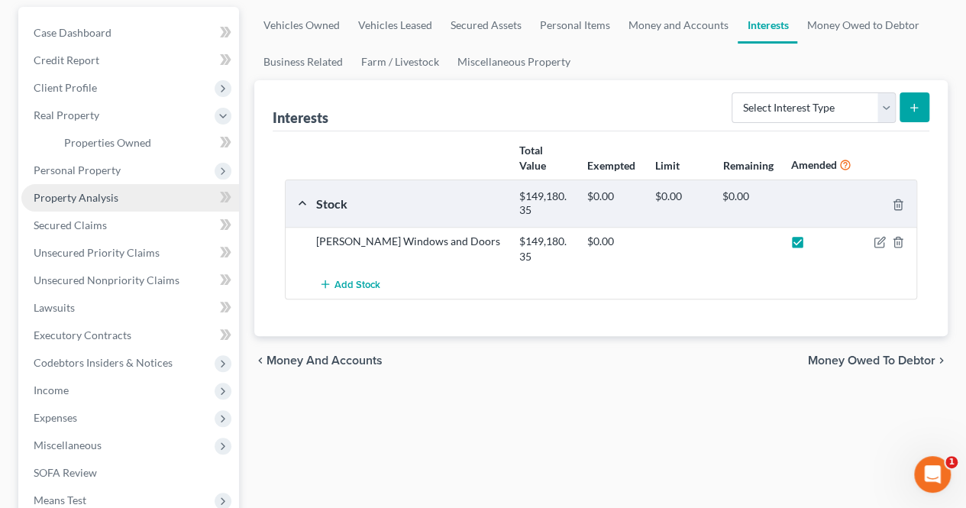
click at [160, 186] on link "Property Analysis" at bounding box center [130, 197] width 218 height 27
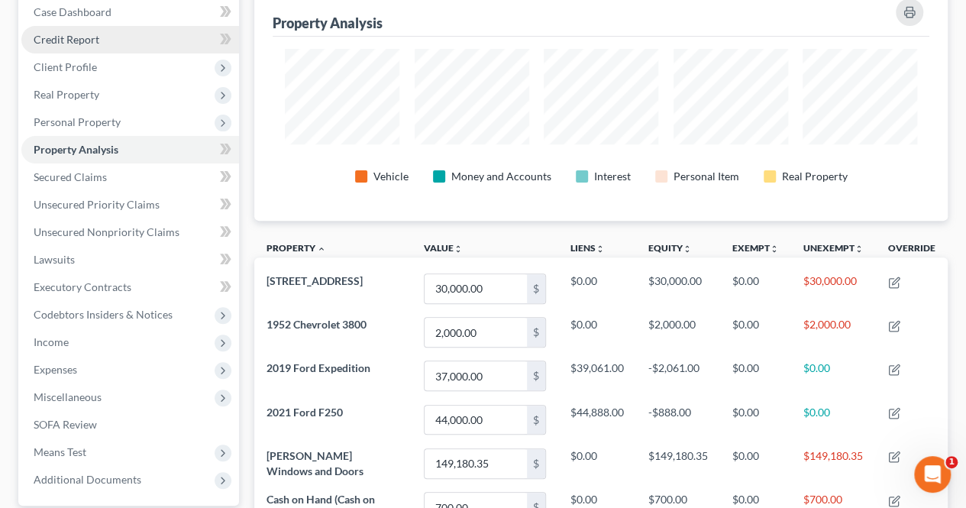
scroll to position [161, 0]
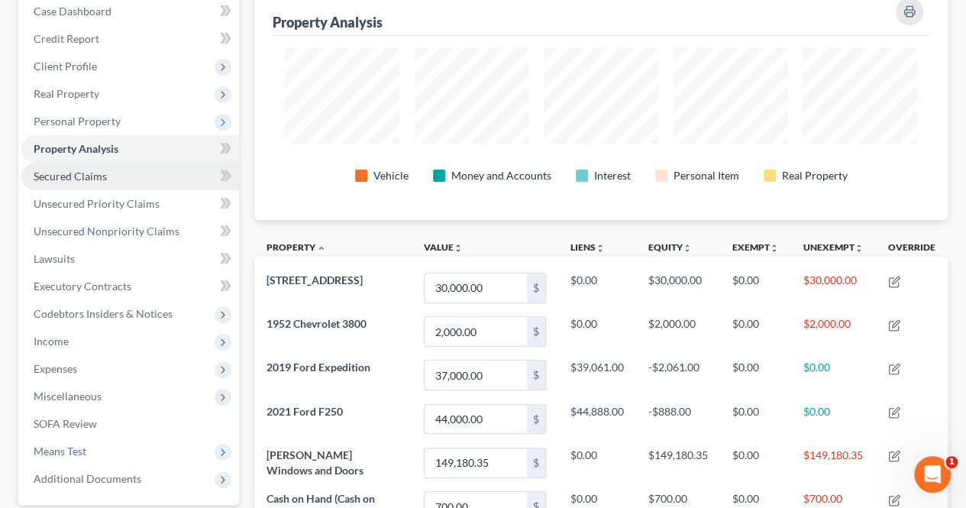
click at [146, 175] on link "Secured Claims" at bounding box center [130, 176] width 218 height 27
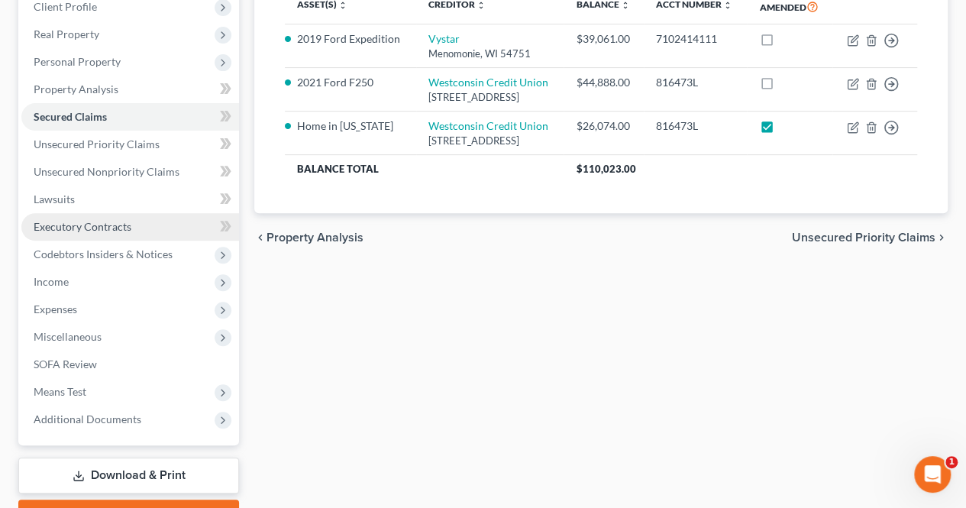
scroll to position [220, 0]
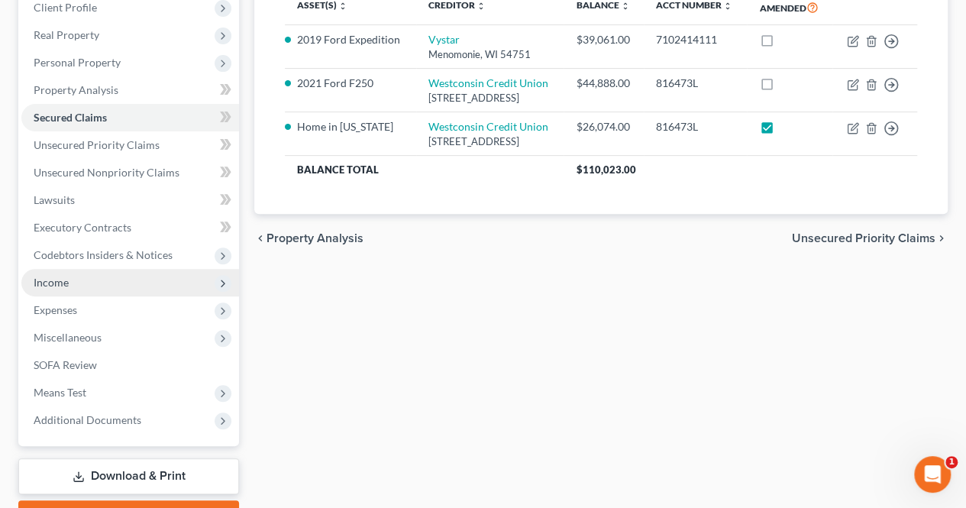
click at [167, 289] on span "Income" at bounding box center [130, 282] width 218 height 27
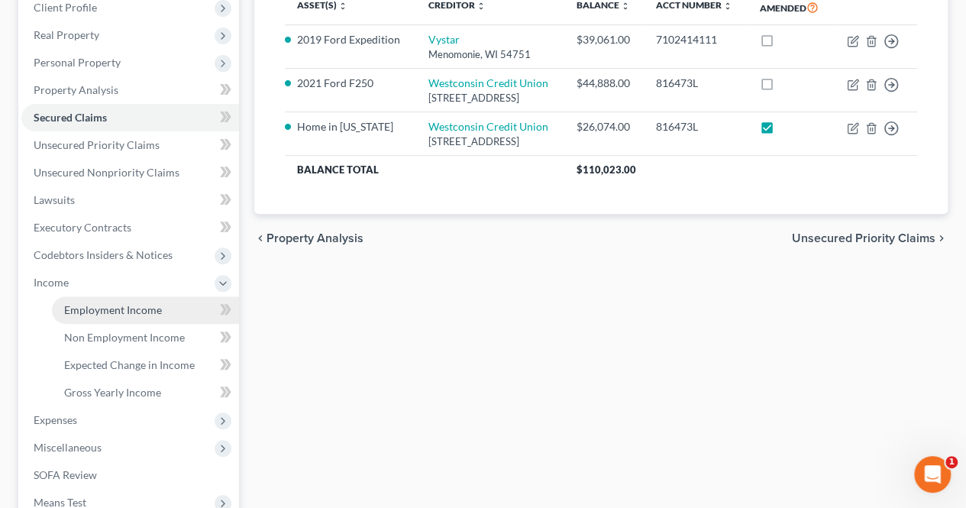
click at [163, 296] on link "Employment Income" at bounding box center [145, 309] width 187 height 27
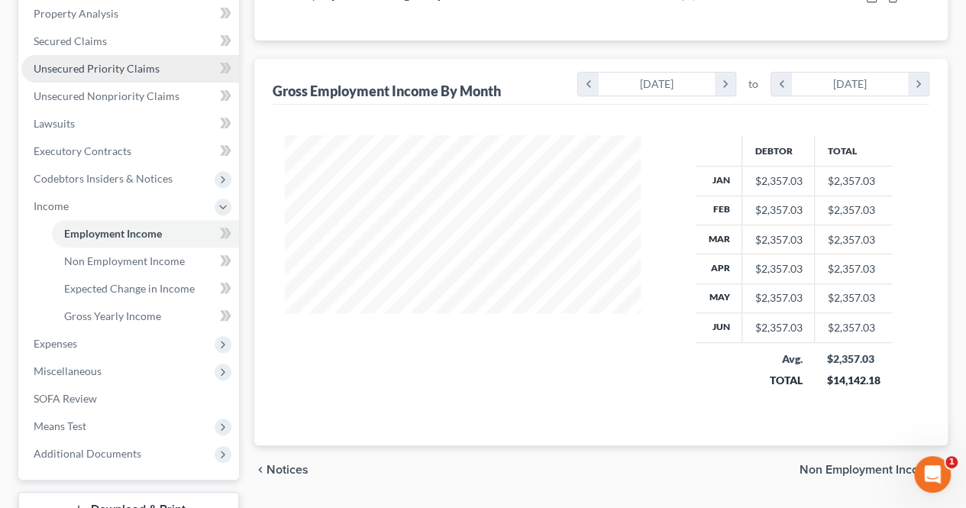
scroll to position [305, 0]
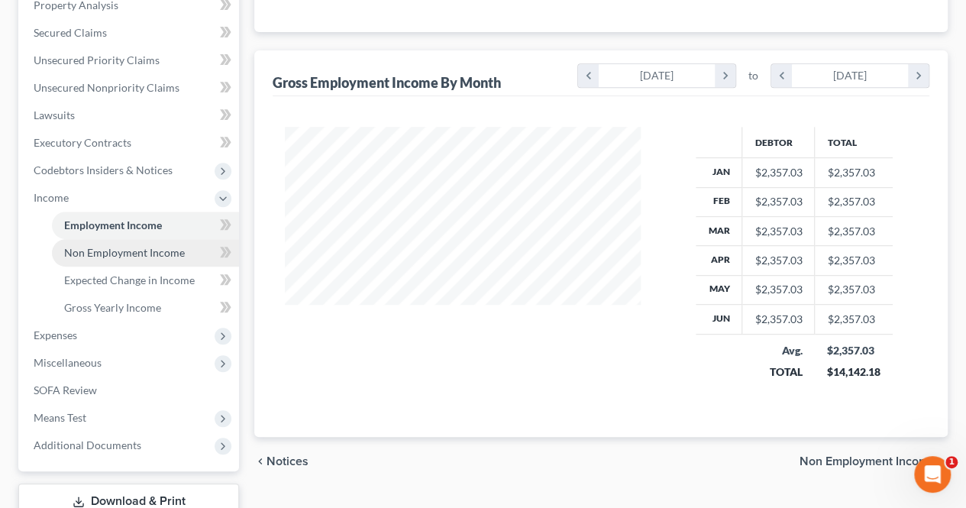
click at [173, 255] on span "Non Employment Income" at bounding box center [124, 252] width 121 height 13
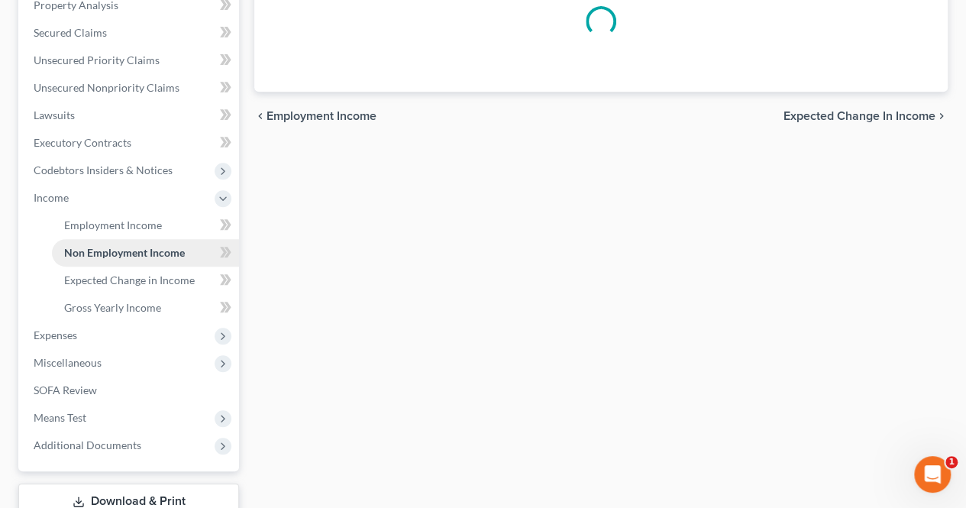
scroll to position [69, 0]
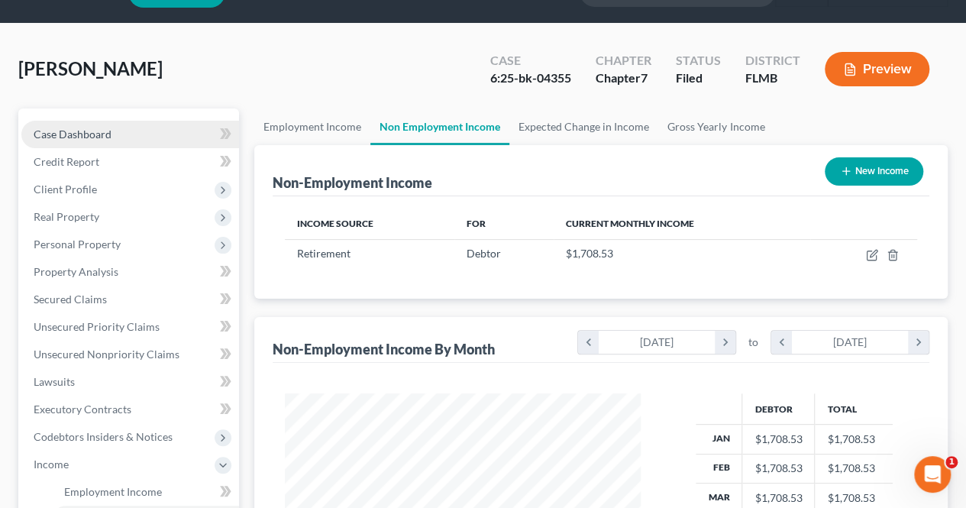
click at [163, 129] on link "Case Dashboard" at bounding box center [130, 134] width 218 height 27
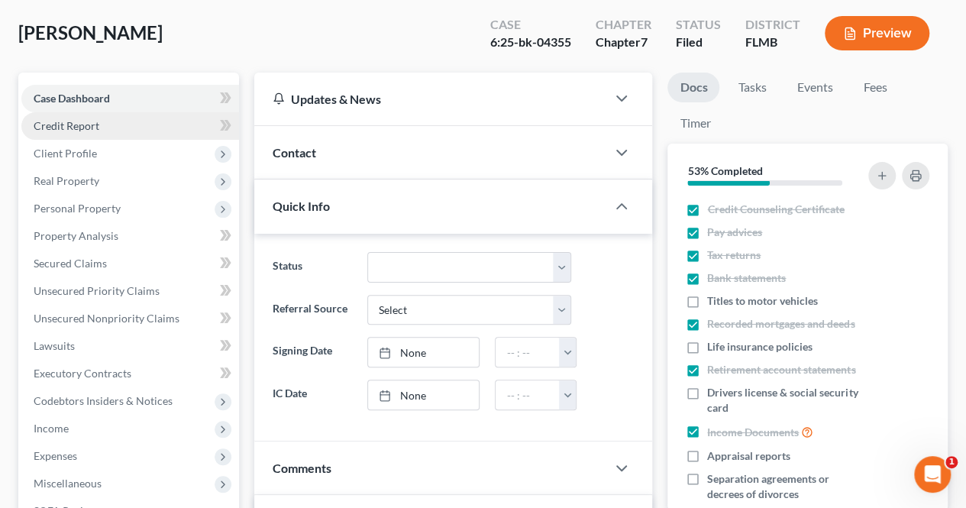
click at [163, 126] on link "Credit Report" at bounding box center [130, 125] width 218 height 27
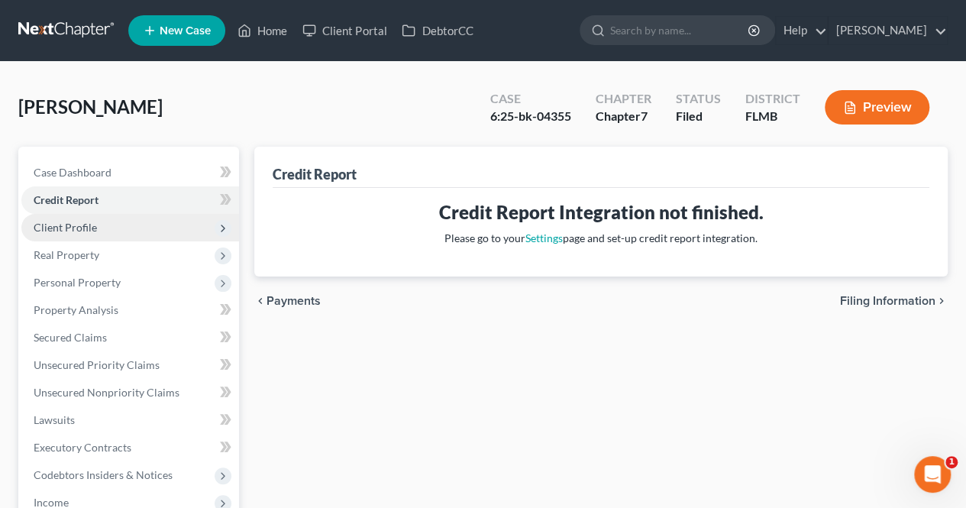
click at [124, 239] on span "Client Profile" at bounding box center [130, 227] width 218 height 27
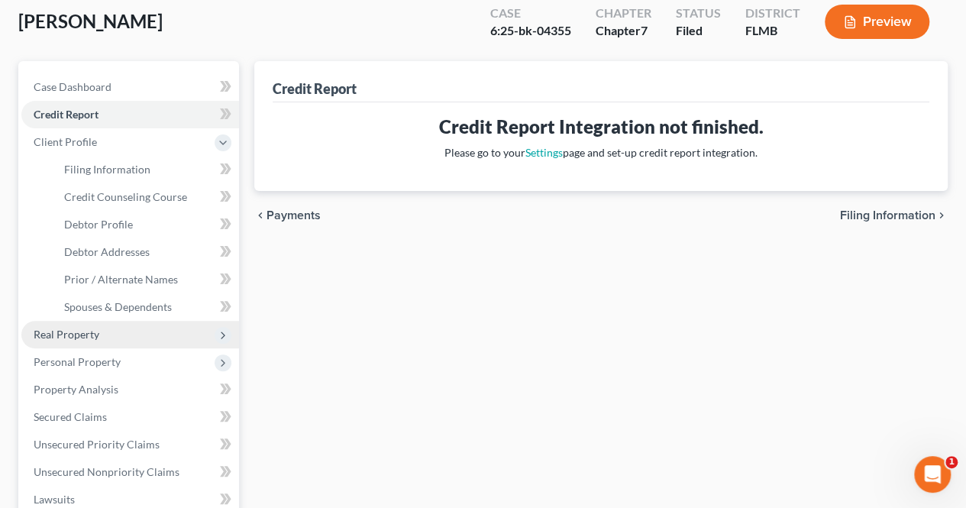
click at [121, 339] on span "Real Property" at bounding box center [130, 334] width 218 height 27
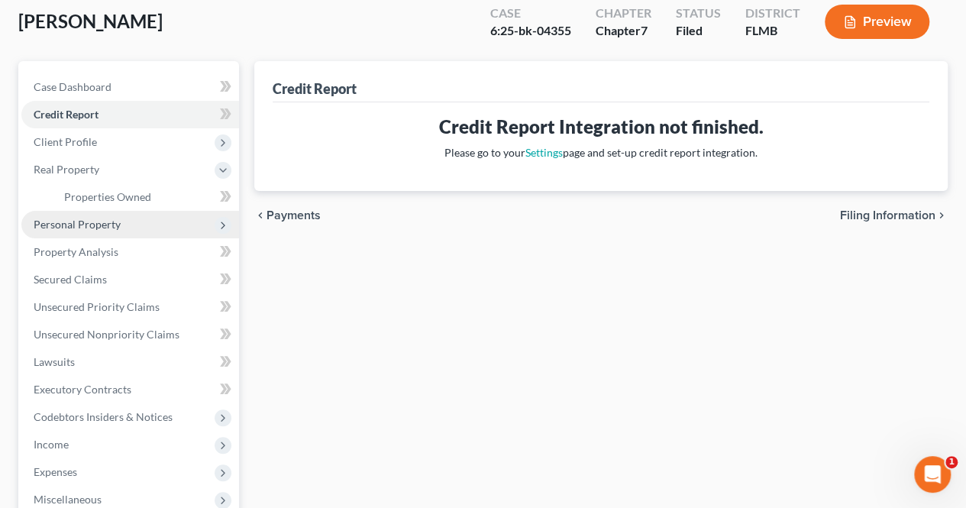
click at [137, 226] on span "Personal Property" at bounding box center [130, 224] width 218 height 27
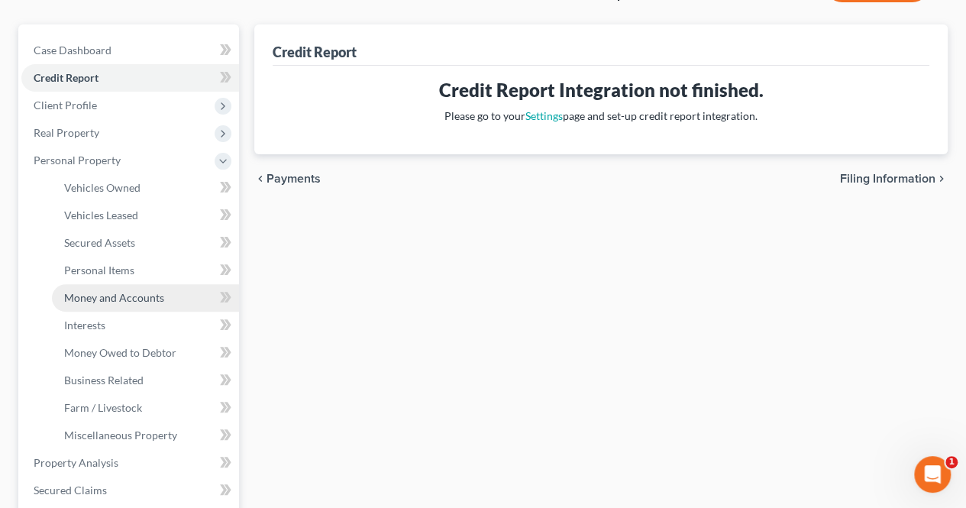
click at [146, 300] on span "Money and Accounts" at bounding box center [114, 297] width 100 height 13
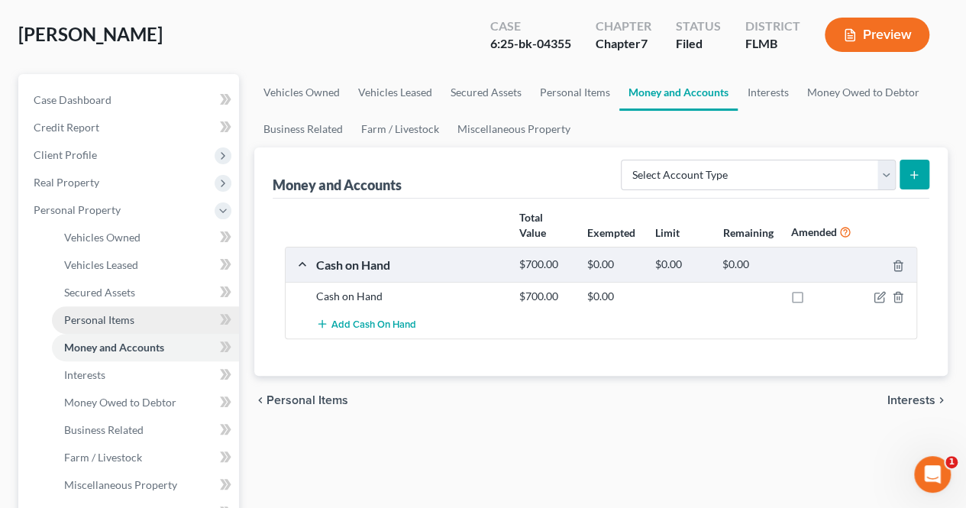
scroll to position [81, 0]
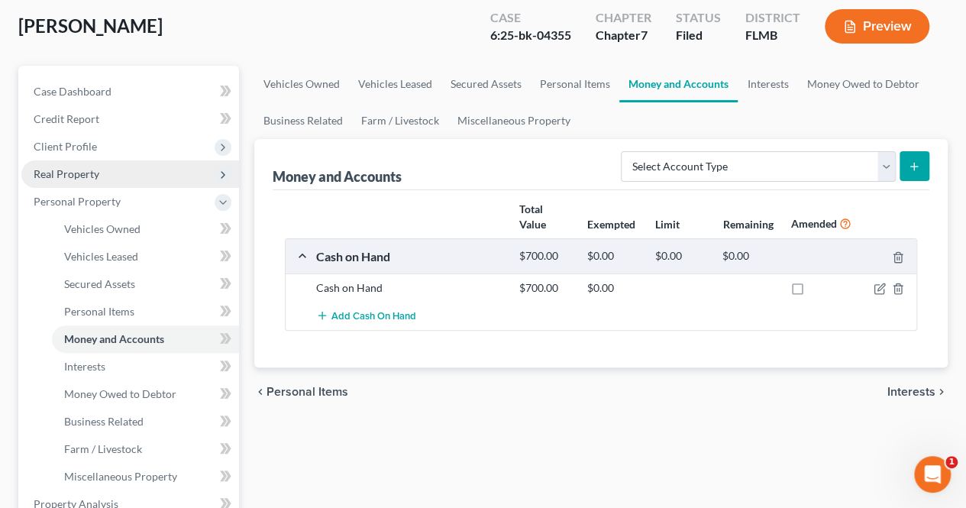
click at [131, 170] on span "Real Property" at bounding box center [130, 173] width 218 height 27
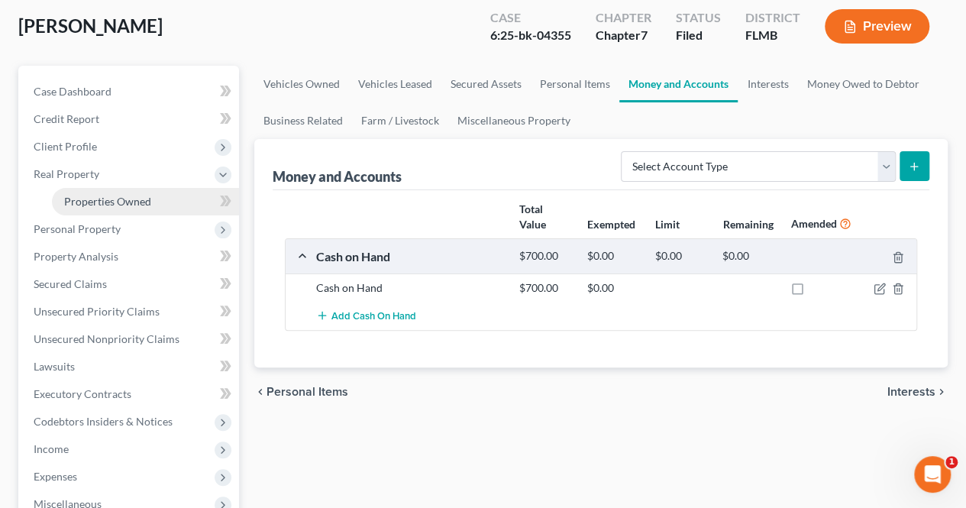
click at [126, 199] on span "Properties Owned" at bounding box center [107, 201] width 87 height 13
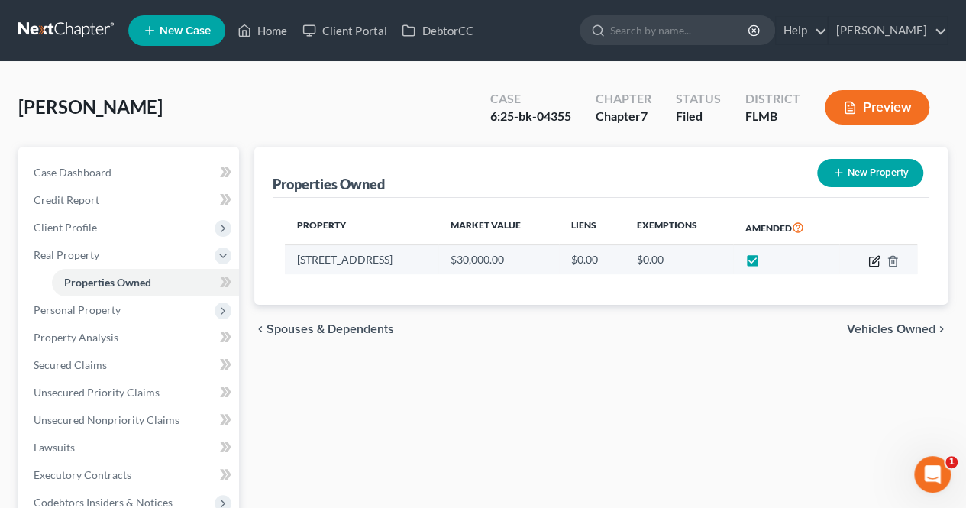
click at [873, 266] on icon "button" at bounding box center [874, 261] width 12 height 12
select select "52"
select select "3"
select select "4"
select select "0"
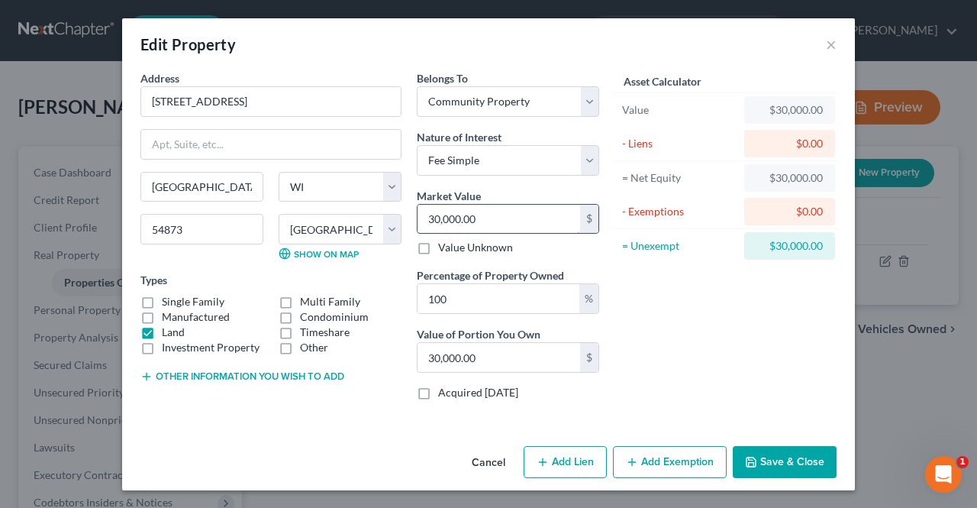
click at [491, 218] on input "30,000.00" at bounding box center [499, 219] width 163 height 29
type input "3"
type input "3.00"
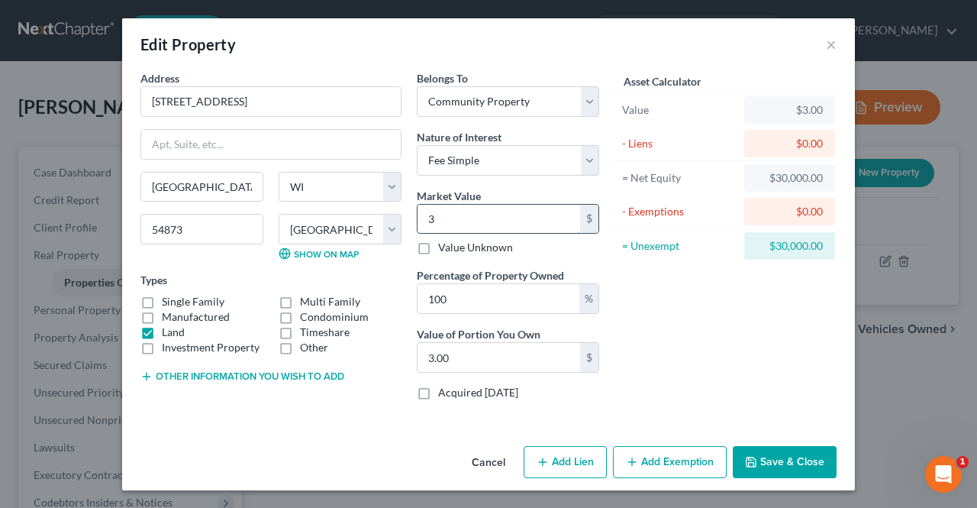
type input "36"
type input "36.00"
type input "360"
type input "360.00"
type input "3600"
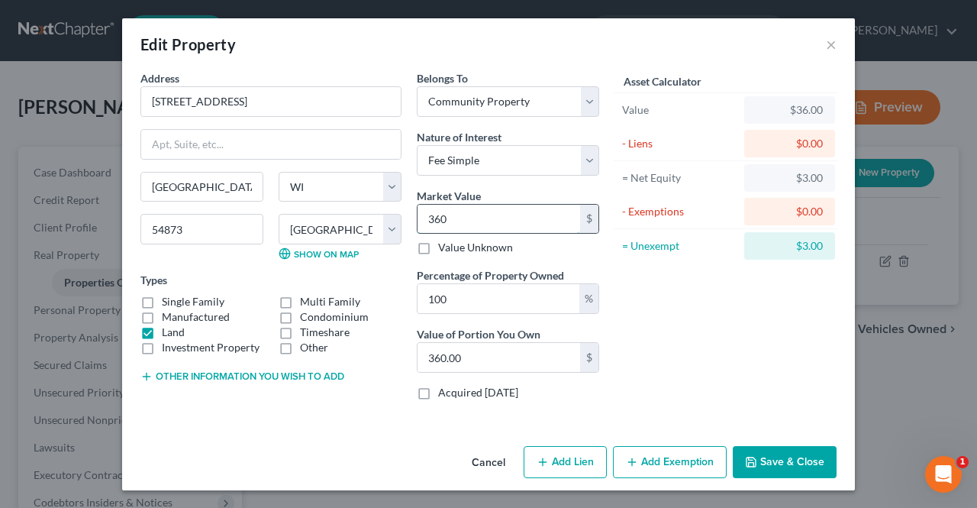
type input "3,600.00"
type input "3,6000"
type input "36,000.00"
type input "36,000"
click at [776, 459] on button "Save & Close" at bounding box center [785, 462] width 104 height 32
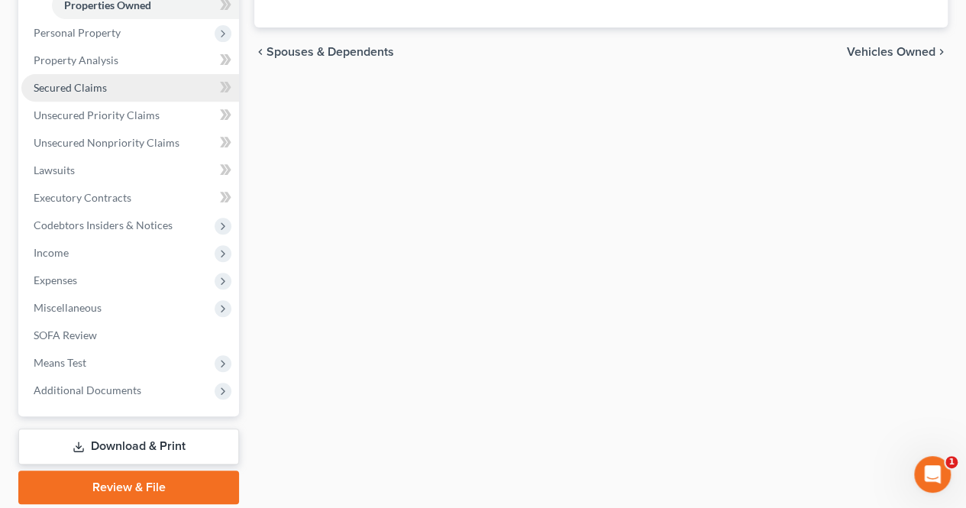
scroll to position [329, 0]
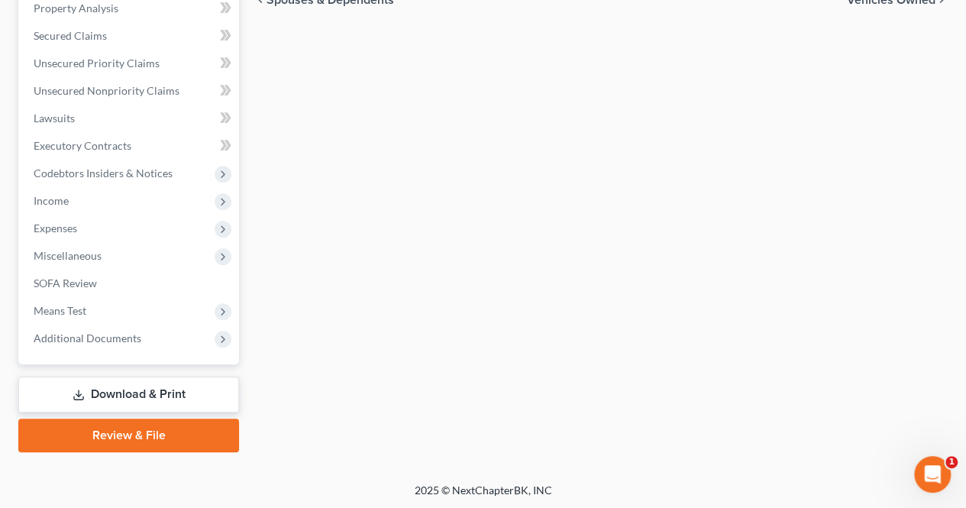
click at [141, 437] on link "Review & File" at bounding box center [128, 435] width 221 height 34
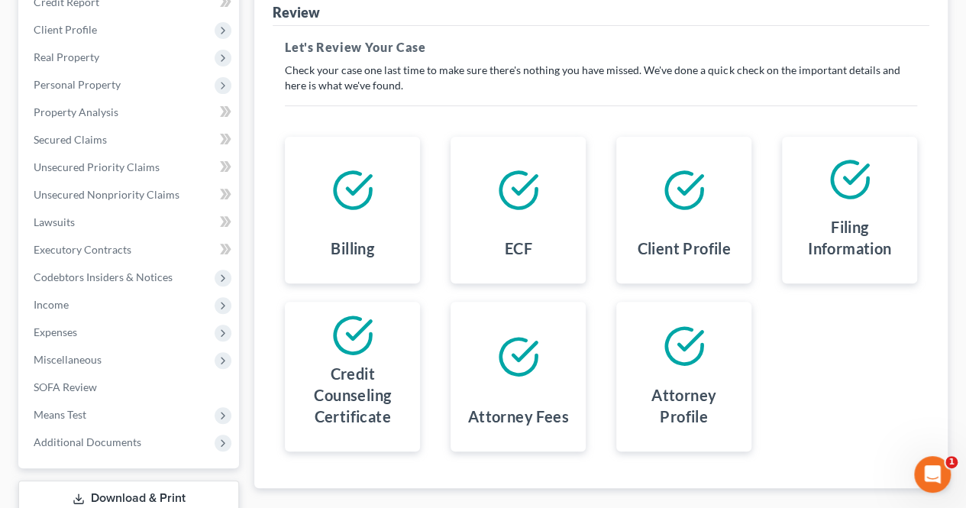
scroll to position [302, 0]
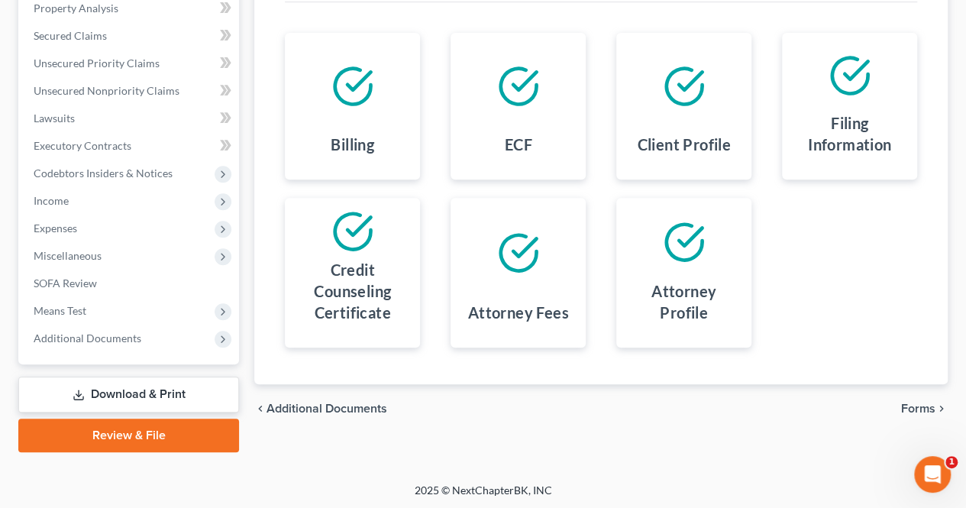
click at [919, 406] on span "Forms" at bounding box center [918, 408] width 34 height 12
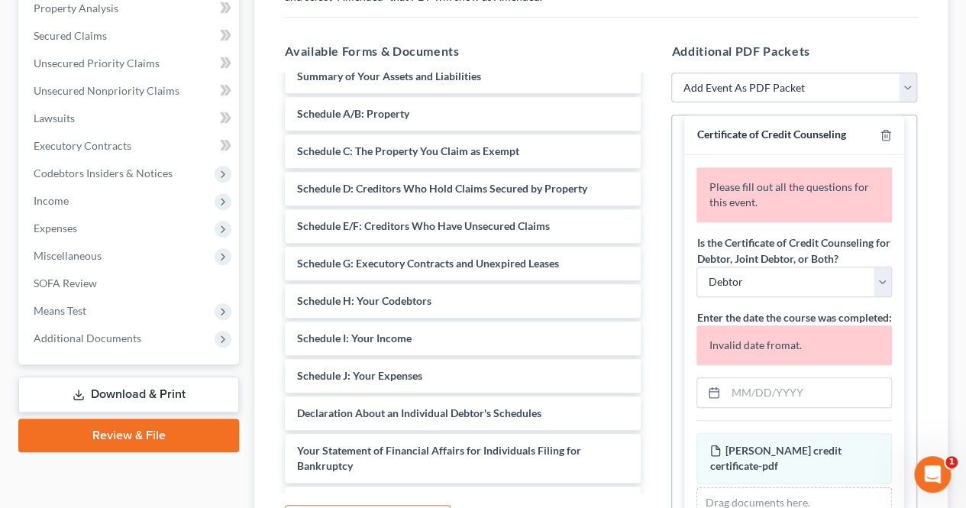
scroll to position [0, 0]
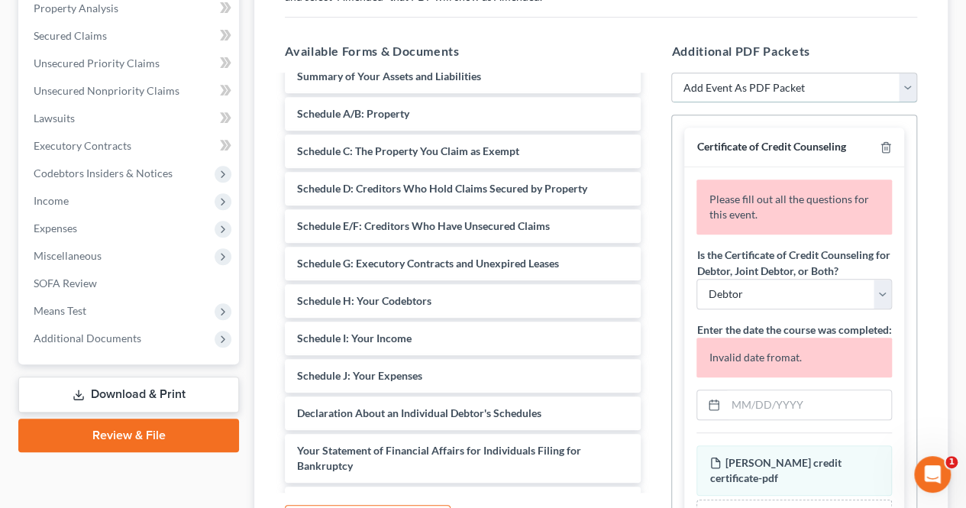
click at [902, 88] on select "Add Event As PDF Packet Amended Creditor Matrix (Fee)- Only use when no separat…" at bounding box center [794, 88] width 246 height 31
click at [916, 24] on div "Forms and Events to File Select which forms you want to file merged with the pe…" at bounding box center [601, 244] width 656 height 644
click at [899, 86] on select "Add Event As PDF Packet Amended Creditor Matrix (Fee)- Only use when no separat…" at bounding box center [794, 88] width 246 height 31
click at [902, 88] on select "Add Event As PDF Packet Amended Creditor Matrix (Fee)- Only use when no separat…" at bounding box center [794, 88] width 246 height 31
click at [930, 38] on div "Additional PDF Packets Add Event As PDF Packet Amended Creditor Matrix (Fee)- O…" at bounding box center [794, 289] width 276 height 518
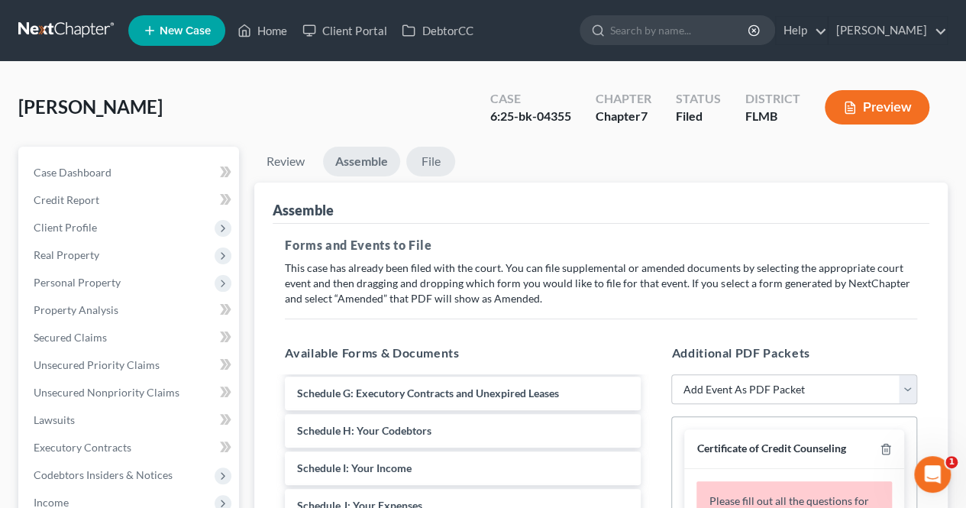
click at [429, 152] on link "File" at bounding box center [430, 162] width 49 height 30
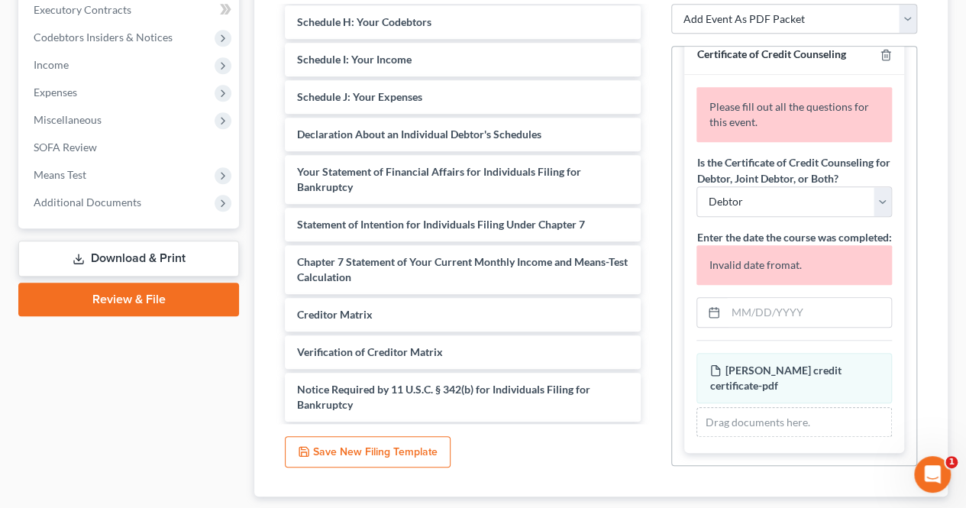
scroll to position [439, 0]
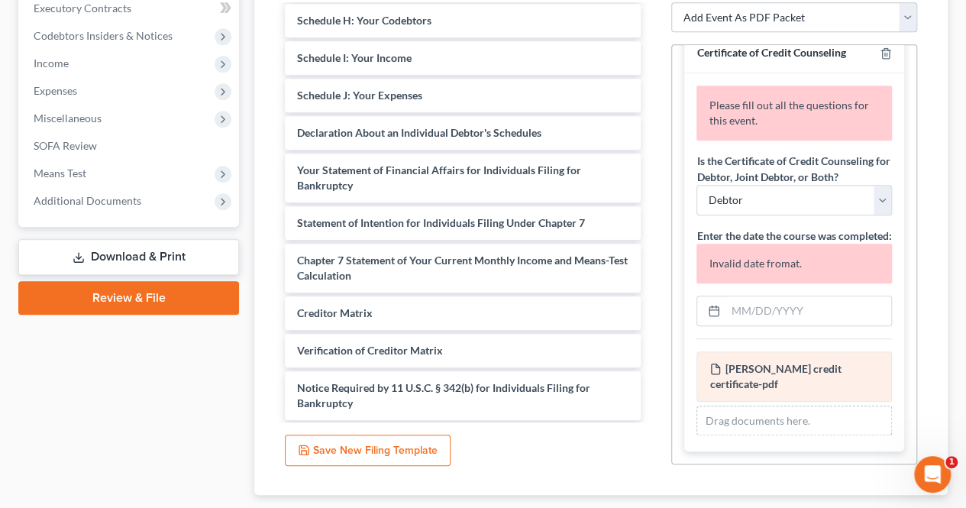
click at [747, 367] on span "[PERSON_NAME] credit certificate-pdf" at bounding box center [774, 376] width 131 height 28
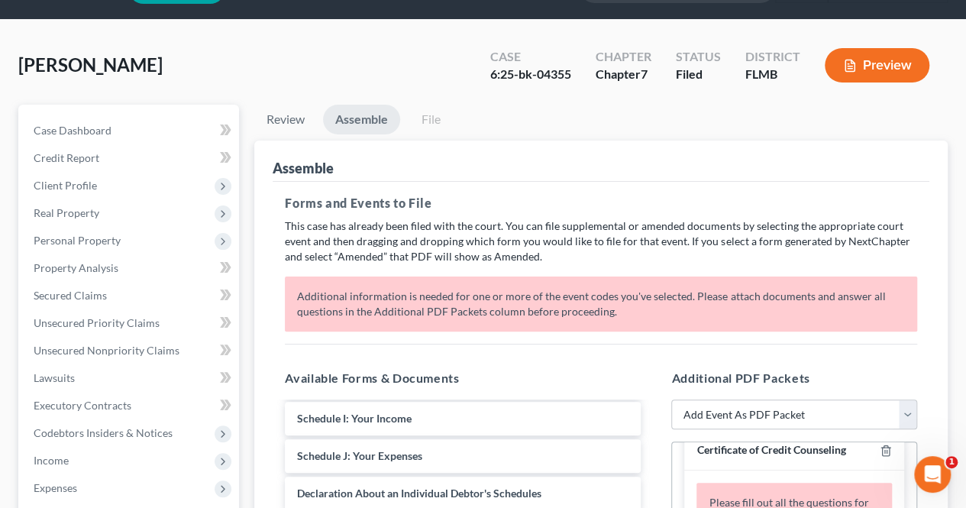
scroll to position [28, 0]
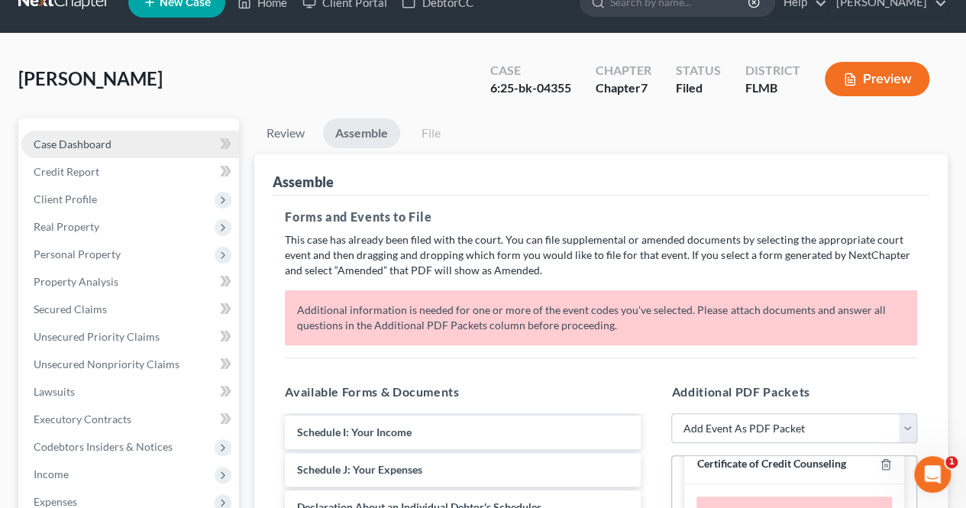
click at [162, 134] on link "Case Dashboard" at bounding box center [130, 144] width 218 height 27
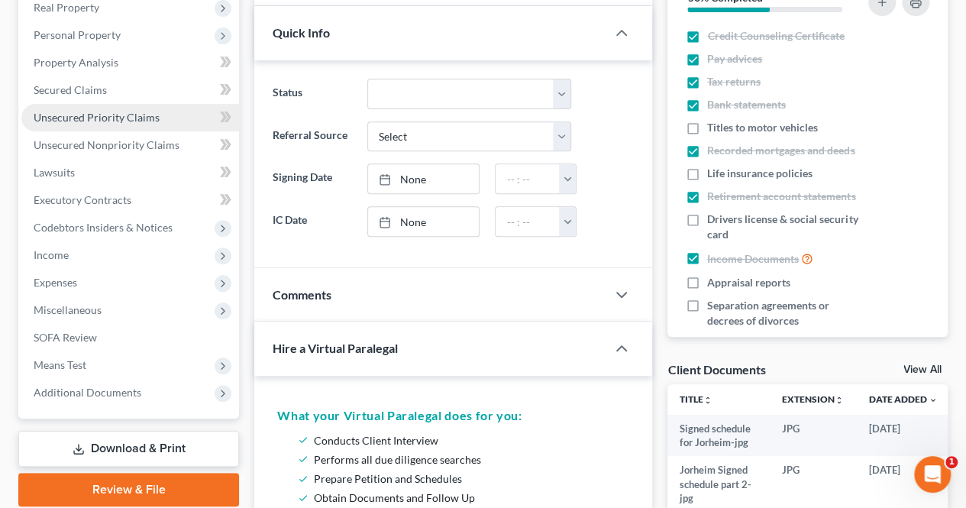
scroll to position [261, 0]
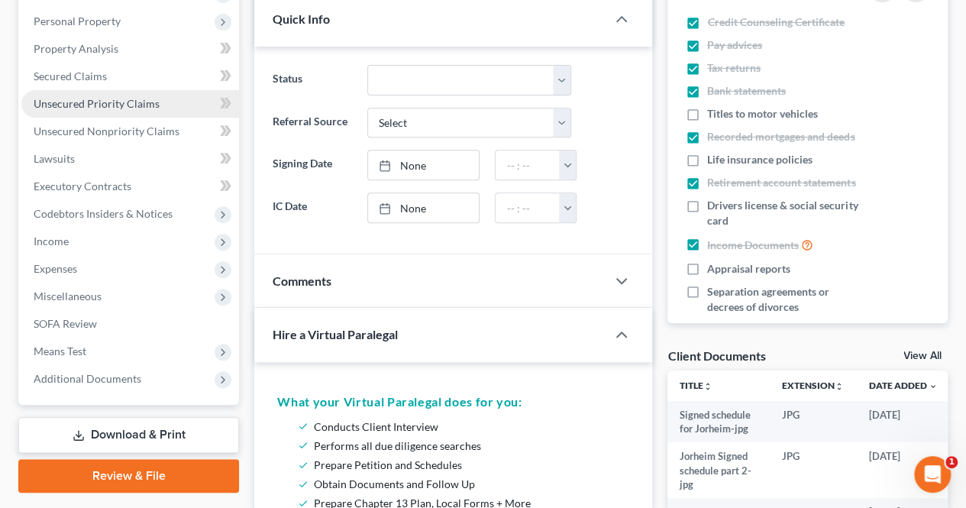
click at [165, 370] on span "Additional Documents" at bounding box center [130, 378] width 218 height 27
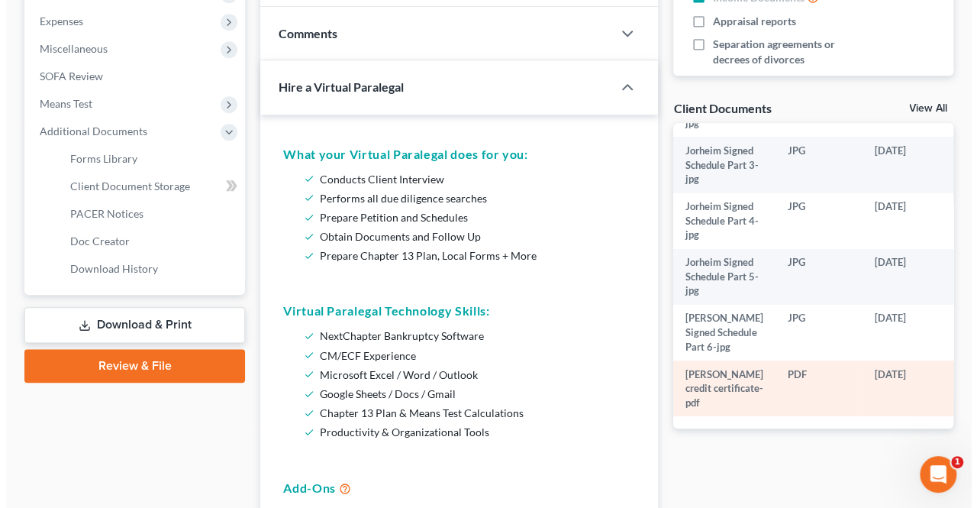
scroll to position [267, 21]
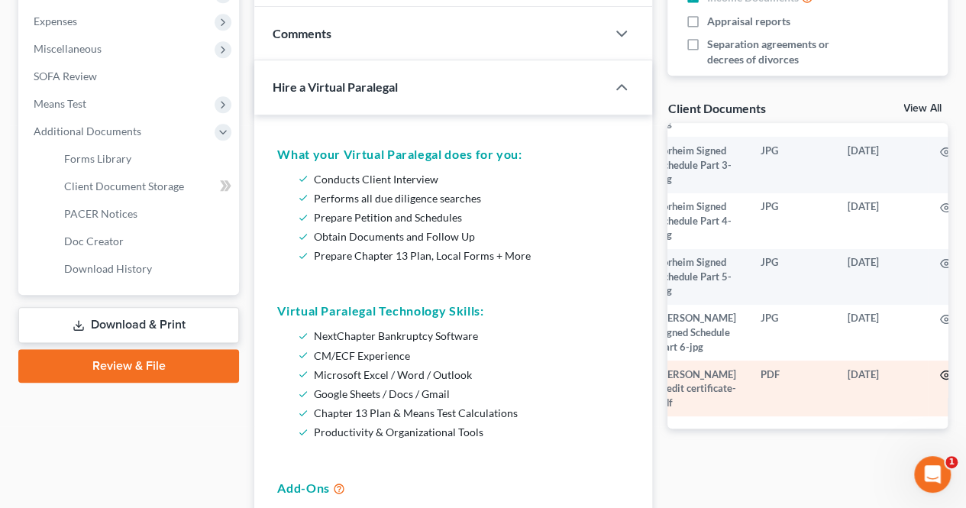
click at [940, 369] on icon "button" at bounding box center [946, 375] width 12 height 12
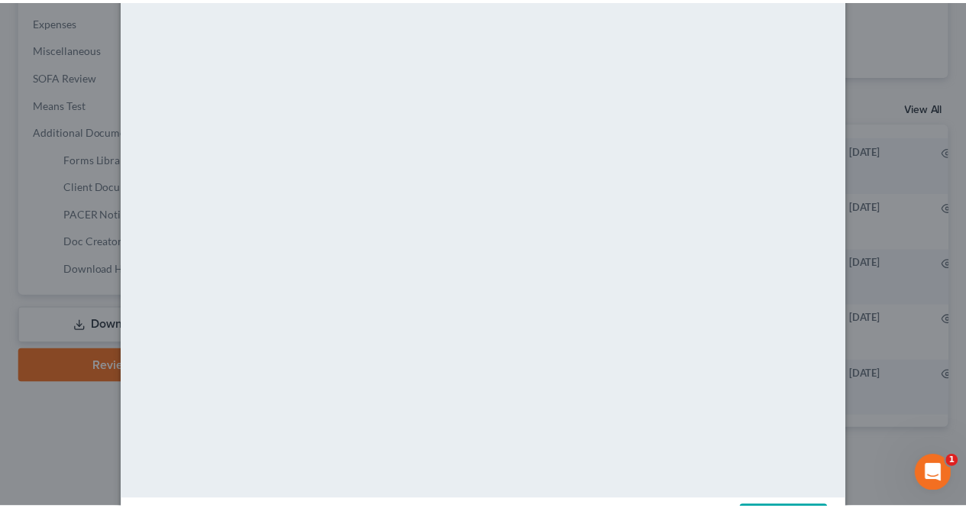
scroll to position [0, 0]
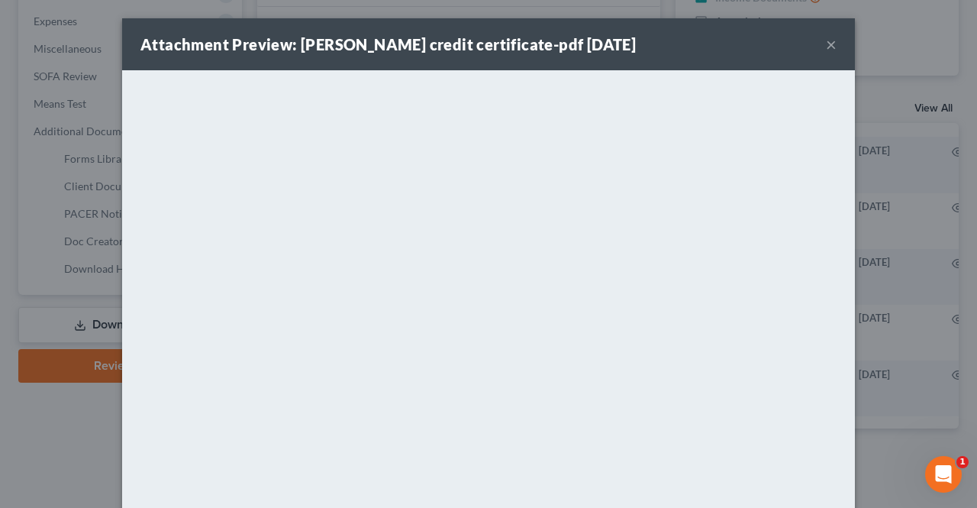
click at [827, 47] on button "×" at bounding box center [831, 44] width 11 height 18
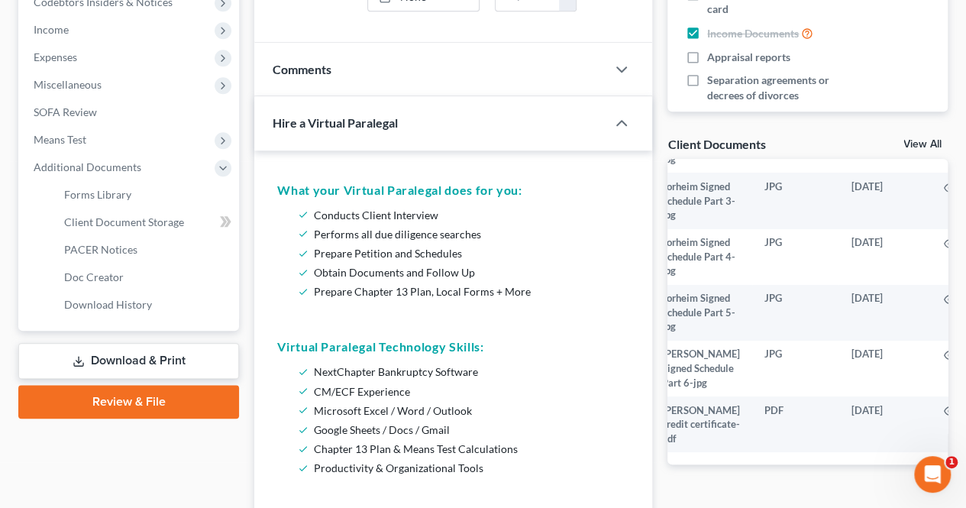
scroll to position [469, 0]
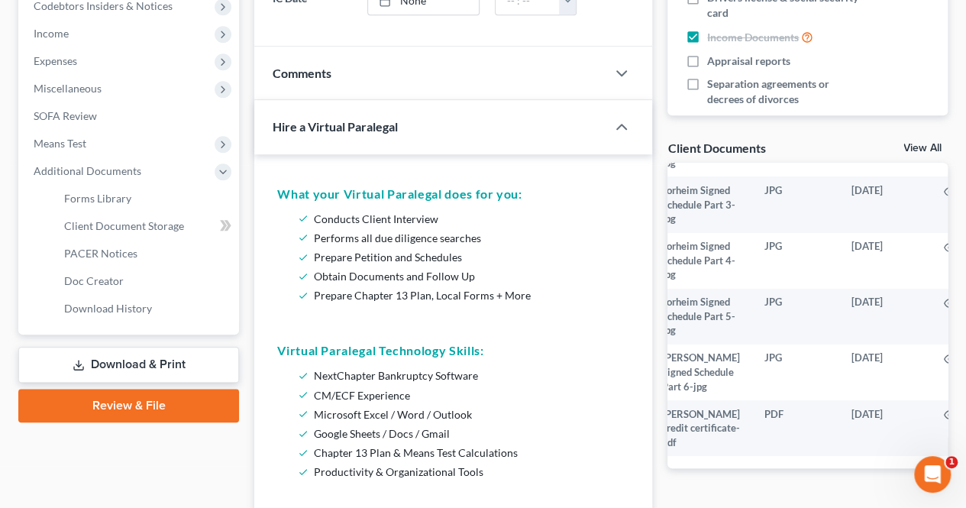
click at [165, 407] on link "Review & File" at bounding box center [128, 406] width 221 height 34
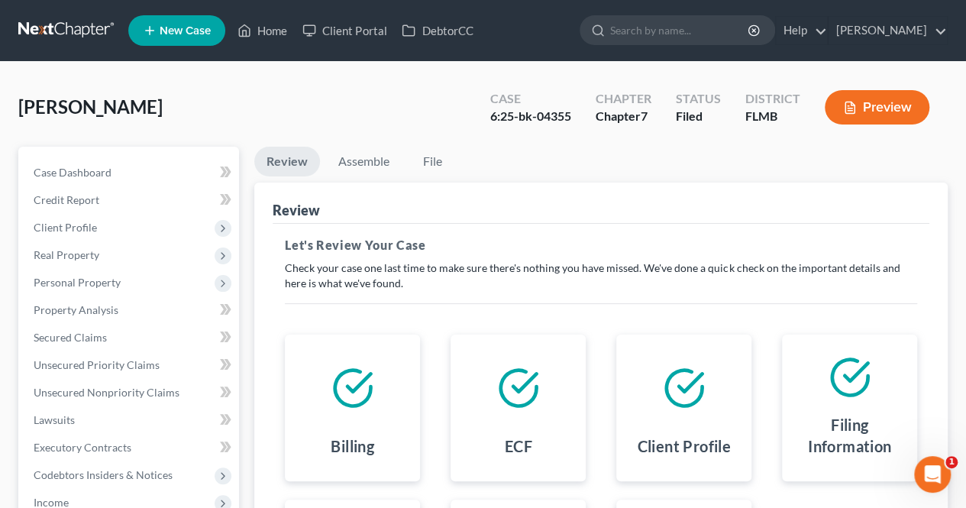
scroll to position [302, 0]
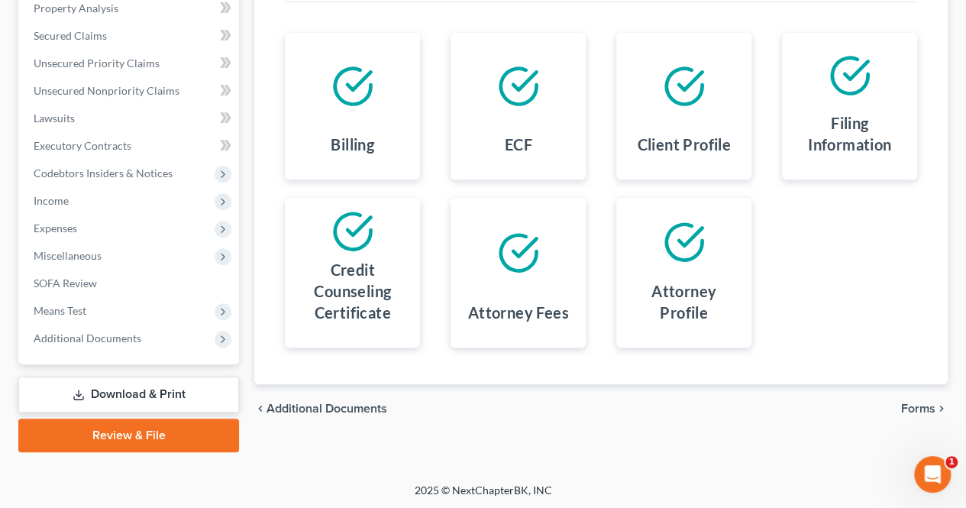
click at [927, 403] on span "Forms" at bounding box center [918, 408] width 34 height 12
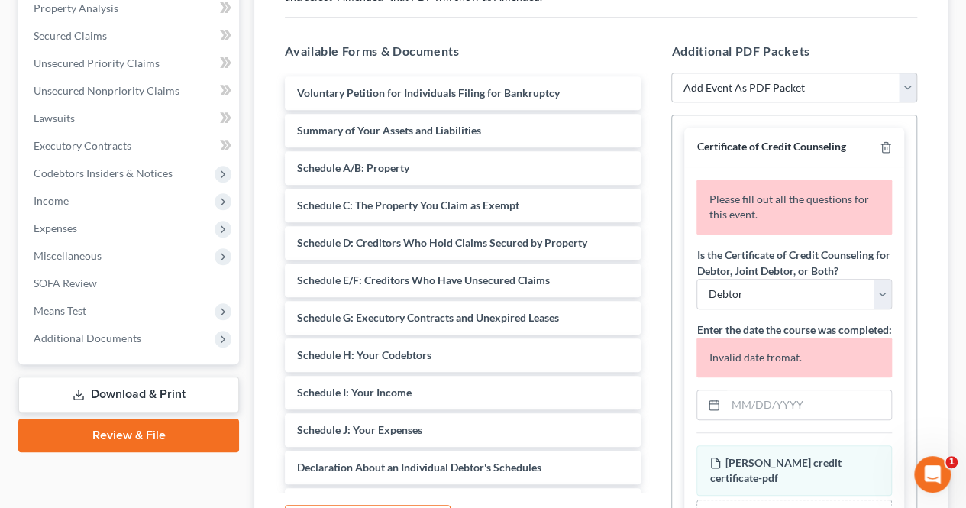
scroll to position [23, 0]
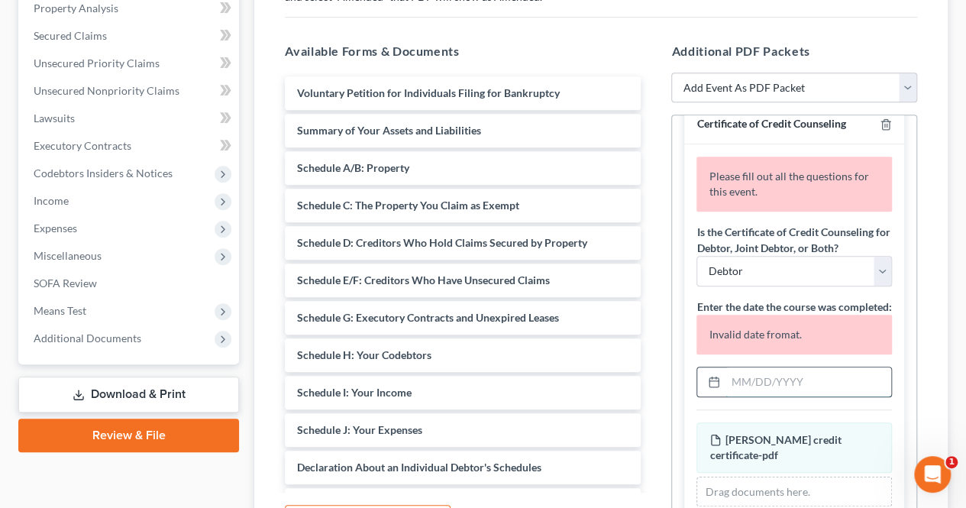
click at [788, 390] on input "text" at bounding box center [808, 381] width 166 height 29
click at [712, 388] on icon at bounding box center [714, 382] width 12 height 12
click at [713, 388] on icon at bounding box center [714, 382] width 12 height 12
click at [734, 396] on input "text" at bounding box center [808, 381] width 166 height 29
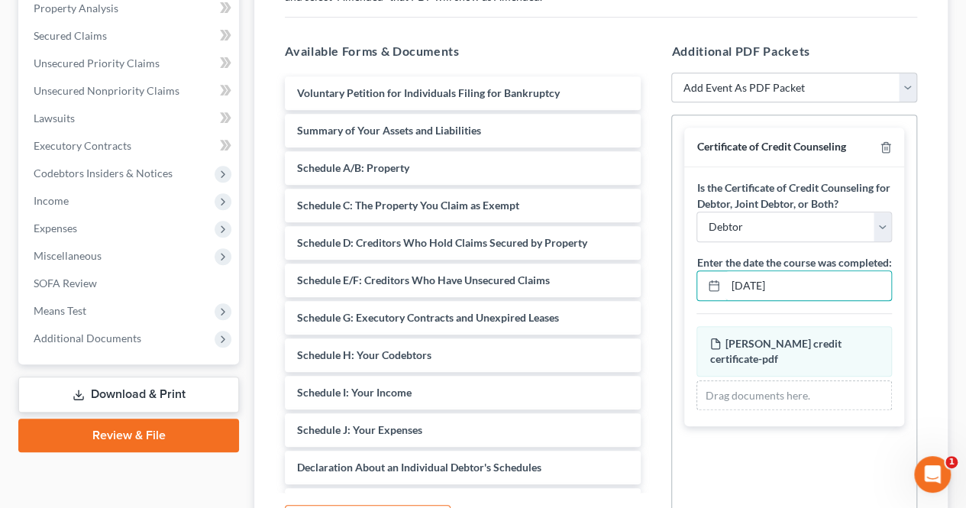
scroll to position [464, 0]
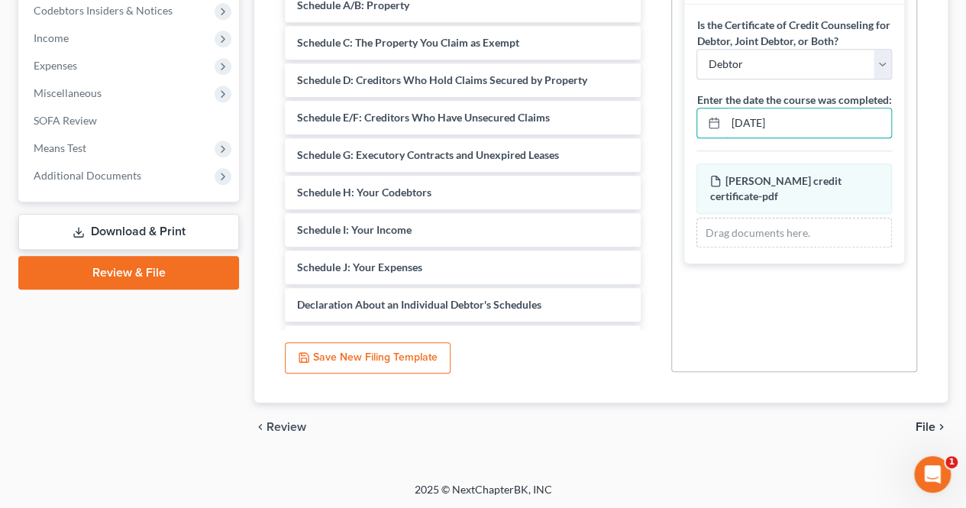
type input "[DATE]"
click at [930, 421] on span "File" at bounding box center [925, 427] width 20 height 12
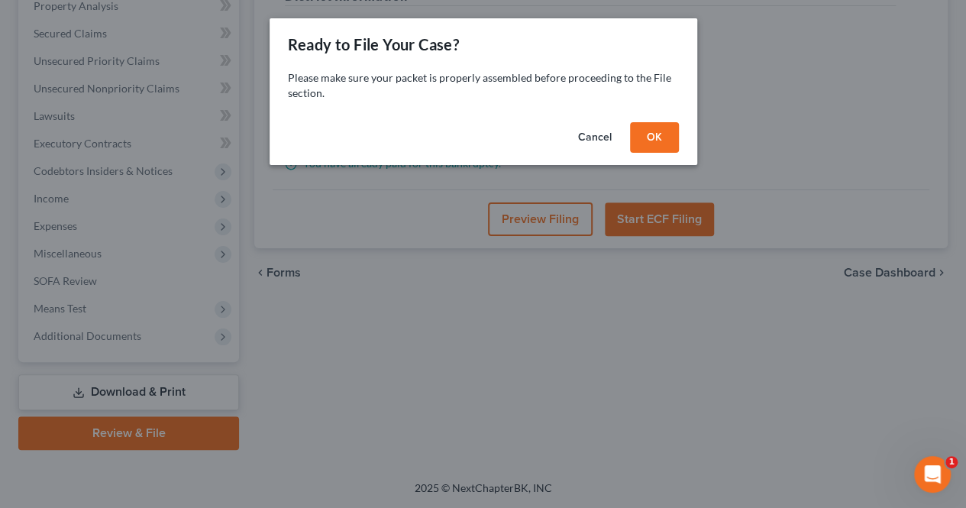
scroll to position [302, 0]
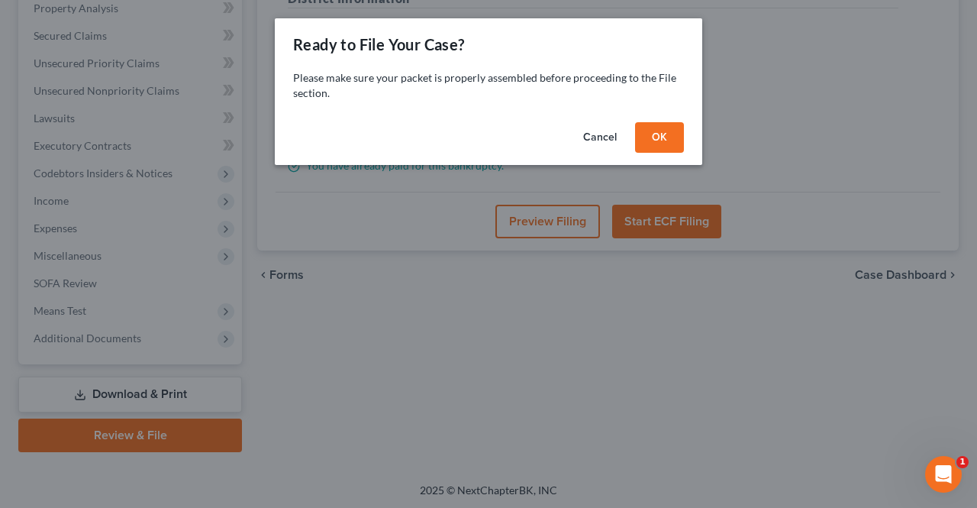
click at [664, 142] on button "OK" at bounding box center [659, 137] width 49 height 31
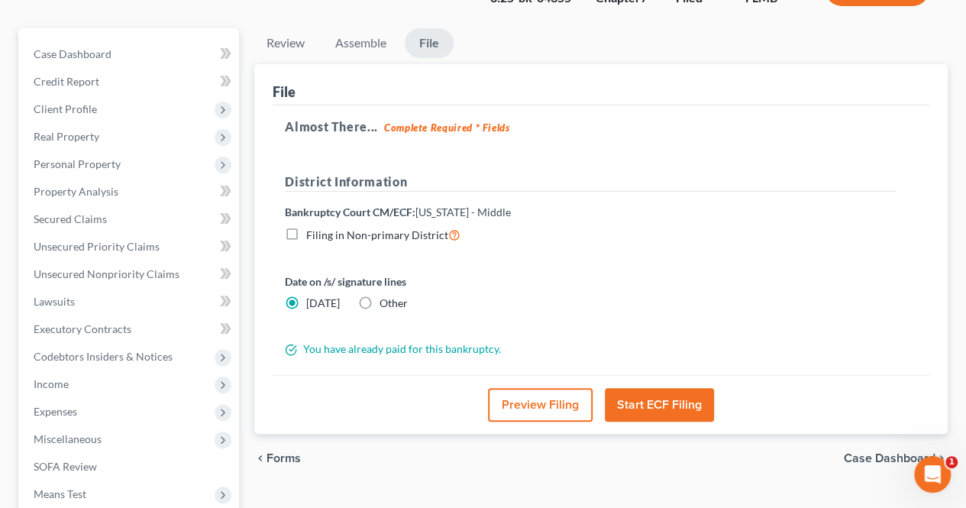
scroll to position [115, 0]
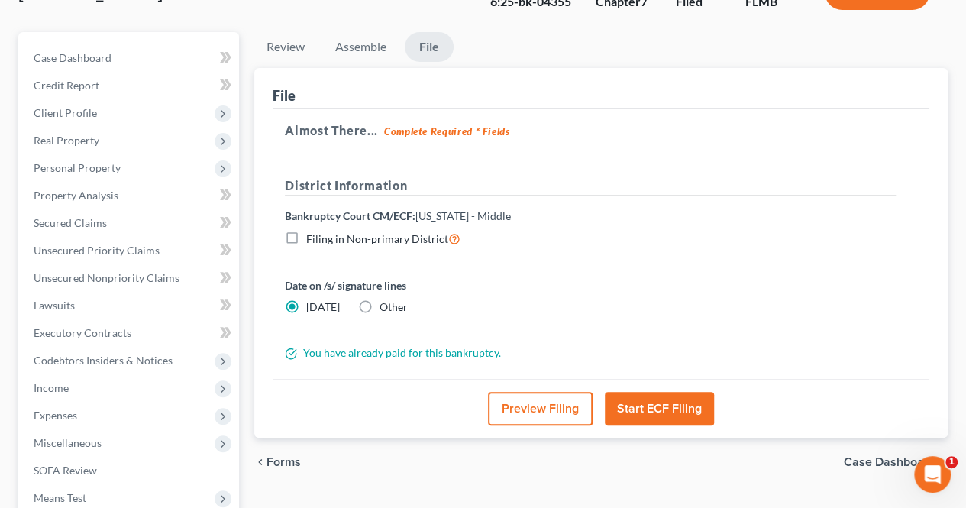
click at [621, 399] on button "Start ECF Filing" at bounding box center [659, 409] width 109 height 34
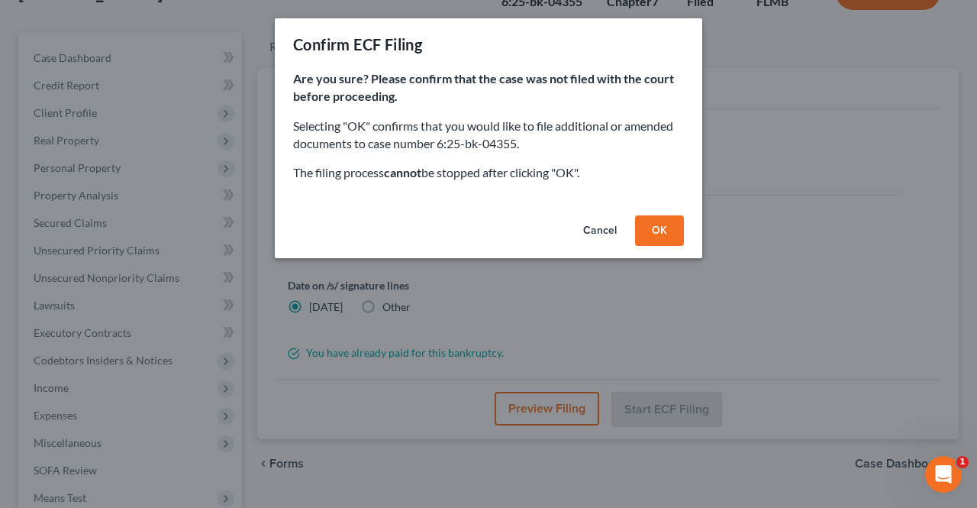
click at [654, 232] on button "OK" at bounding box center [659, 230] width 49 height 31
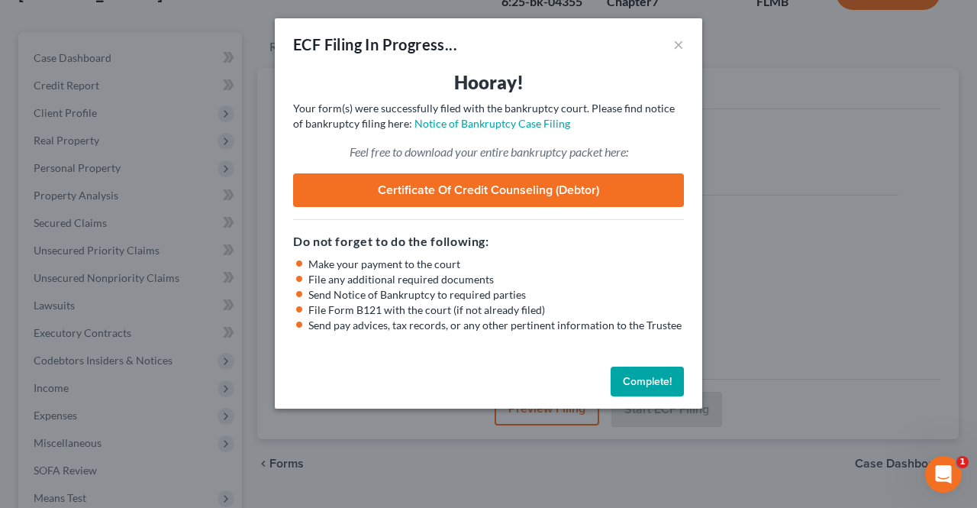
click at [633, 383] on button "Complete!" at bounding box center [647, 381] width 73 height 31
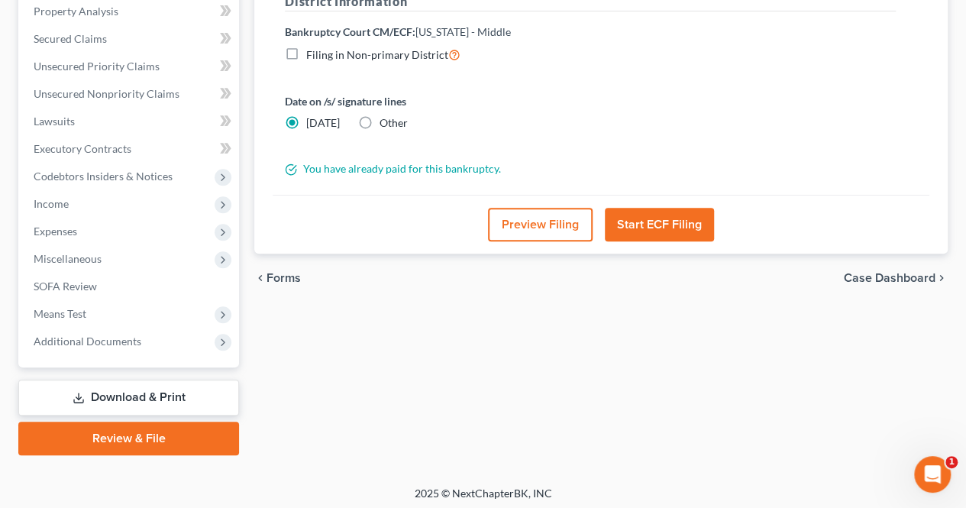
scroll to position [302, 0]
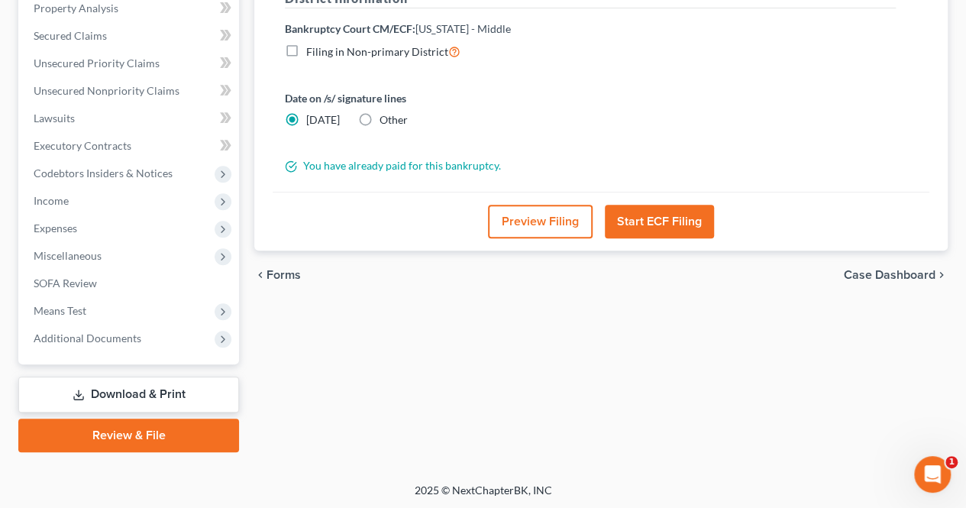
click at [882, 273] on span "Case Dashboard" at bounding box center [890, 275] width 92 height 12
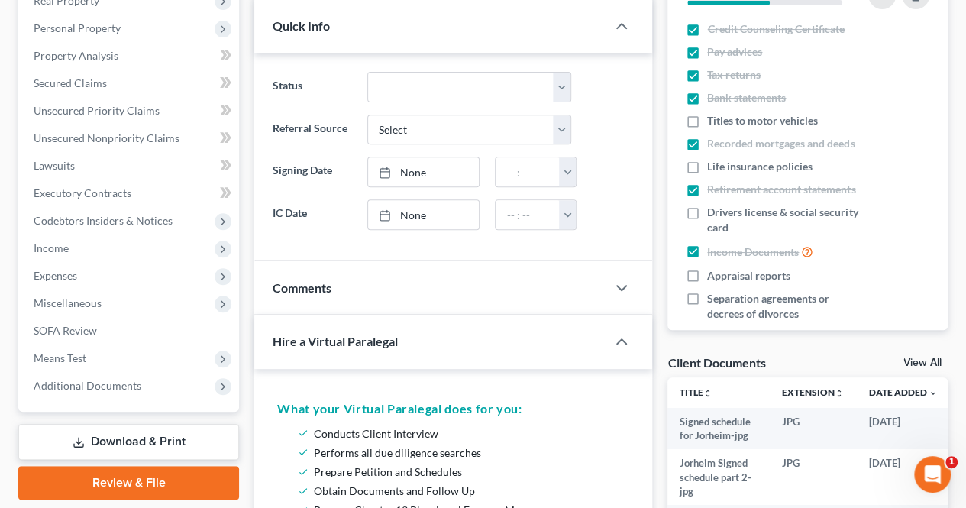
scroll to position [256, 0]
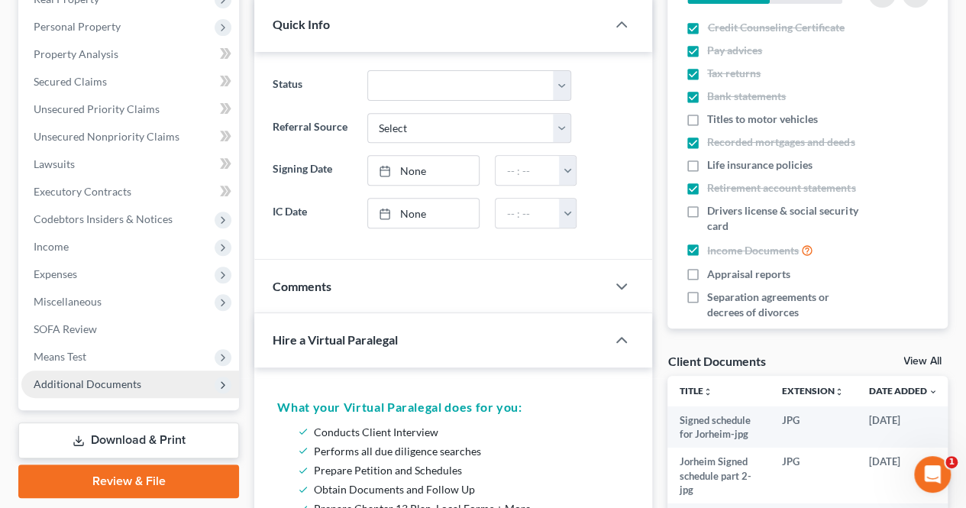
click at [112, 385] on span "Additional Documents" at bounding box center [88, 383] width 108 height 13
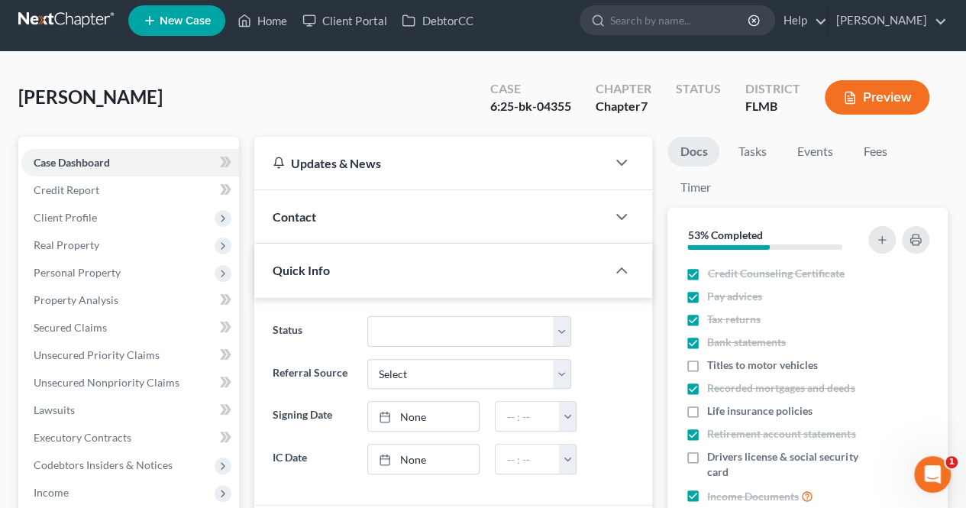
scroll to position [0, 0]
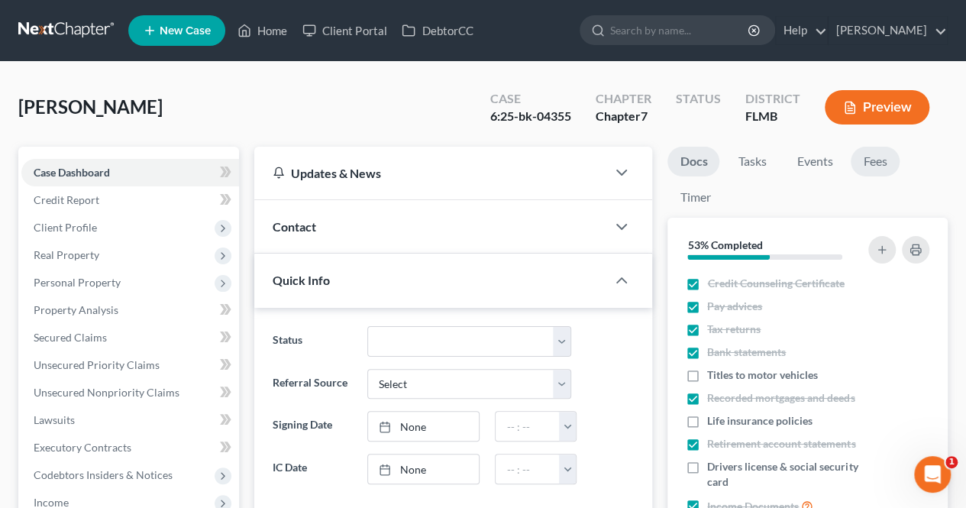
click at [871, 158] on link "Fees" at bounding box center [874, 162] width 49 height 30
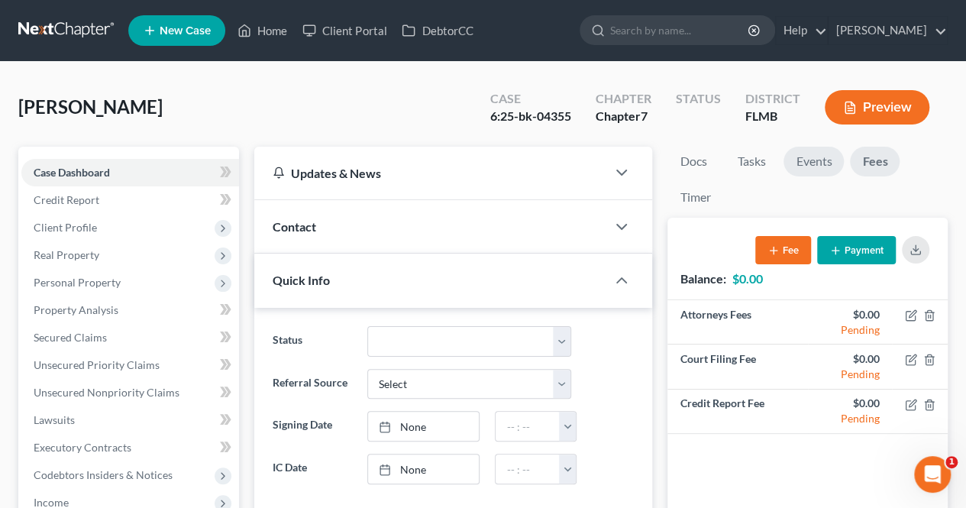
click at [811, 162] on link "Events" at bounding box center [813, 162] width 60 height 30
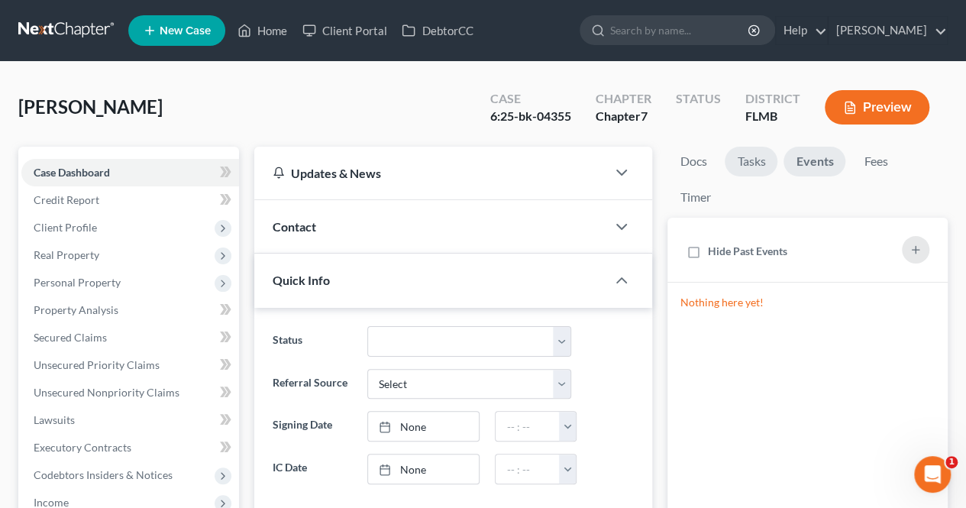
click at [745, 163] on link "Tasks" at bounding box center [750, 162] width 53 height 30
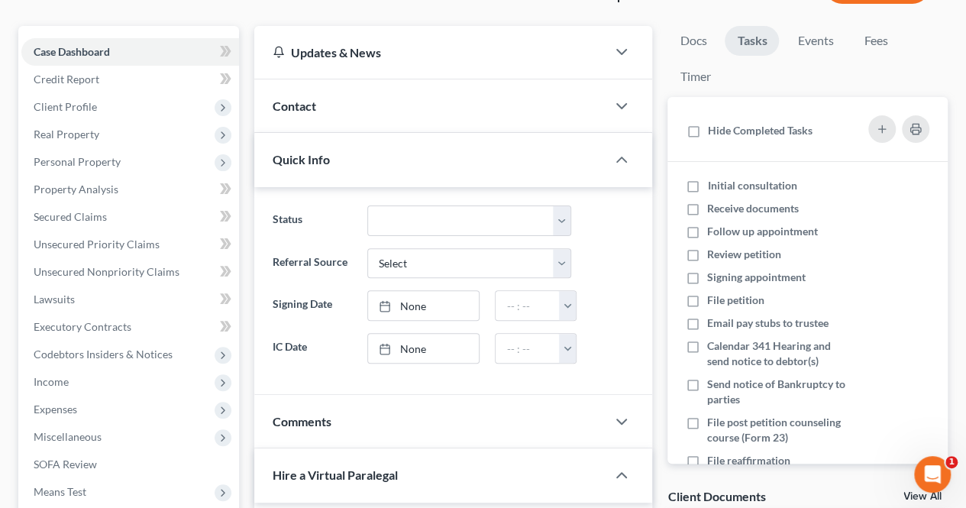
scroll to position [21, 0]
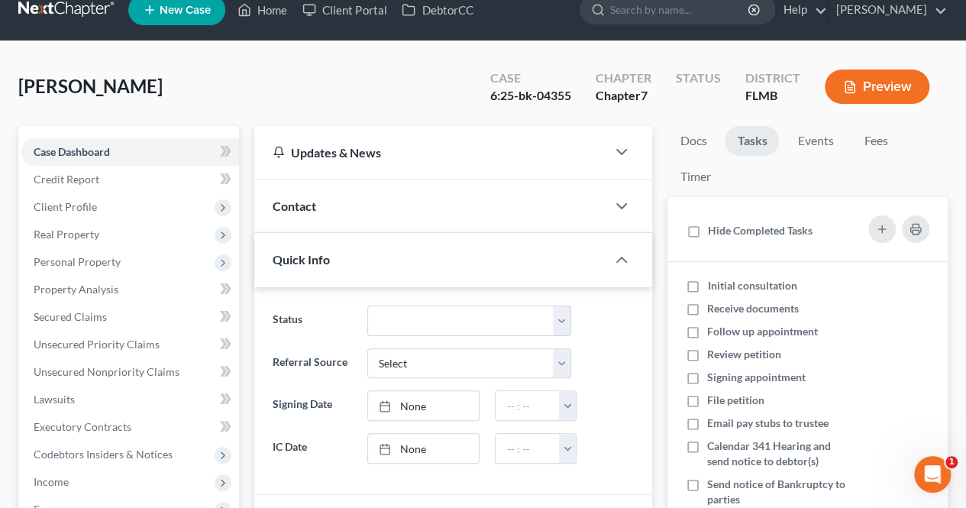
click at [553, 161] on div "Updates & News" at bounding box center [430, 152] width 352 height 53
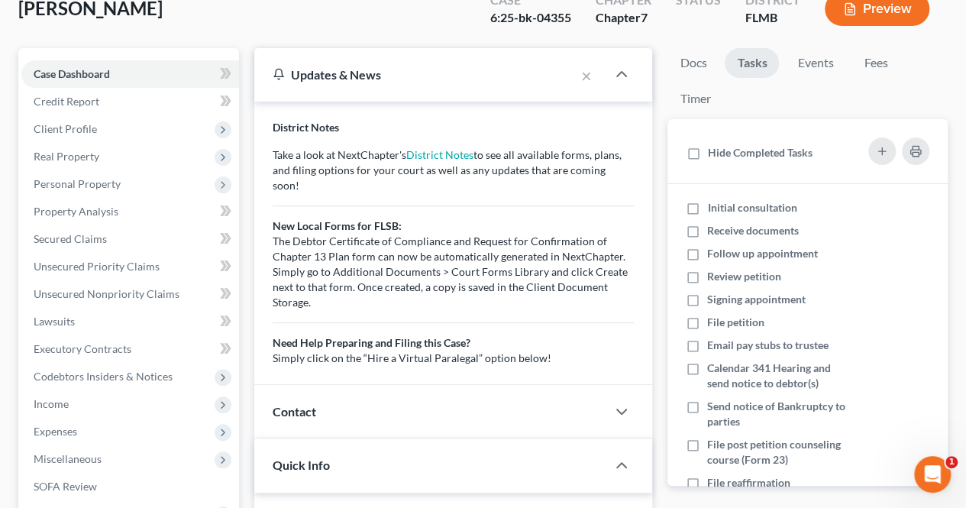
scroll to position [0, 0]
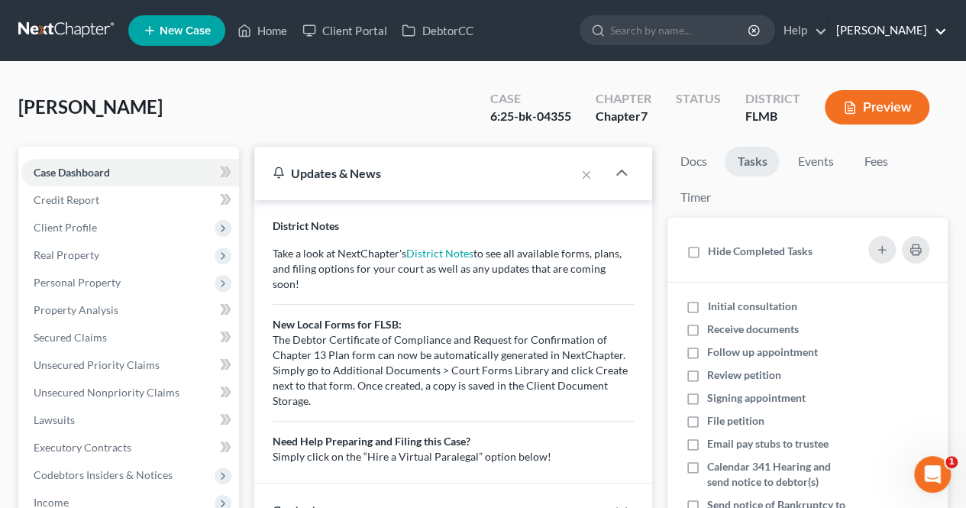
click at [858, 31] on link "[PERSON_NAME]" at bounding box center [887, 30] width 118 height 27
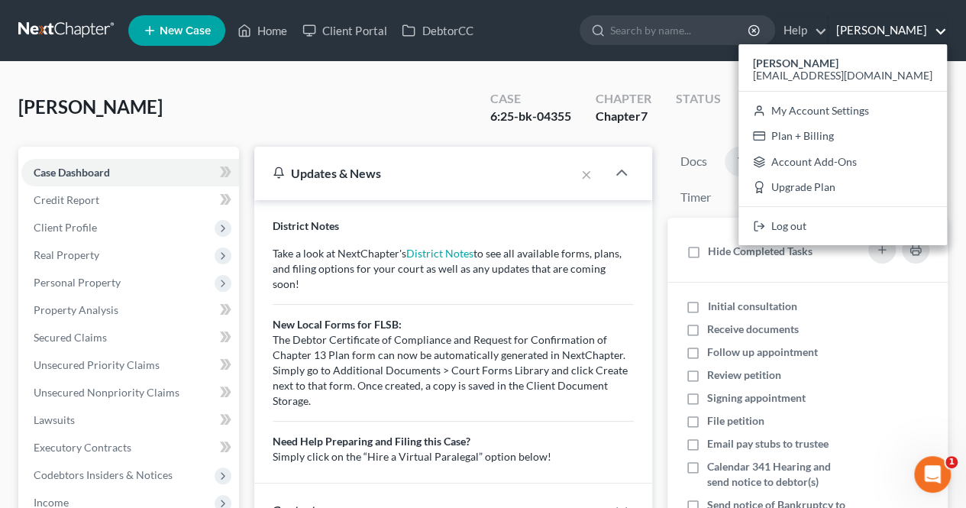
click at [727, 82] on div "Case 6:25-bk-04355 Chapter Chapter 7 Status District [GEOGRAPHIC_DATA] Preview" at bounding box center [710, 107] width 476 height 54
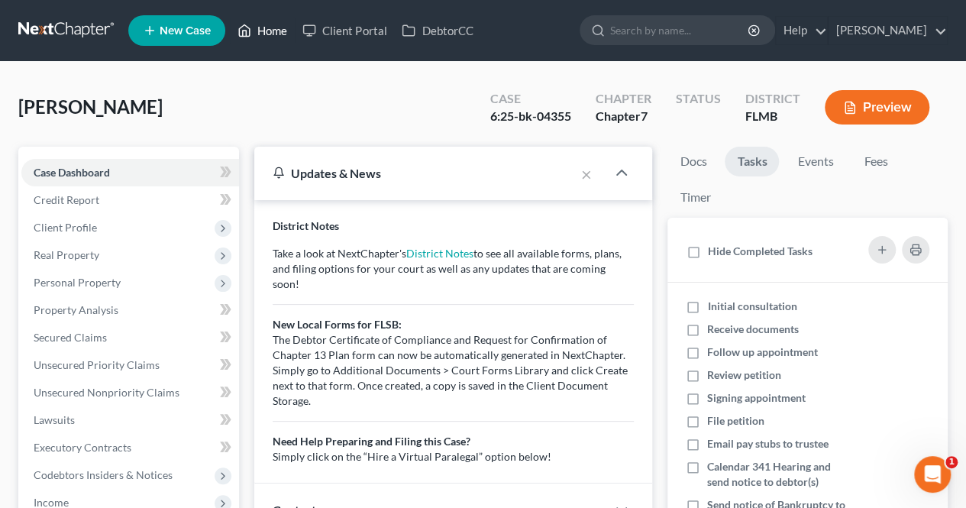
click at [277, 35] on link "Home" at bounding box center [262, 30] width 65 height 27
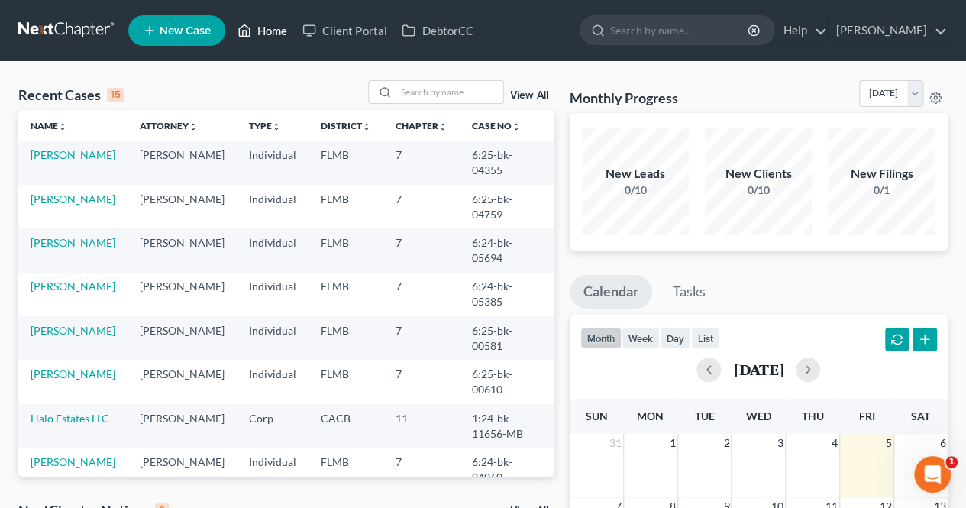
scroll to position [2, 0]
click at [47, 153] on link "[PERSON_NAME]" at bounding box center [73, 153] width 85 height 13
select select "2"
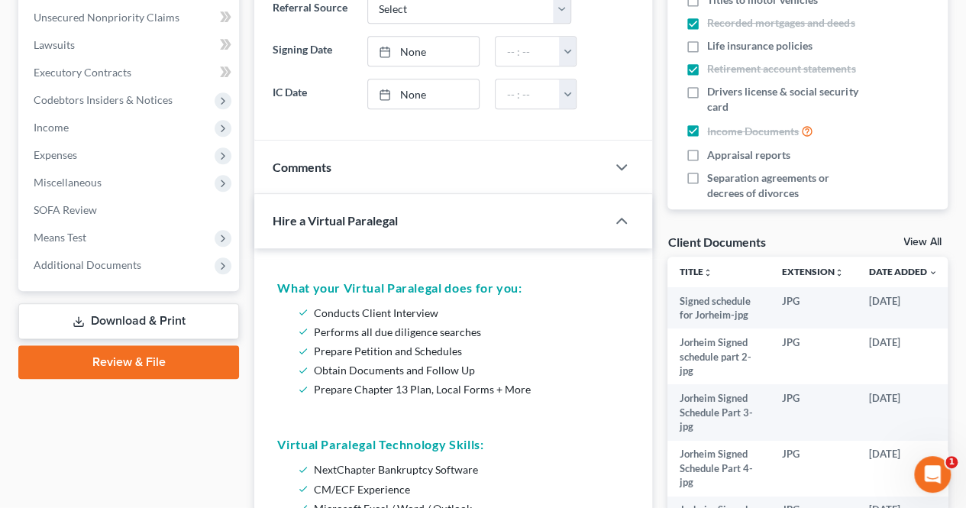
scroll to position [374, 0]
click at [204, 377] on link "Review & File" at bounding box center [128, 363] width 221 height 34
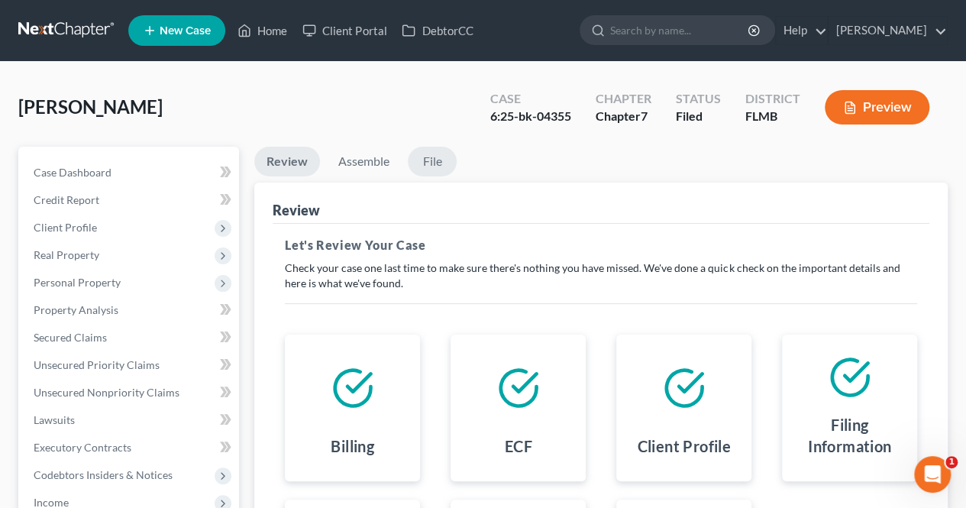
click at [443, 166] on link "File" at bounding box center [432, 162] width 49 height 30
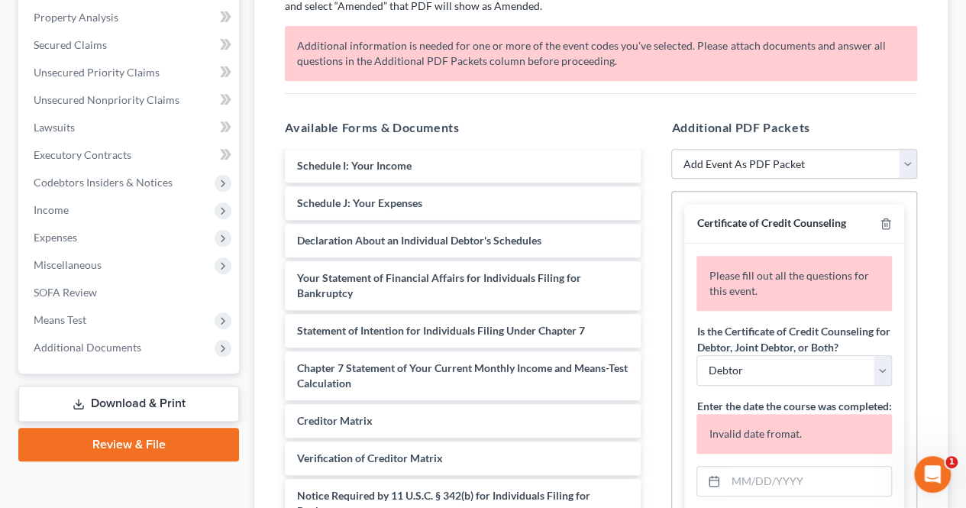
scroll to position [531, 0]
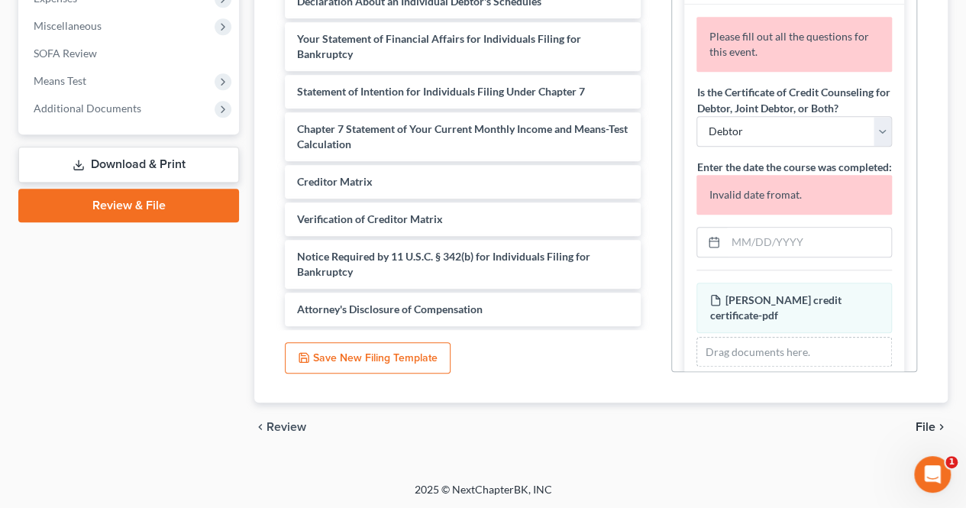
click at [427, 364] on button "Save New Filing Template" at bounding box center [368, 358] width 166 height 32
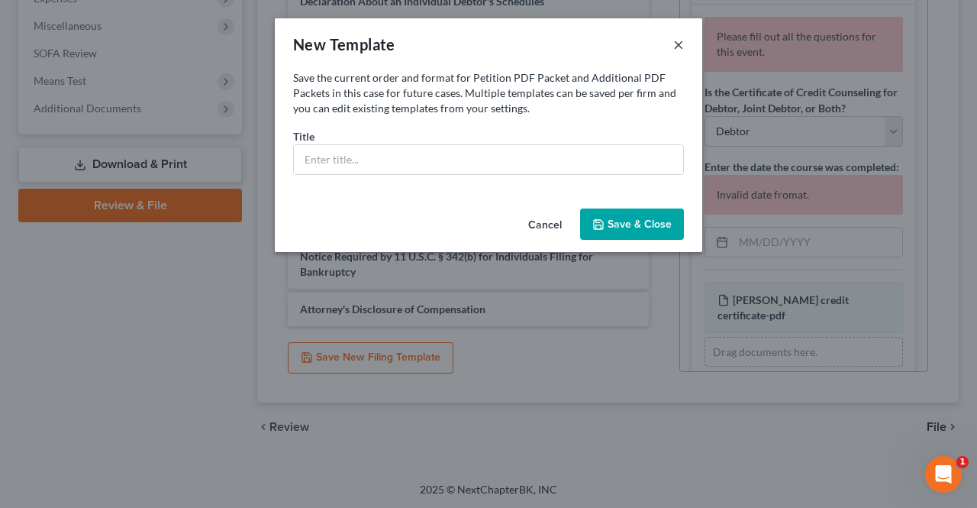
click at [675, 41] on button "×" at bounding box center [678, 44] width 11 height 18
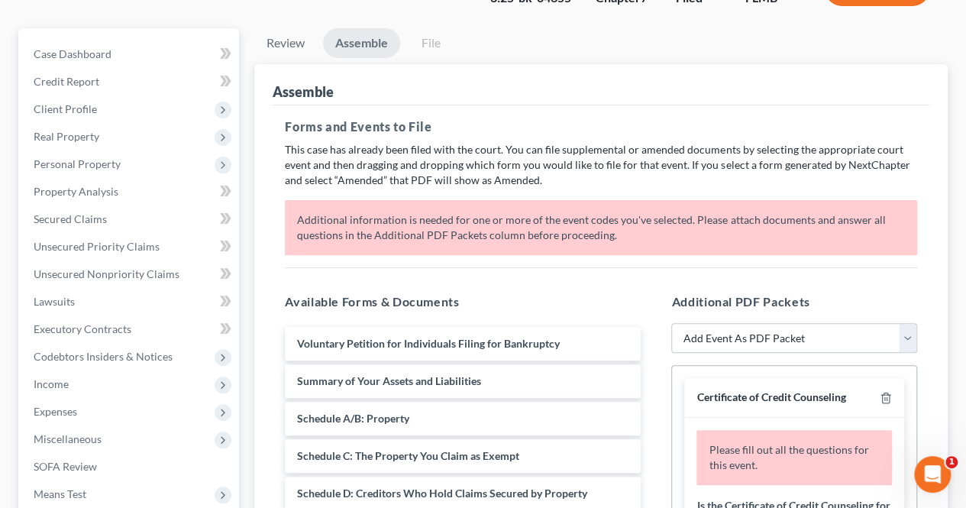
scroll to position [114, 0]
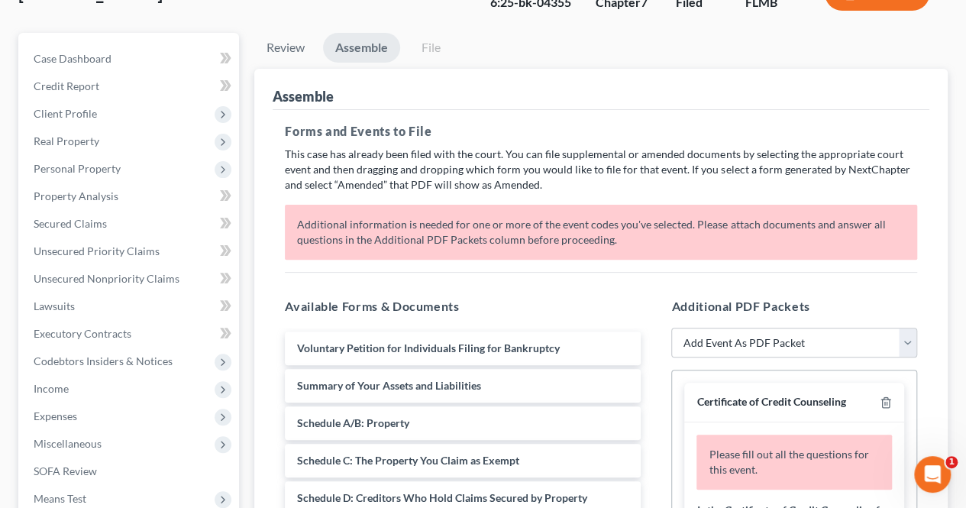
click at [427, 44] on link "File" at bounding box center [430, 48] width 49 height 30
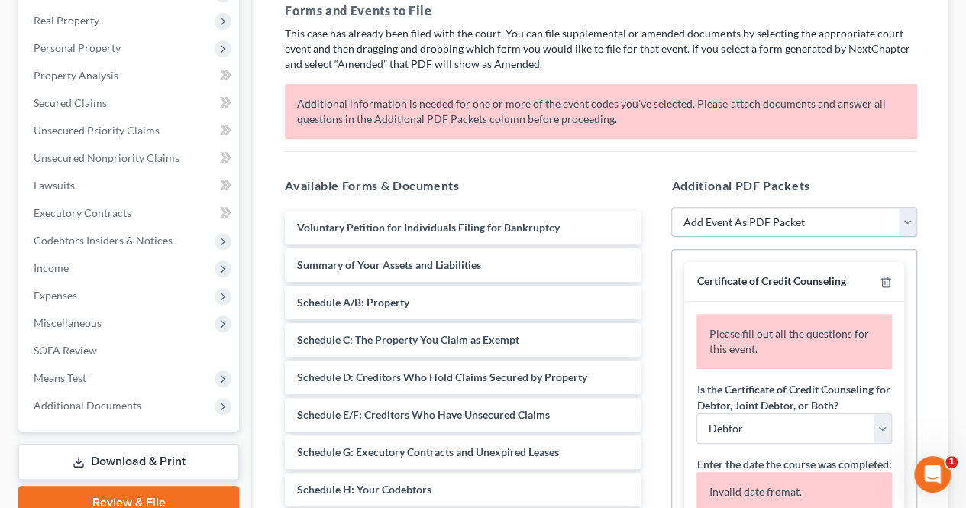
click at [911, 219] on select "Add Event As PDF Packet Amended Creditor Matrix (Fee)- Only use when no separat…" at bounding box center [794, 222] width 246 height 31
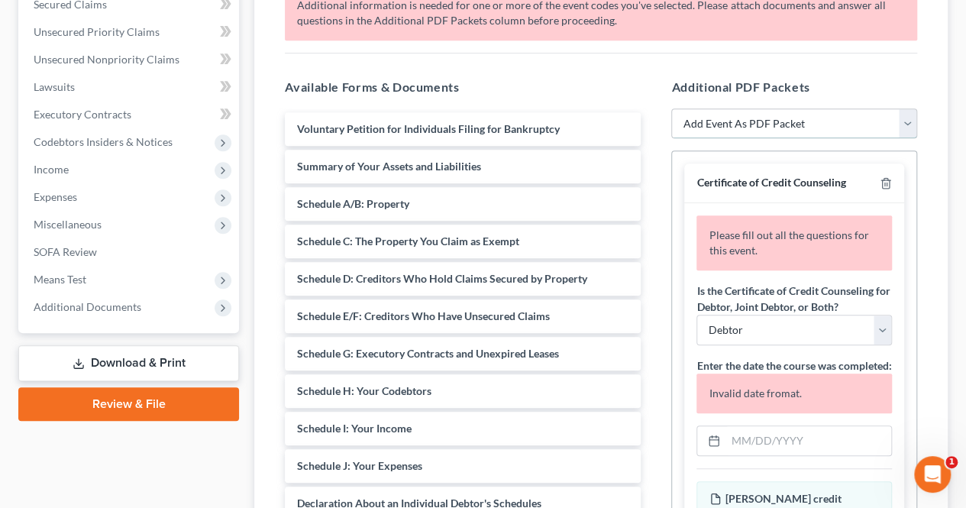
scroll to position [334, 0]
click at [907, 120] on select "Add Event As PDF Packet Amended Creditor Matrix (Fee)- Only use when no separat…" at bounding box center [794, 123] width 246 height 31
select select "7"
click at [671, 108] on select "Add Event As PDF Packet Amended Creditor Matrix (Fee)- Only use when no separat…" at bounding box center [794, 123] width 246 height 31
select select
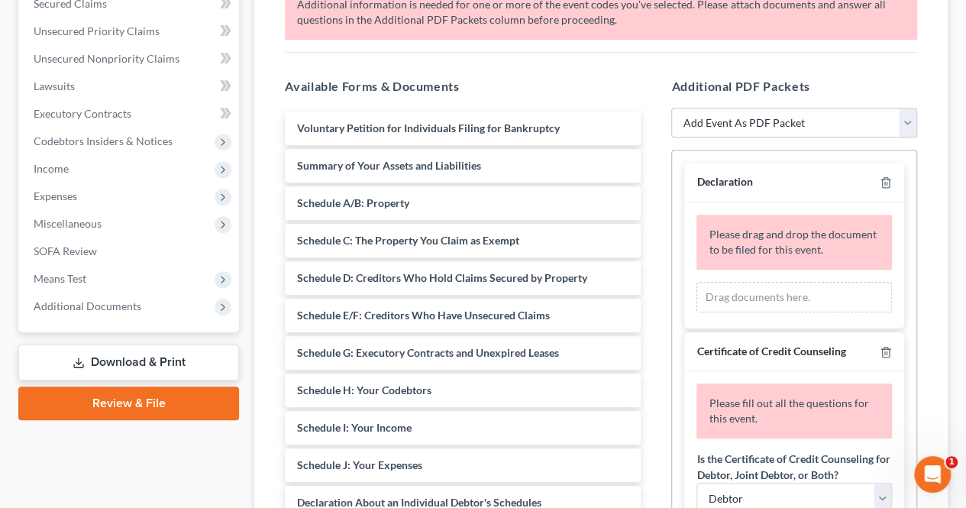
click at [202, 360] on link "Download & Print" at bounding box center [128, 362] width 221 height 36
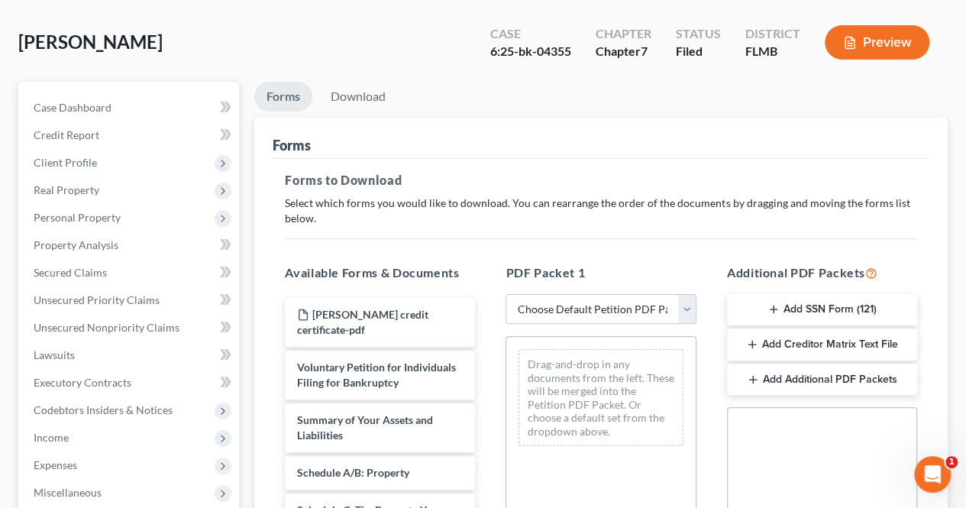
scroll to position [66, 0]
click at [339, 102] on link "Download" at bounding box center [357, 96] width 79 height 30
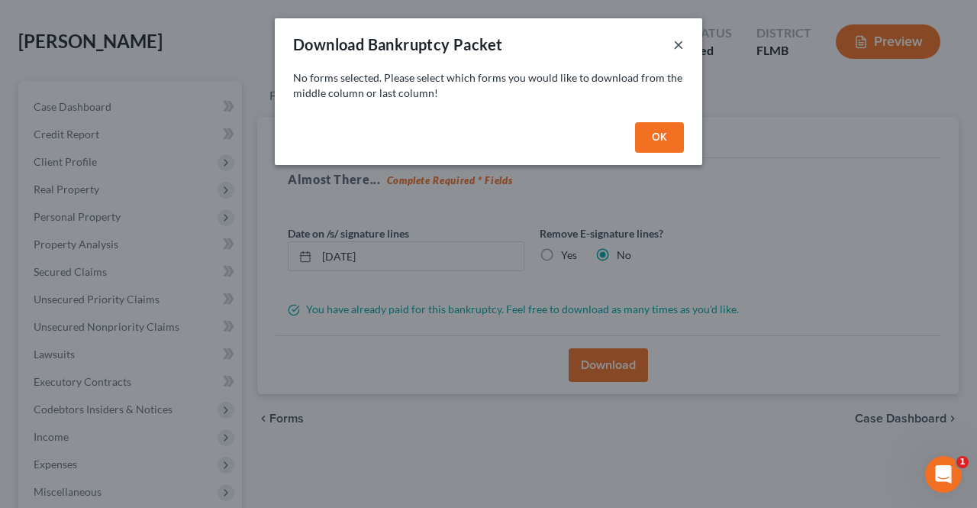
click at [676, 44] on button "×" at bounding box center [678, 44] width 11 height 18
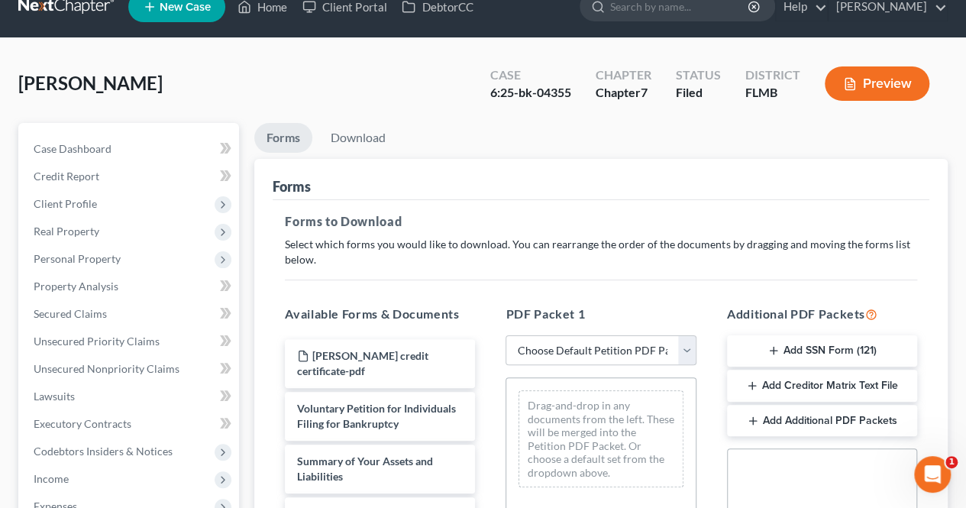
scroll to position [0, 0]
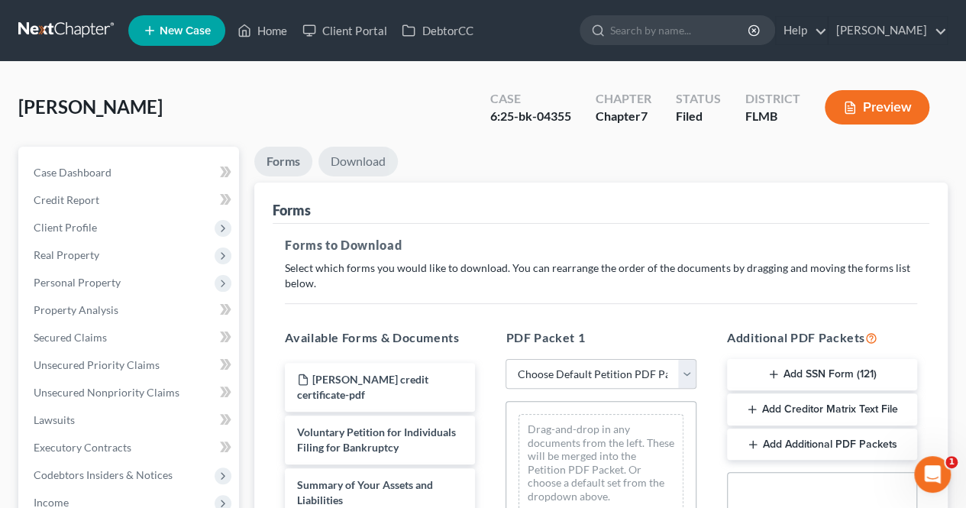
click at [385, 172] on link "Download" at bounding box center [357, 162] width 79 height 30
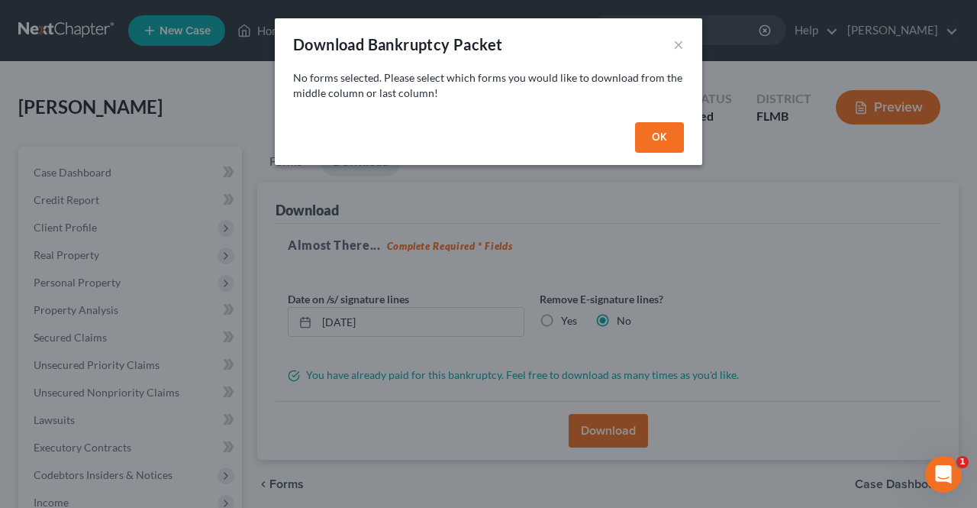
click at [660, 137] on button "OK" at bounding box center [659, 137] width 49 height 31
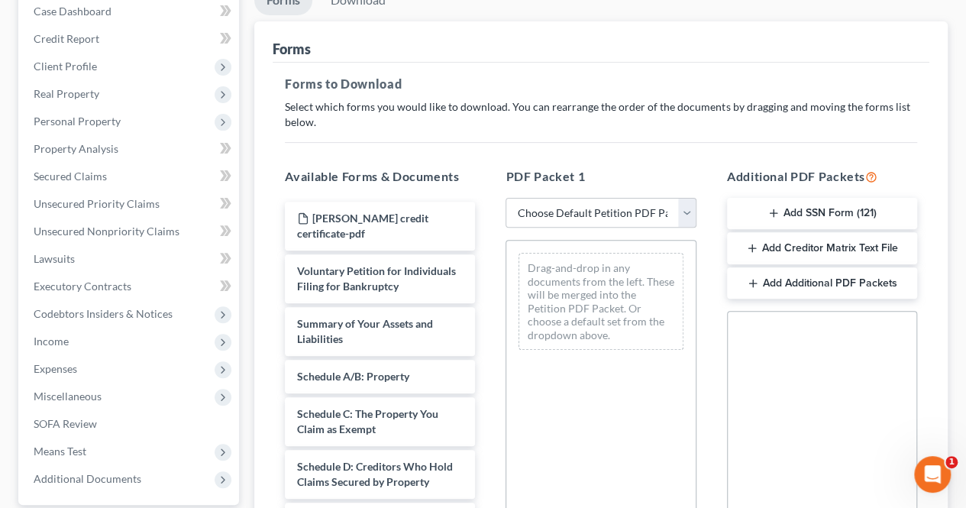
scroll to position [170, 0]
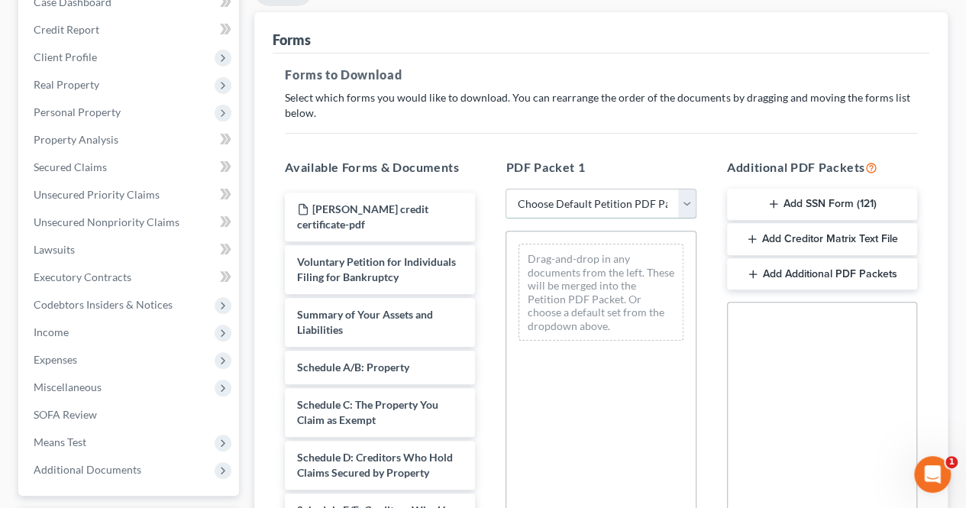
click at [687, 208] on select "Choose Default Petition PDF Packet Complete Bankruptcy Petition (all forms and …" at bounding box center [600, 204] width 190 height 31
click at [680, 69] on h5 "Forms to Download" at bounding box center [601, 75] width 632 height 18
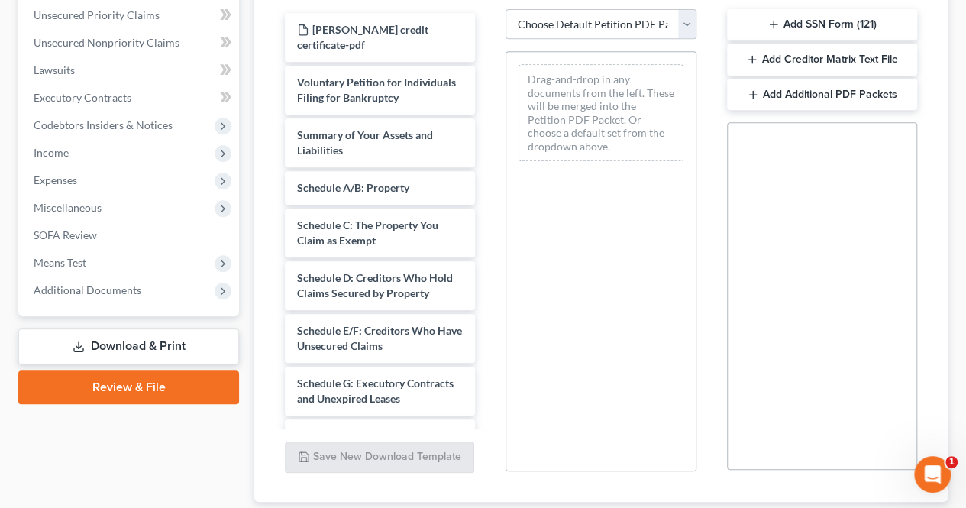
scroll to position [449, 0]
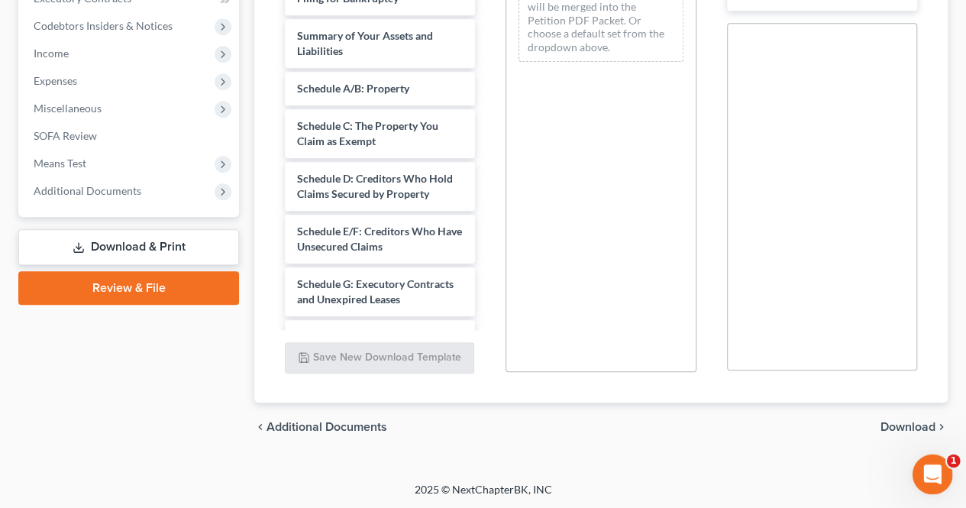
click at [937, 467] on icon "Open Intercom Messenger" at bounding box center [930, 472] width 25 height 25
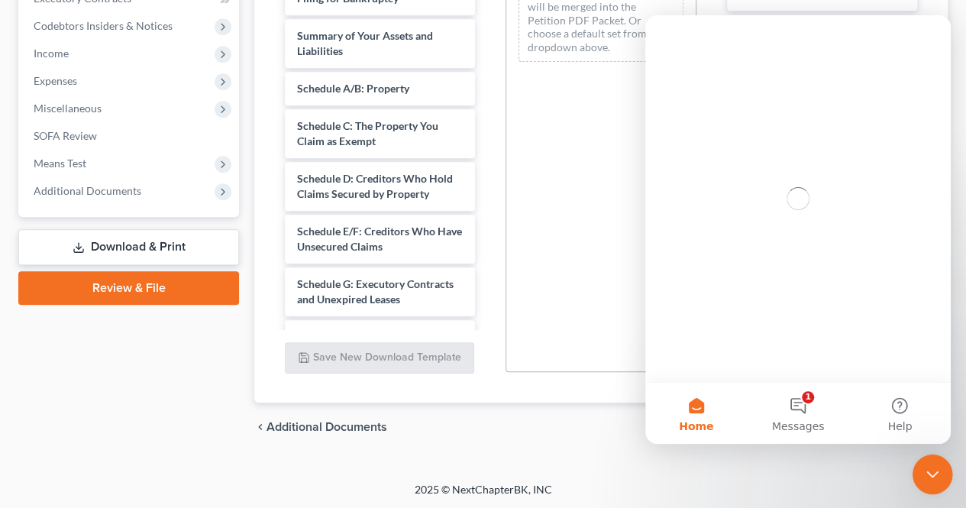
scroll to position [0, 0]
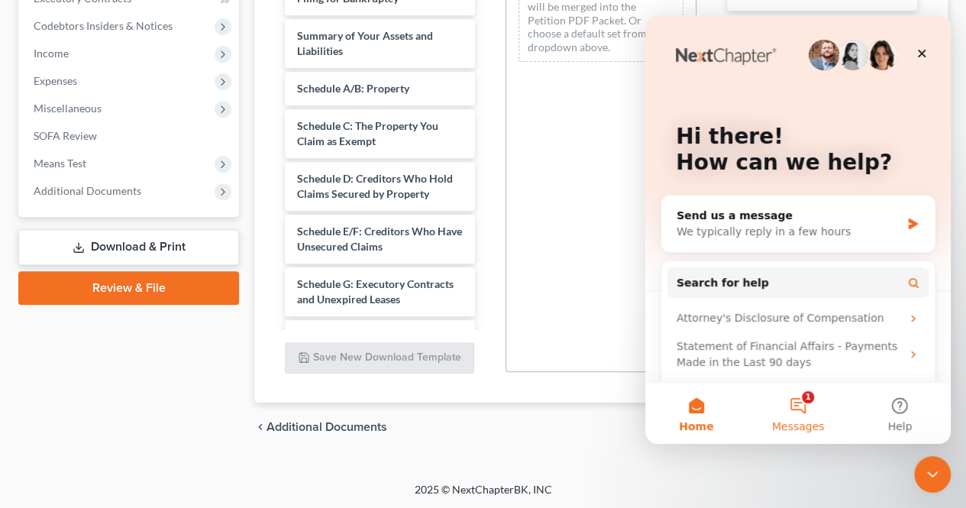
click at [790, 410] on button "1 Messages" at bounding box center [798, 412] width 102 height 61
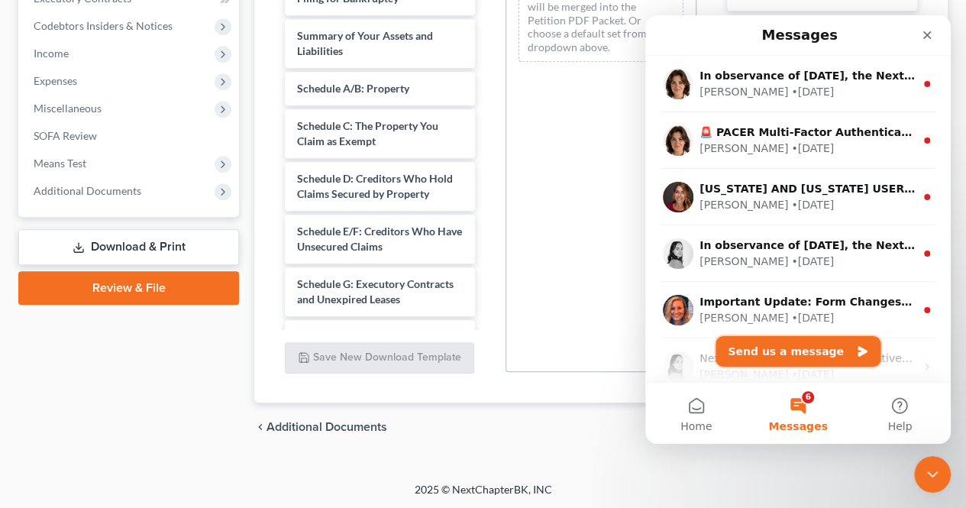
click at [789, 350] on button "Send us a message" at bounding box center [797, 351] width 165 height 31
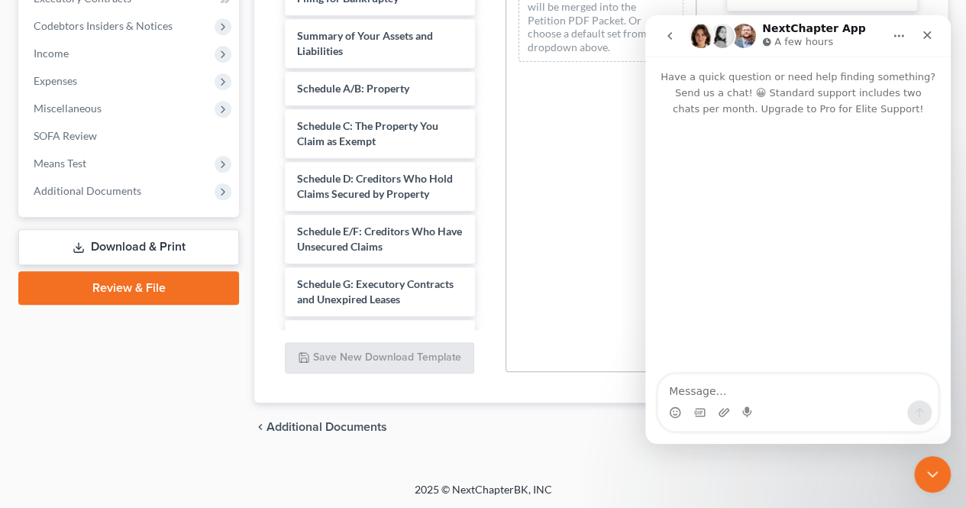
click at [744, 392] on textarea "Message…" at bounding box center [797, 387] width 279 height 26
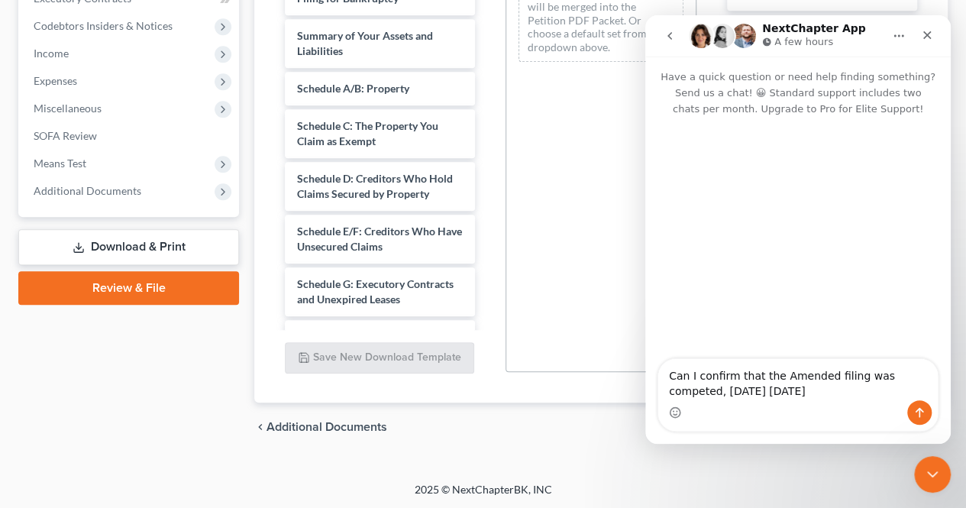
type textarea "Can I confirm that the Amended filing was competed, [DATE] [DATE]?"
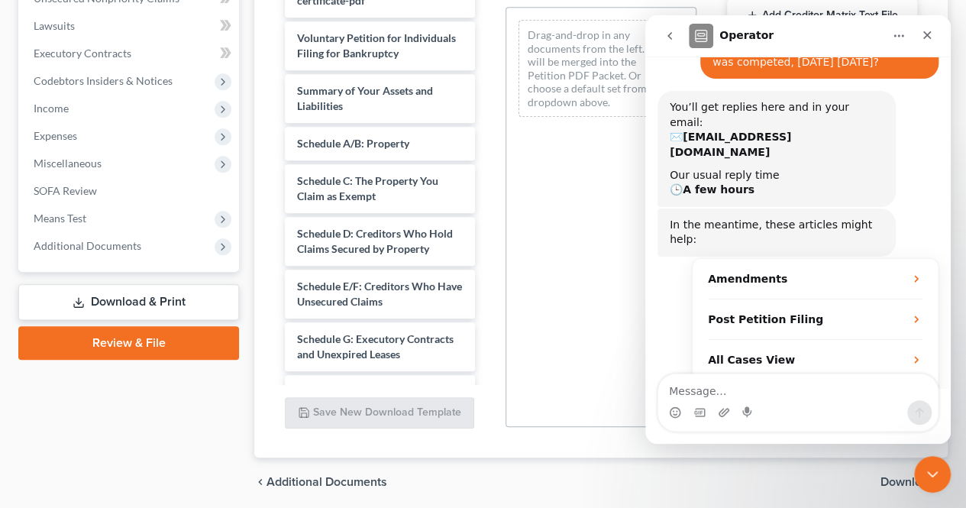
scroll to position [119, 0]
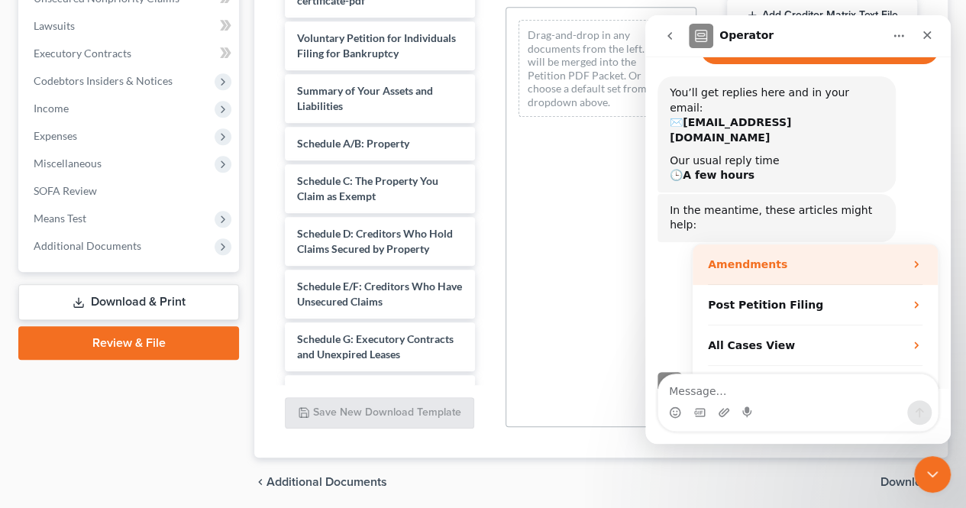
click at [810, 256] on div "Amendments" at bounding box center [806, 264] width 196 height 16
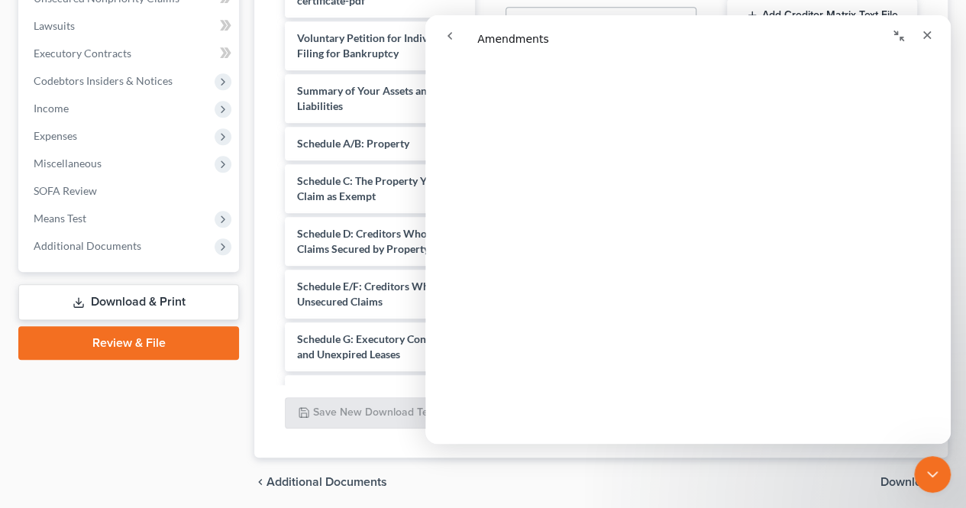
scroll to position [147, 0]
click at [926, 33] on icon "Close" at bounding box center [927, 35] width 12 height 12
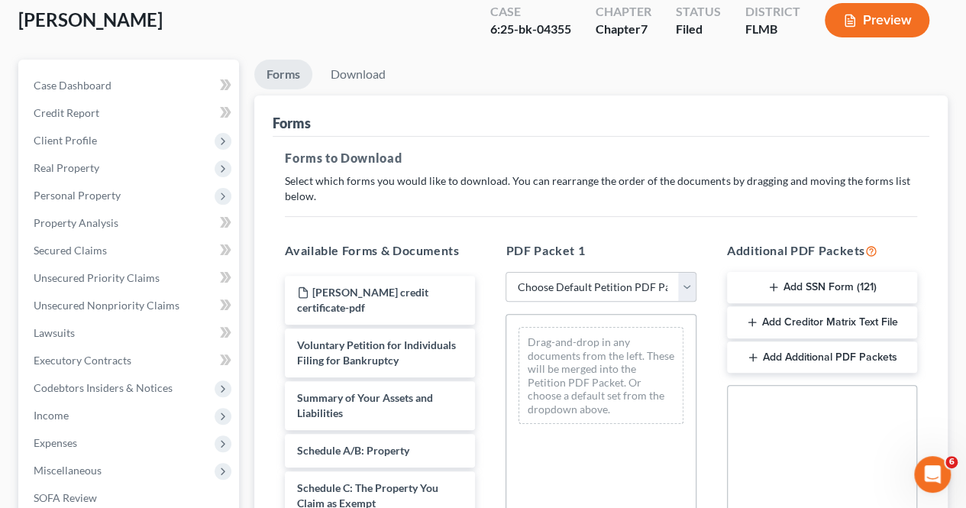
scroll to position [84, 0]
